Goal: Task Accomplishment & Management: Manage account settings

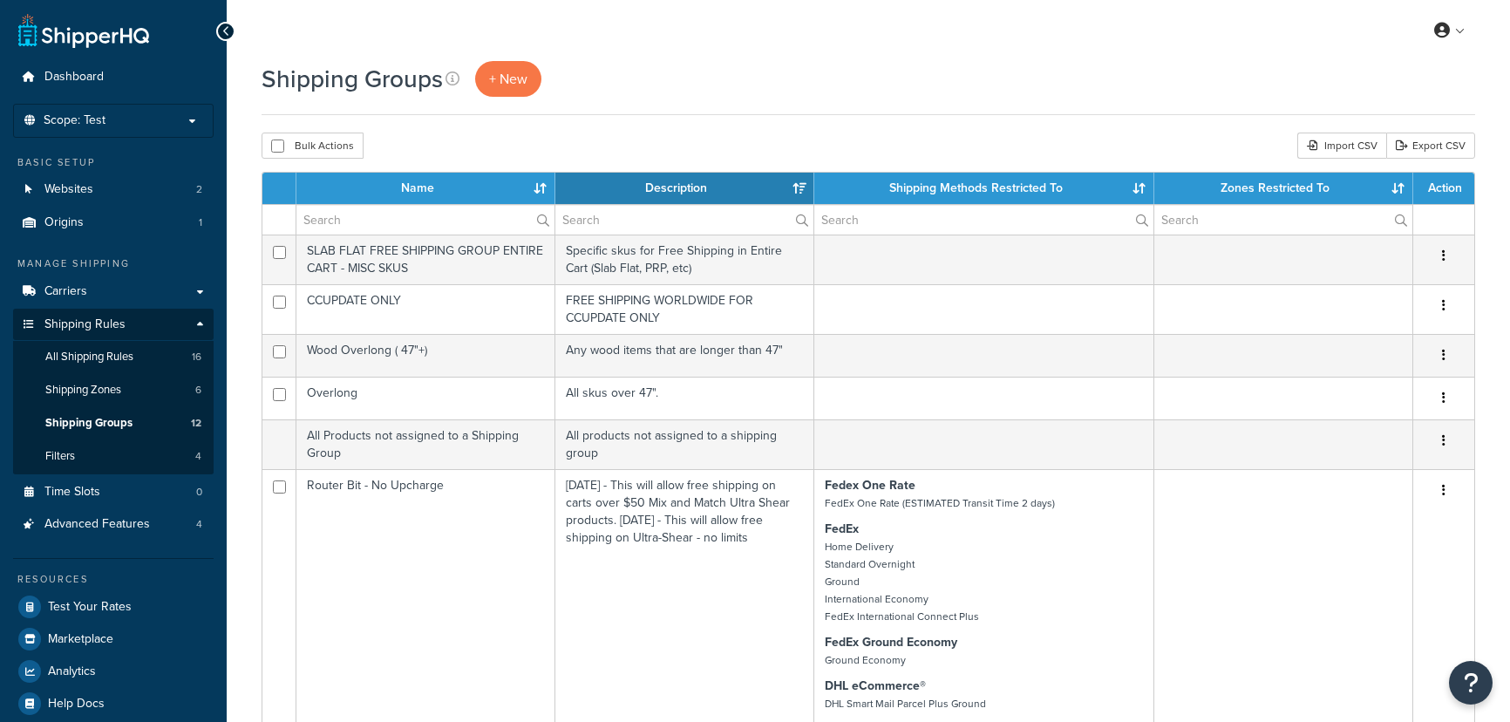
select select "15"
click at [110, 361] on span "All Shipping Rules" at bounding box center [89, 357] width 88 height 15
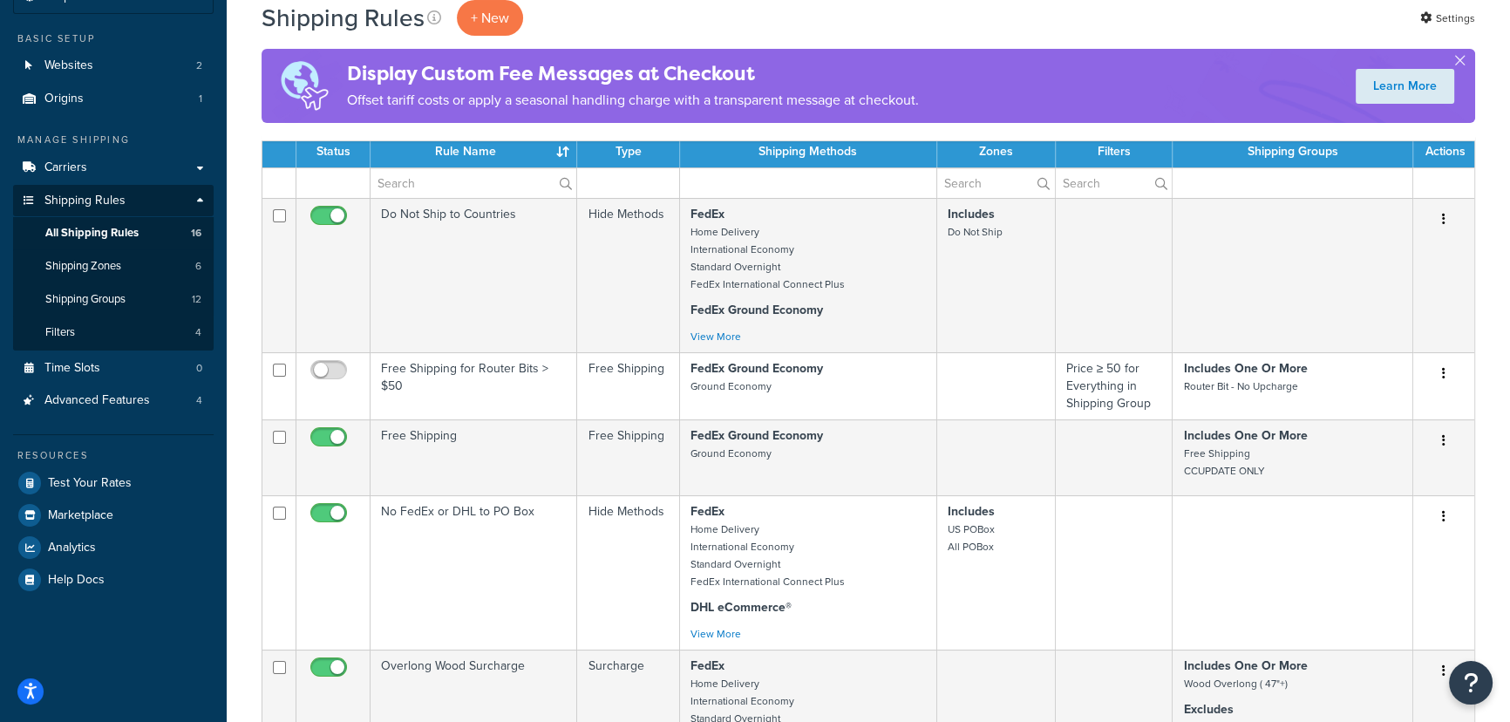
scroll to position [78, 0]
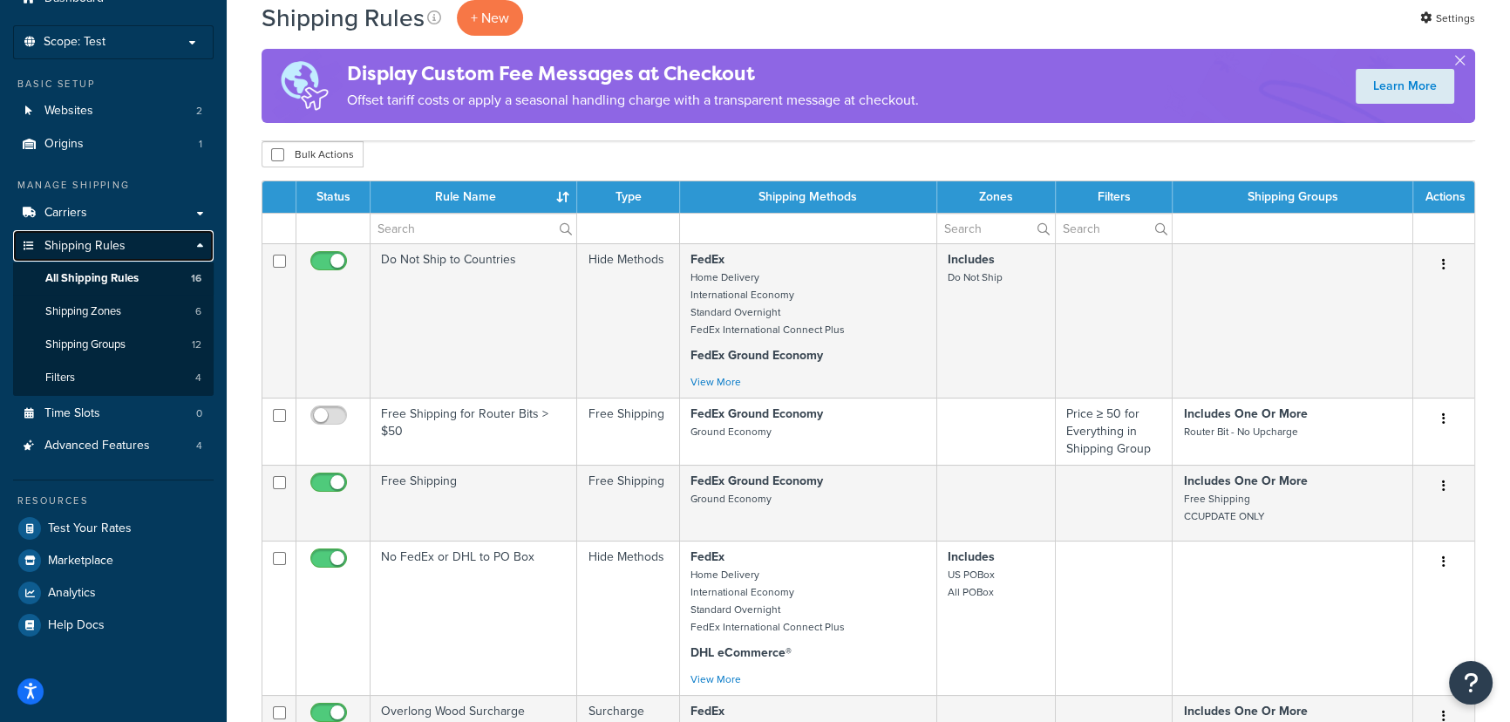
click at [132, 252] on link "Shipping Rules" at bounding box center [113, 246] width 201 height 32
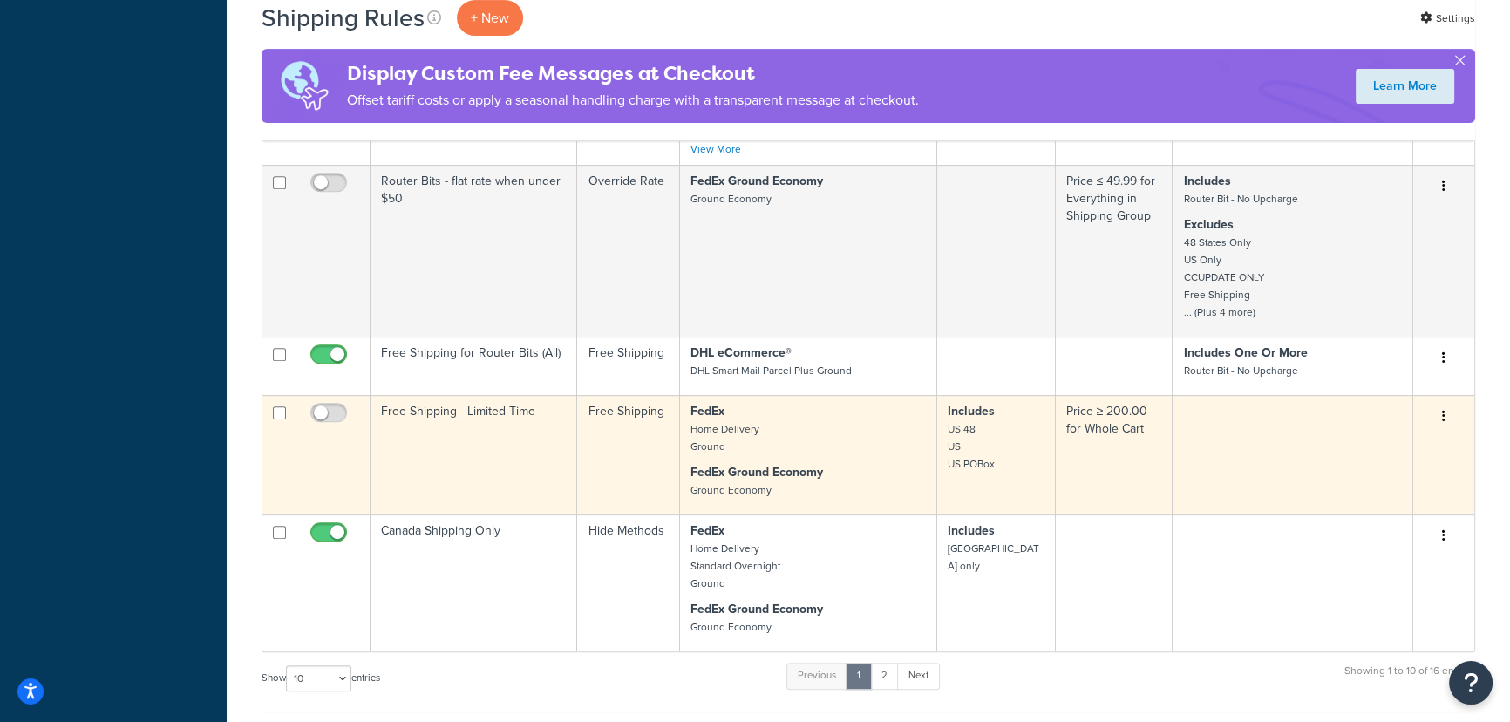
scroll to position [872, 0]
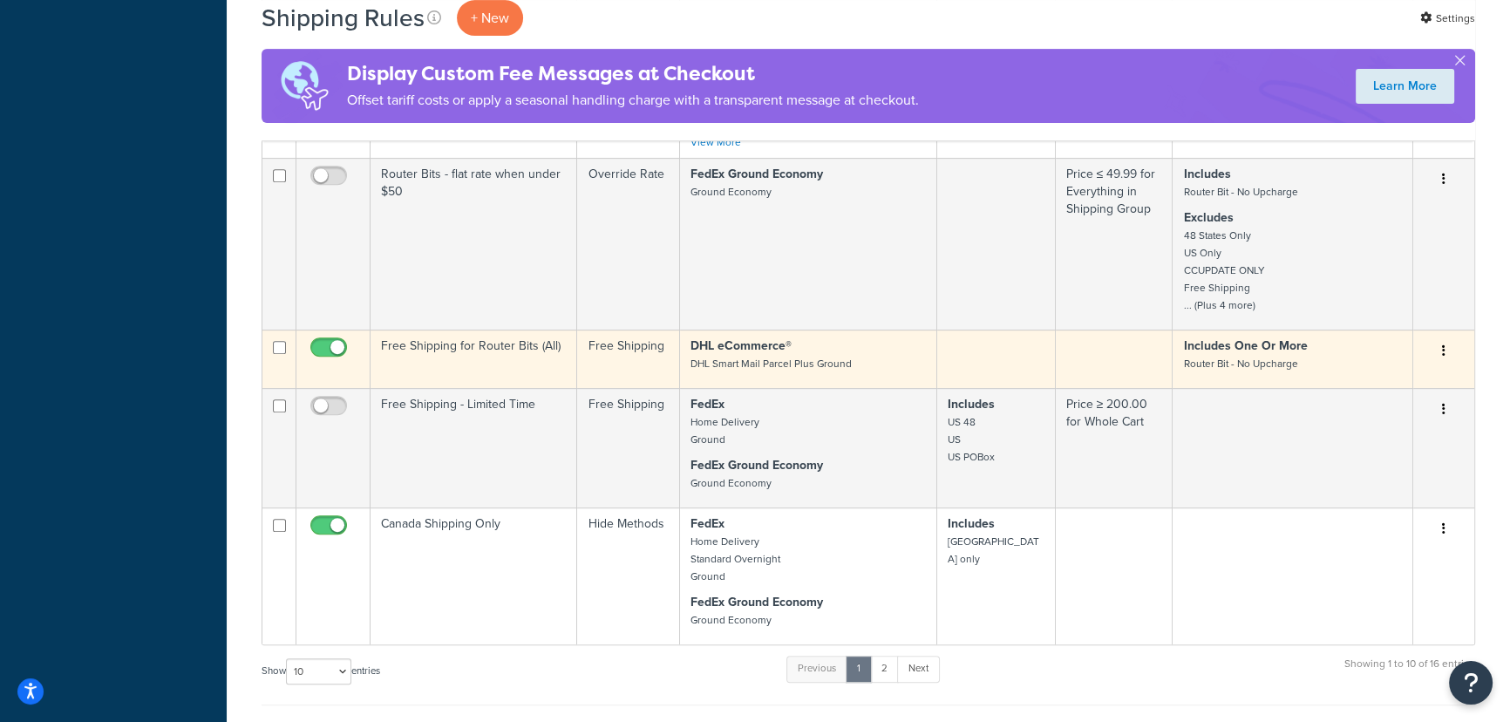
click at [1129, 358] on td at bounding box center [1115, 359] width 118 height 58
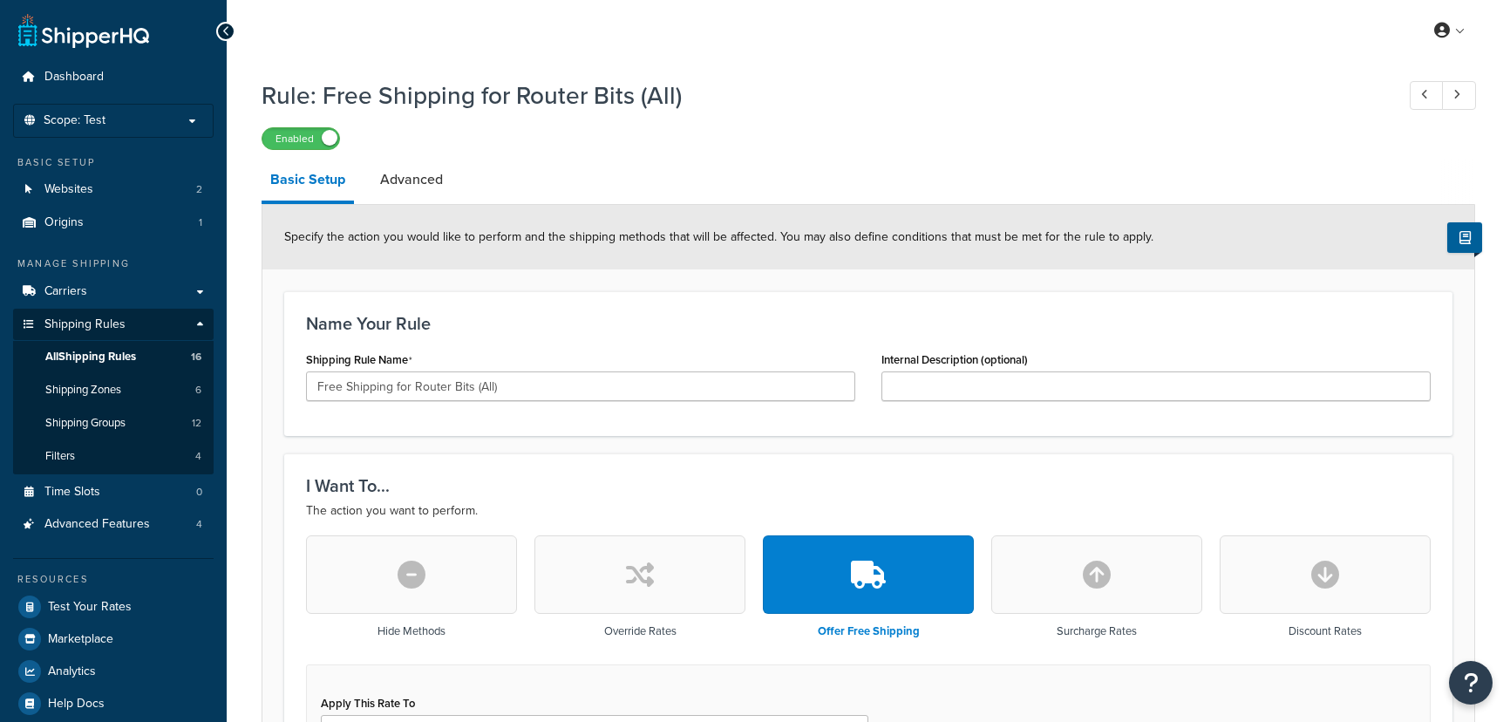
select select "SHIPPING_GROUP"
click at [437, 186] on link "Advanced" at bounding box center [412, 180] width 80 height 42
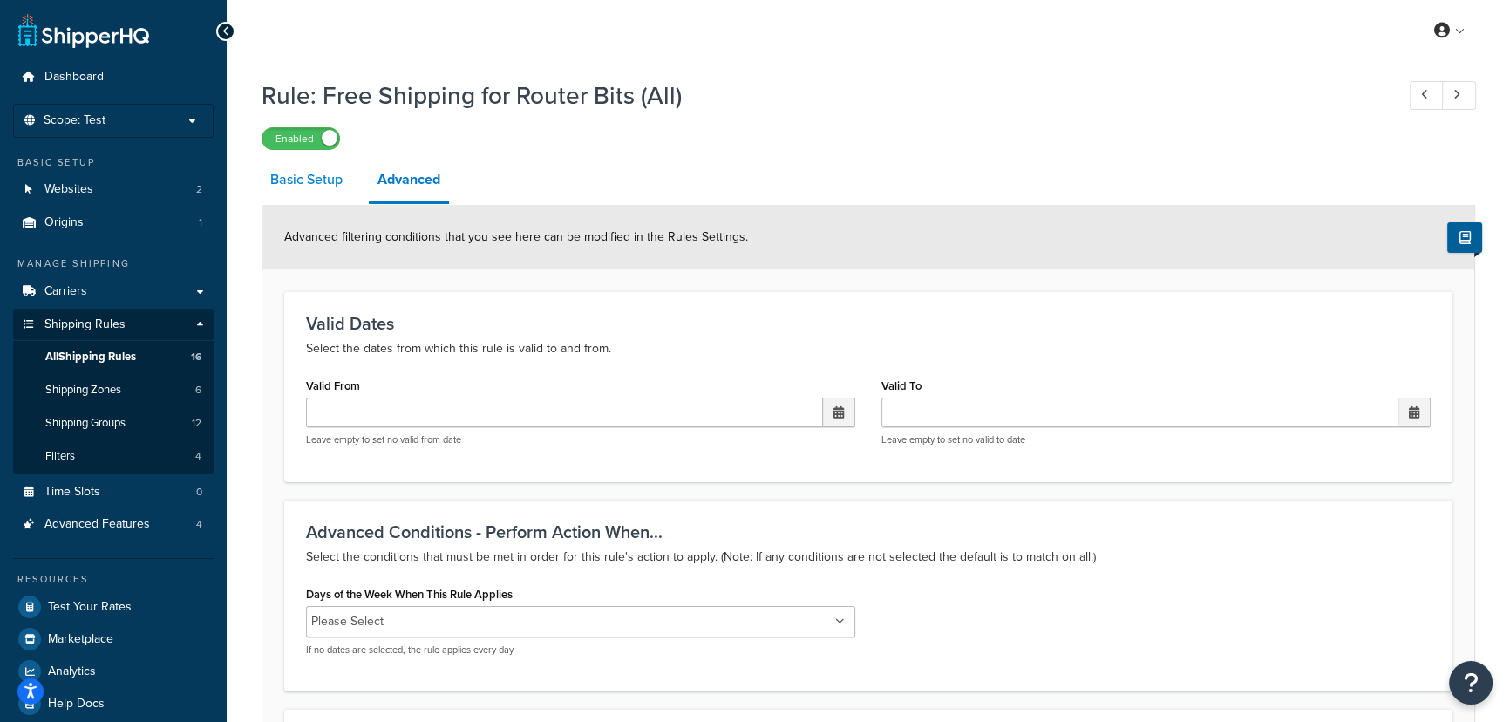
click at [320, 179] on link "Basic Setup" at bounding box center [307, 180] width 90 height 42
select select "SHIPPING_GROUP"
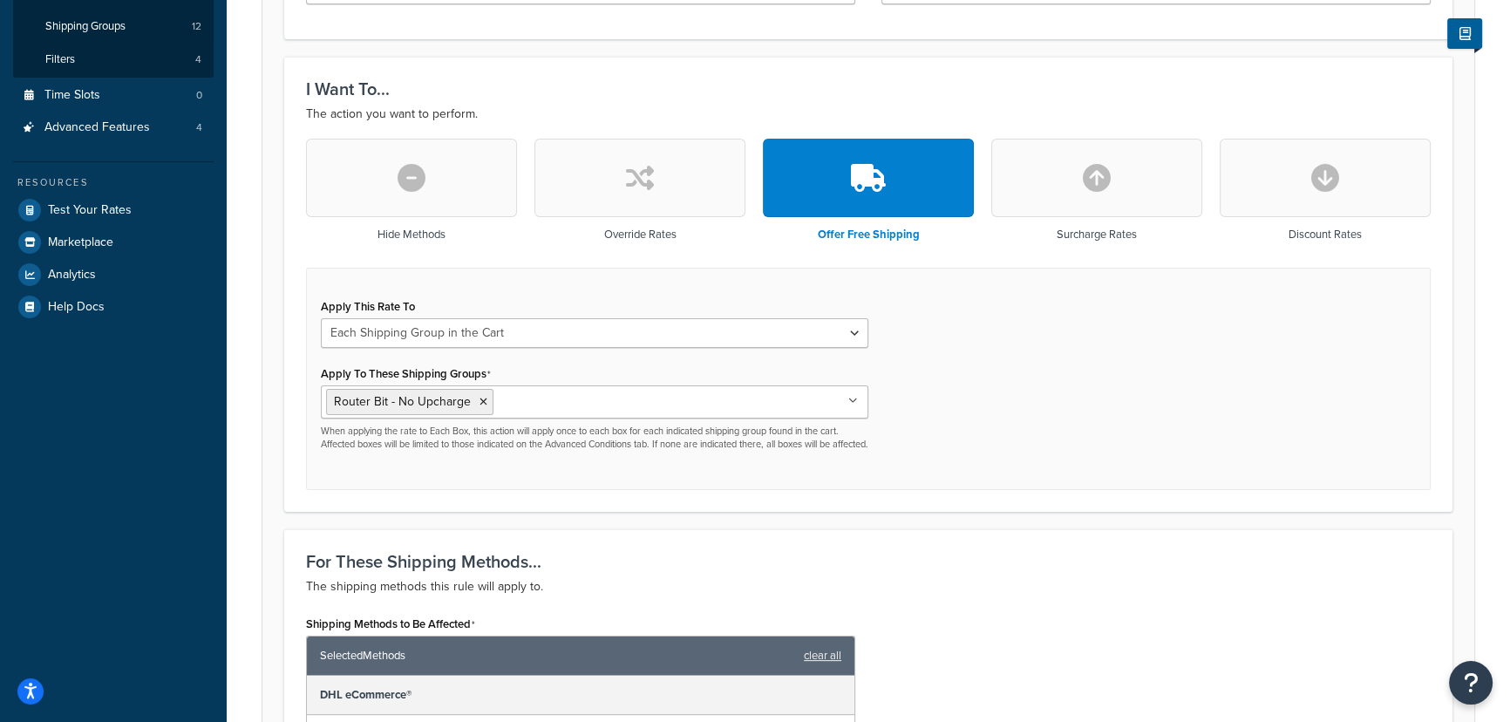
scroll to position [158, 0]
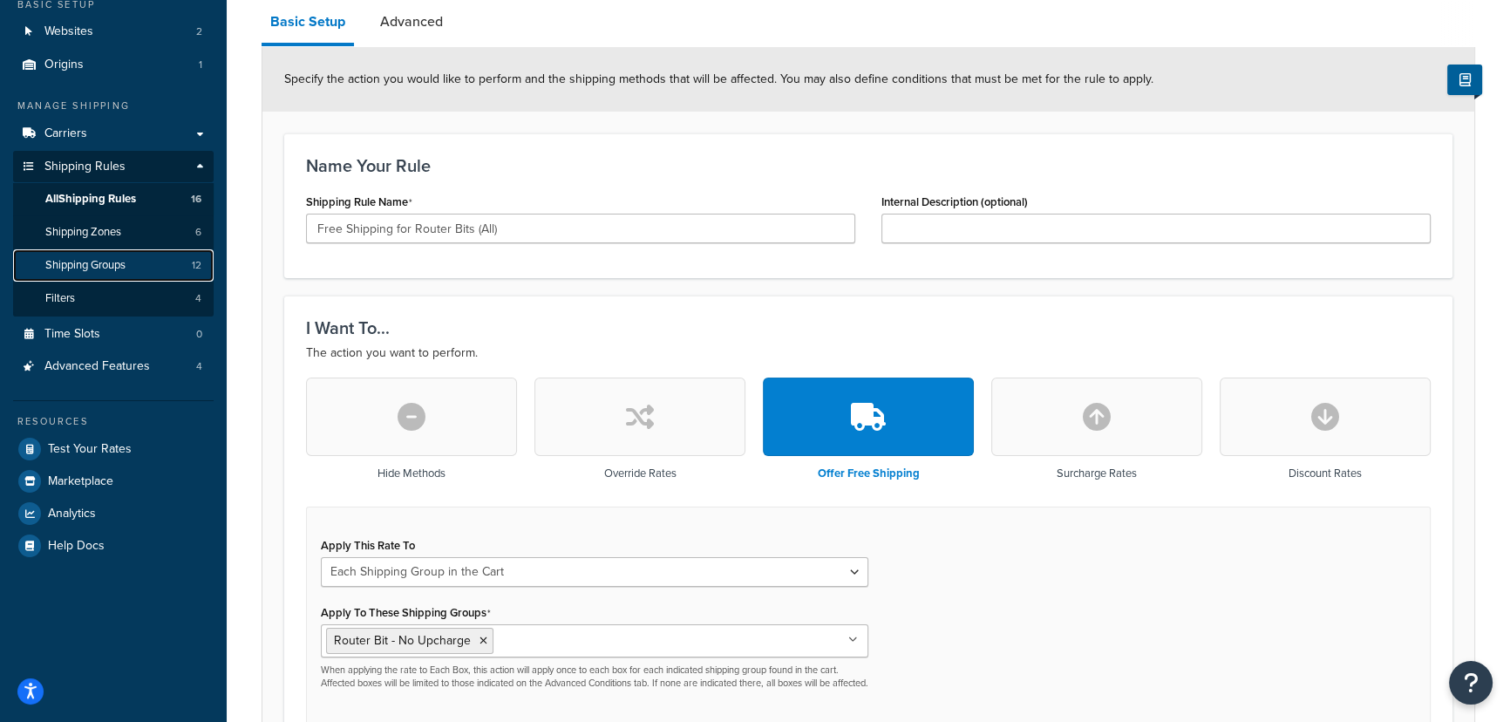
click at [87, 263] on span "Shipping Groups" at bounding box center [85, 265] width 80 height 15
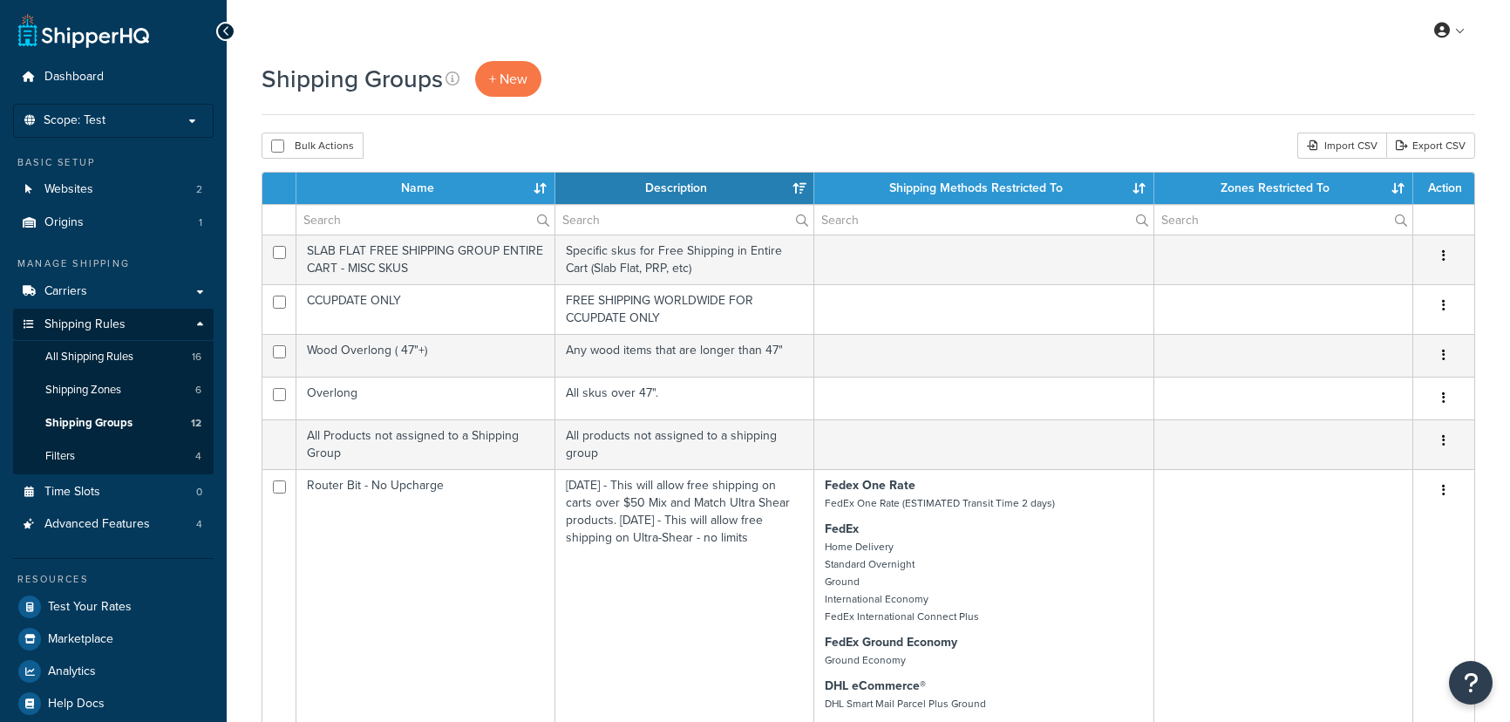
select select "15"
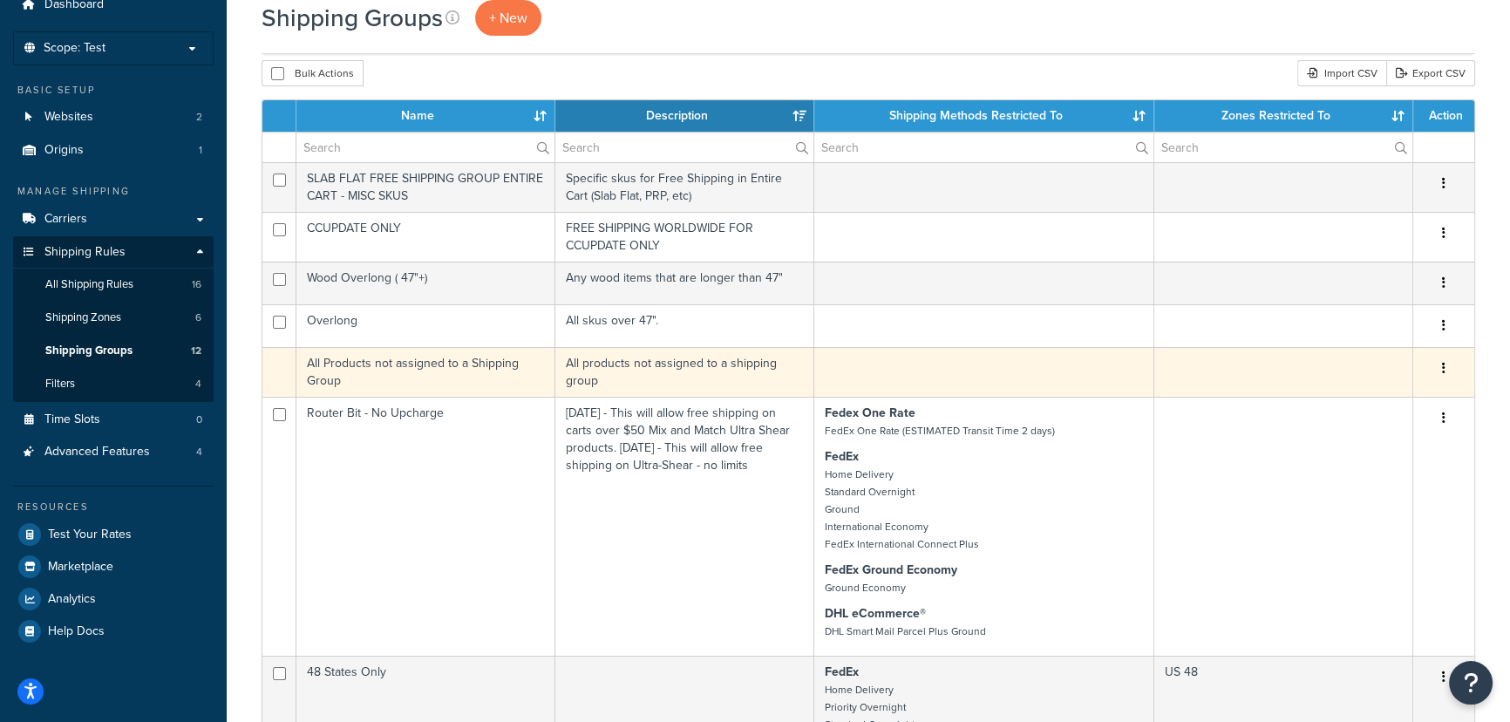
scroll to position [158, 0]
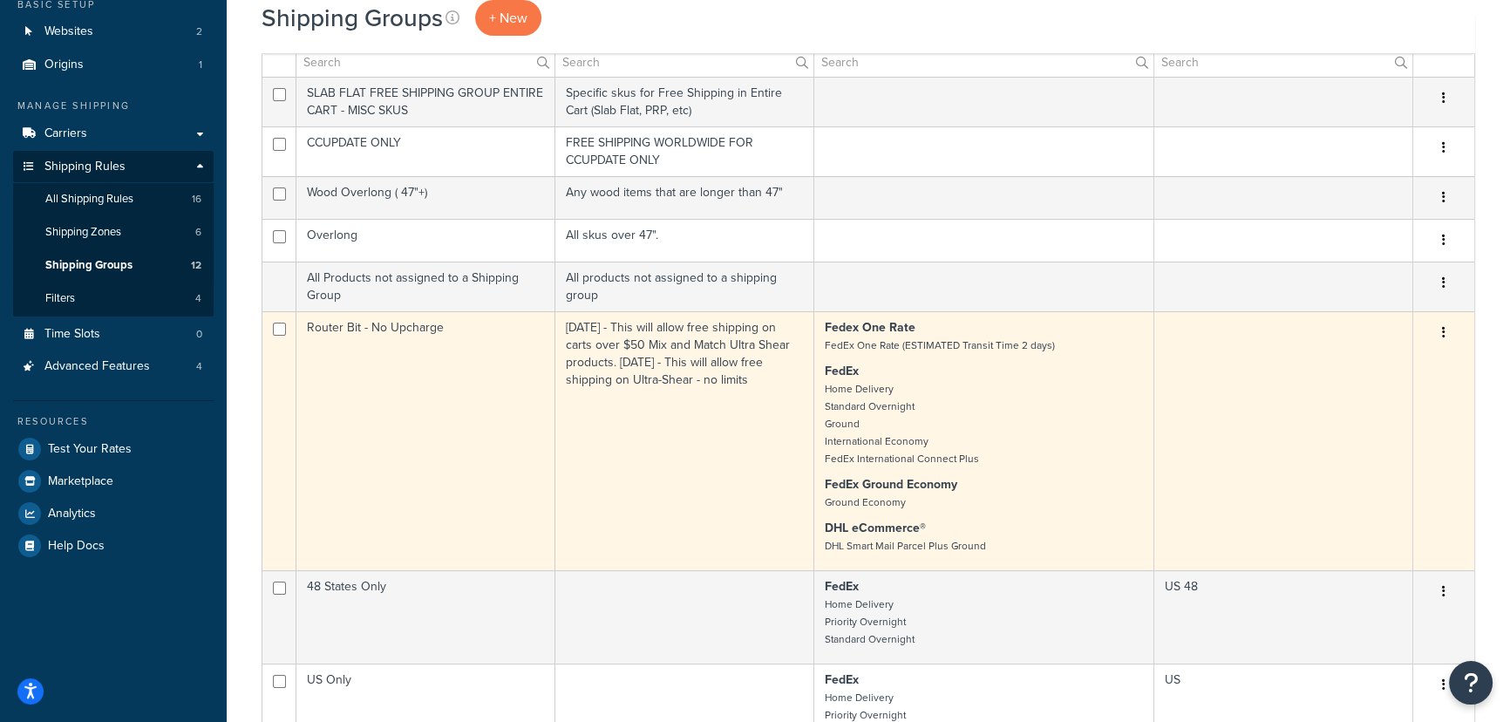
click at [1242, 383] on td at bounding box center [1284, 440] width 259 height 259
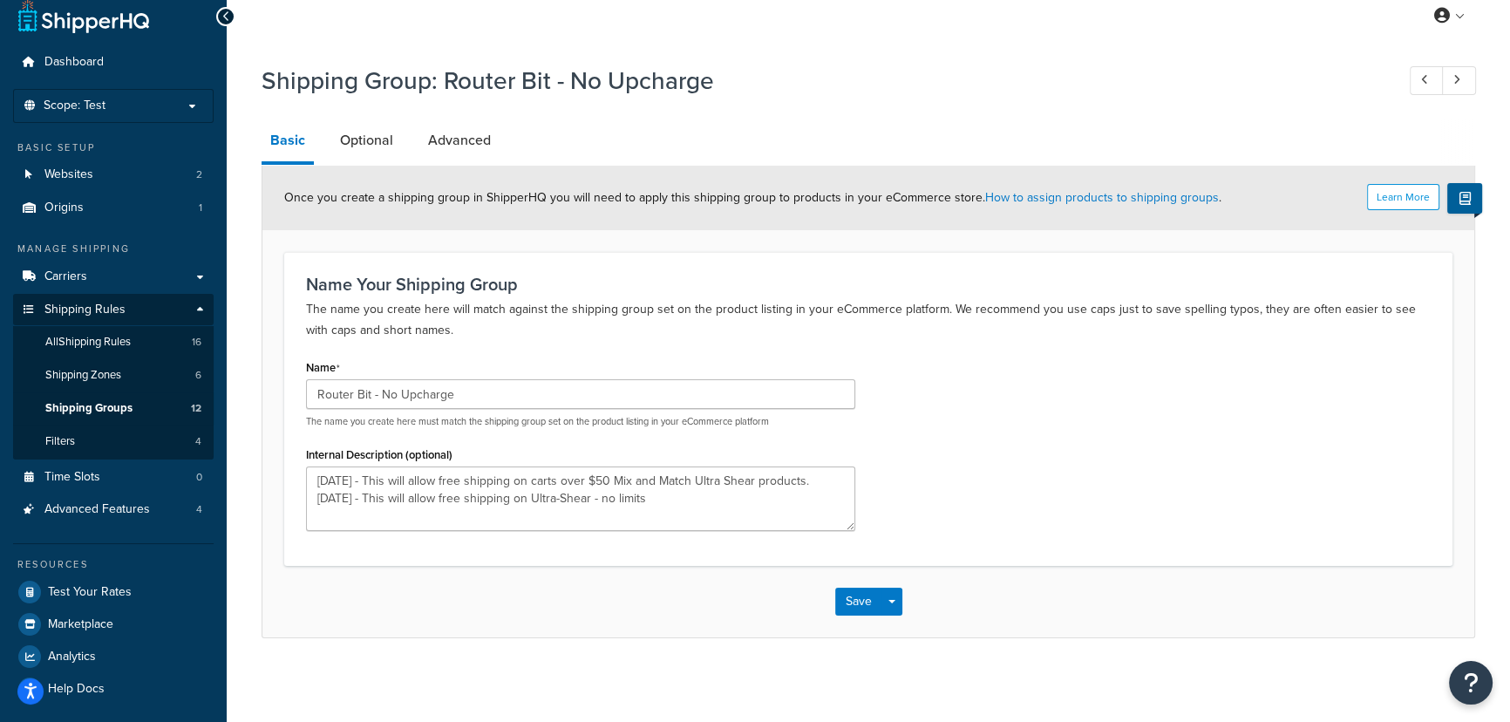
scroll to position [18, 0]
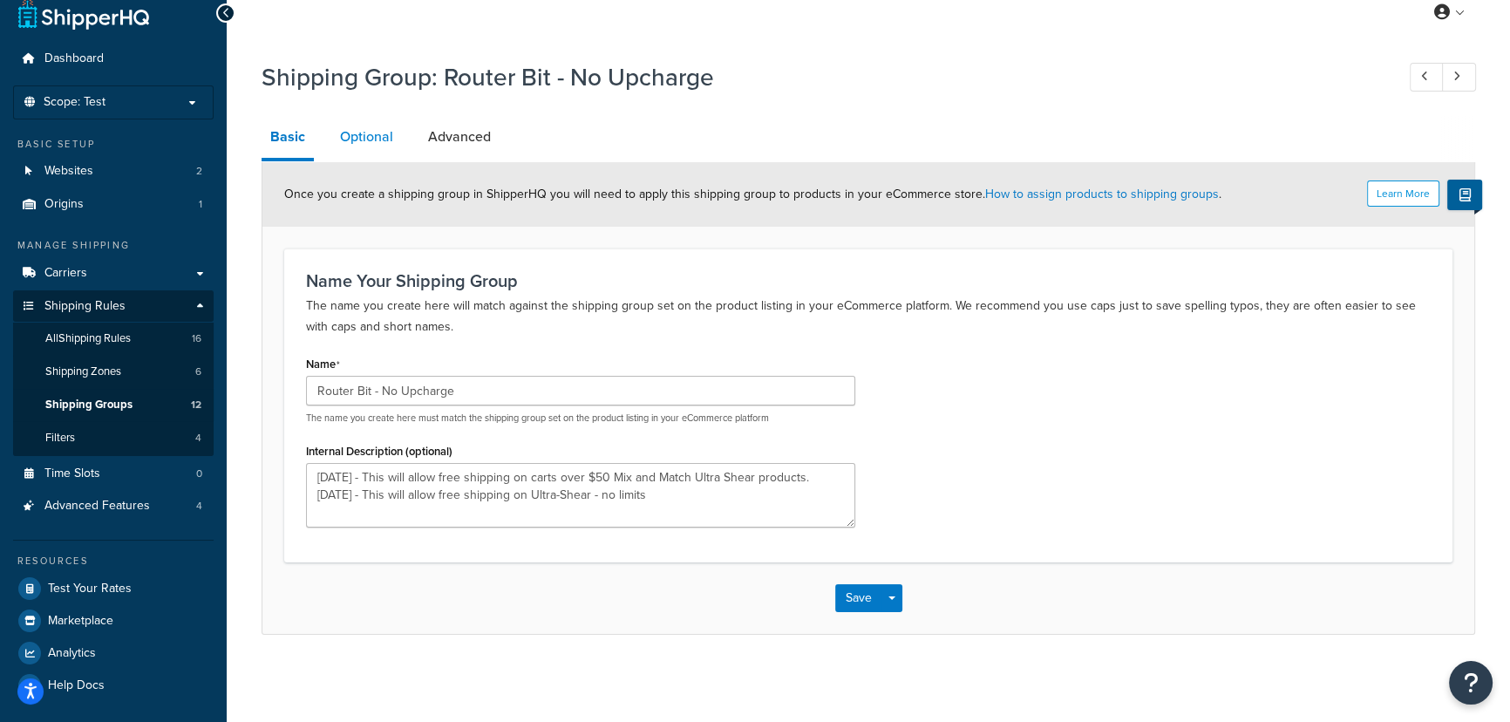
click at [383, 129] on link "Optional" at bounding box center [366, 137] width 71 height 42
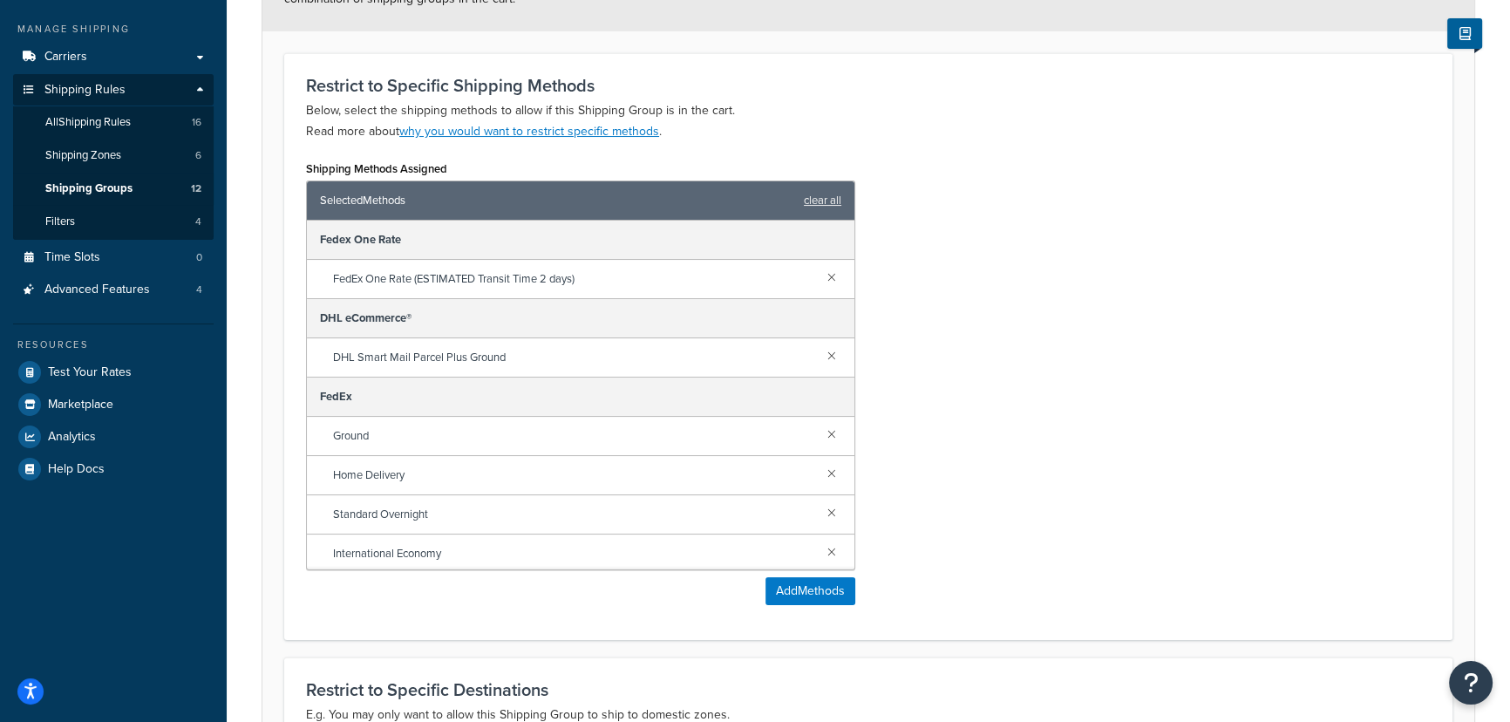
scroll to position [98, 0]
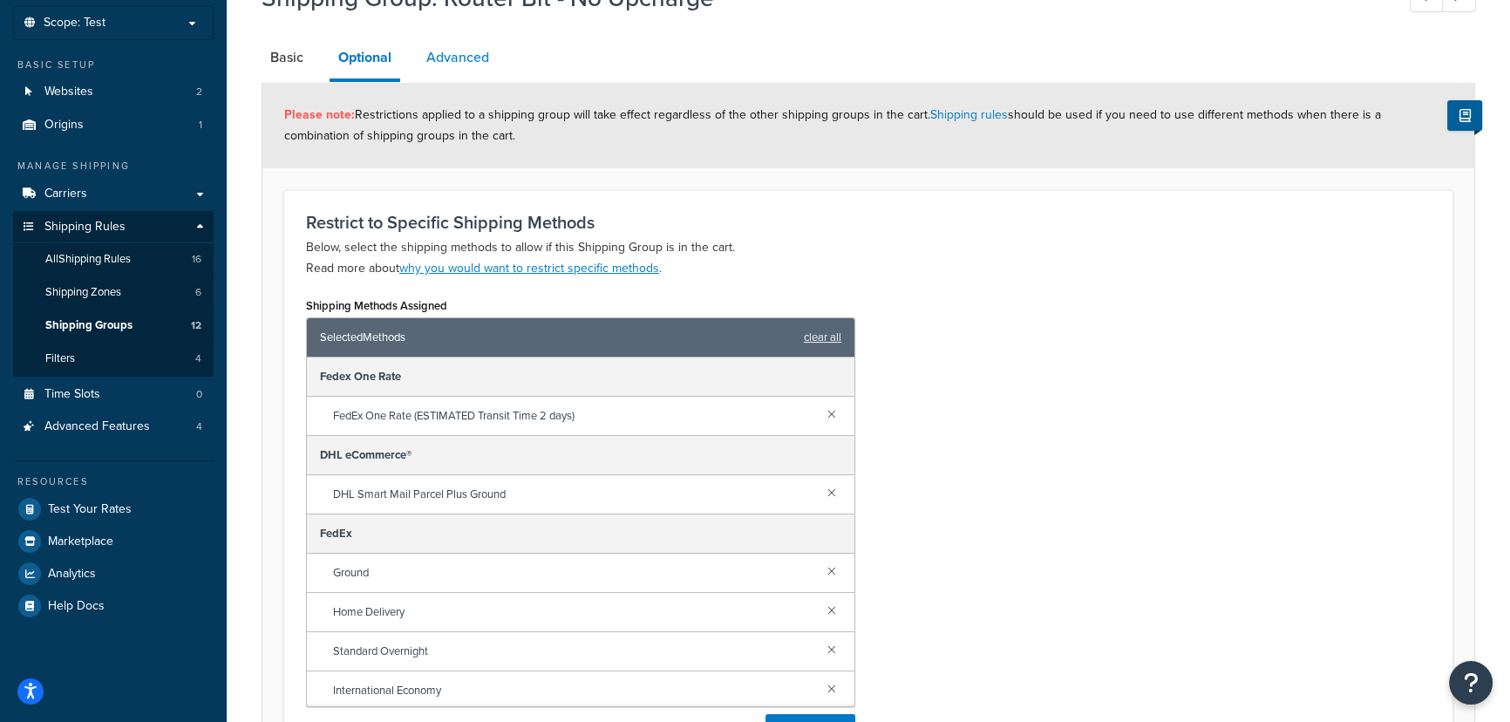
click at [432, 52] on link "Advanced" at bounding box center [458, 58] width 80 height 42
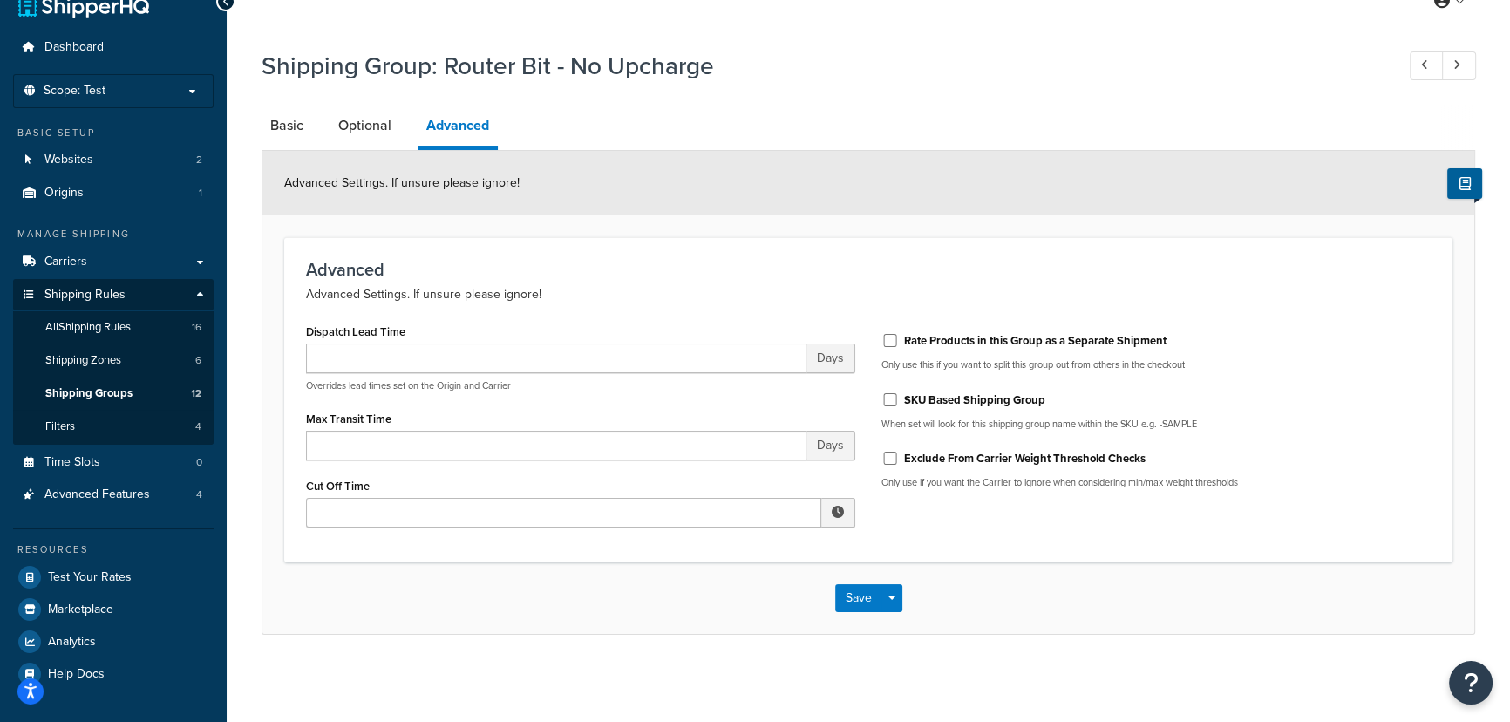
scroll to position [28, 0]
click at [354, 123] on link "Optional" at bounding box center [365, 127] width 71 height 42
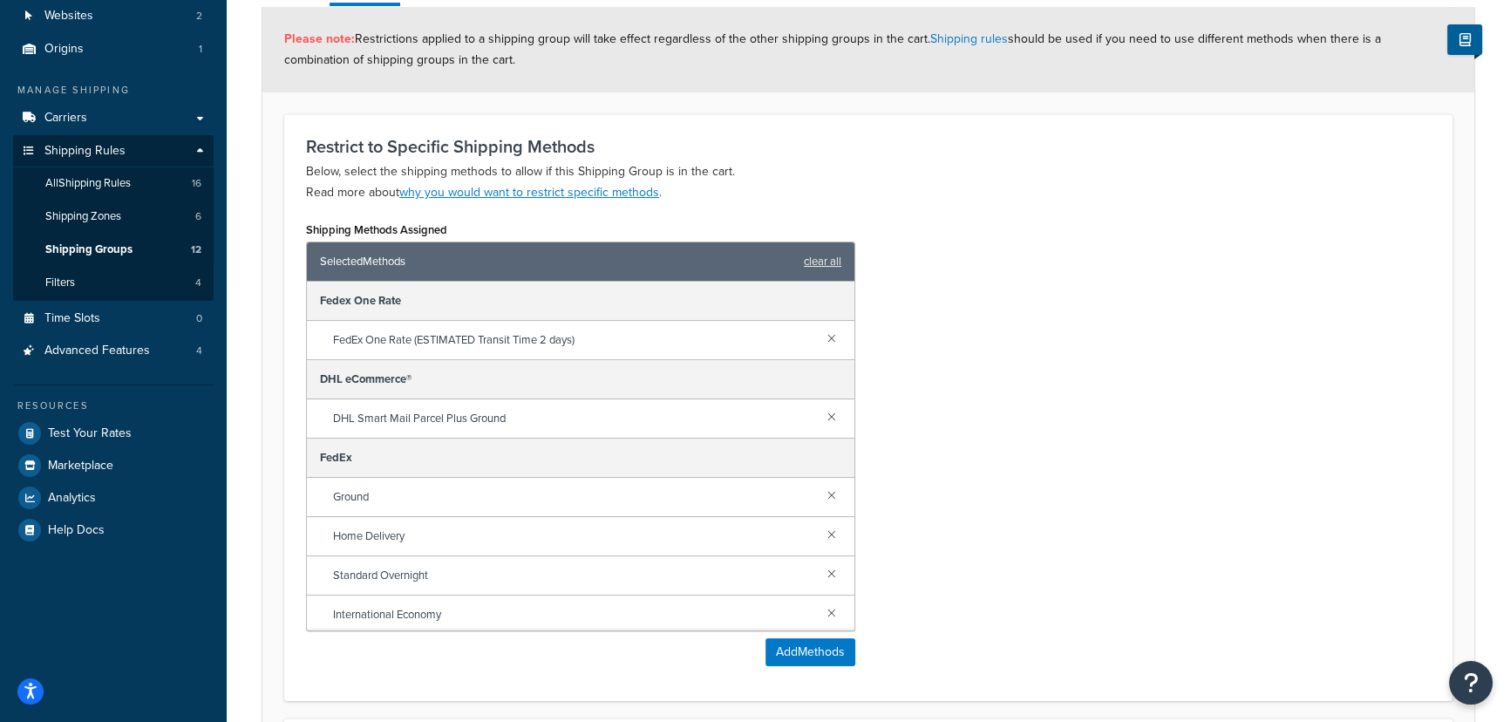
scroll to position [187, 0]
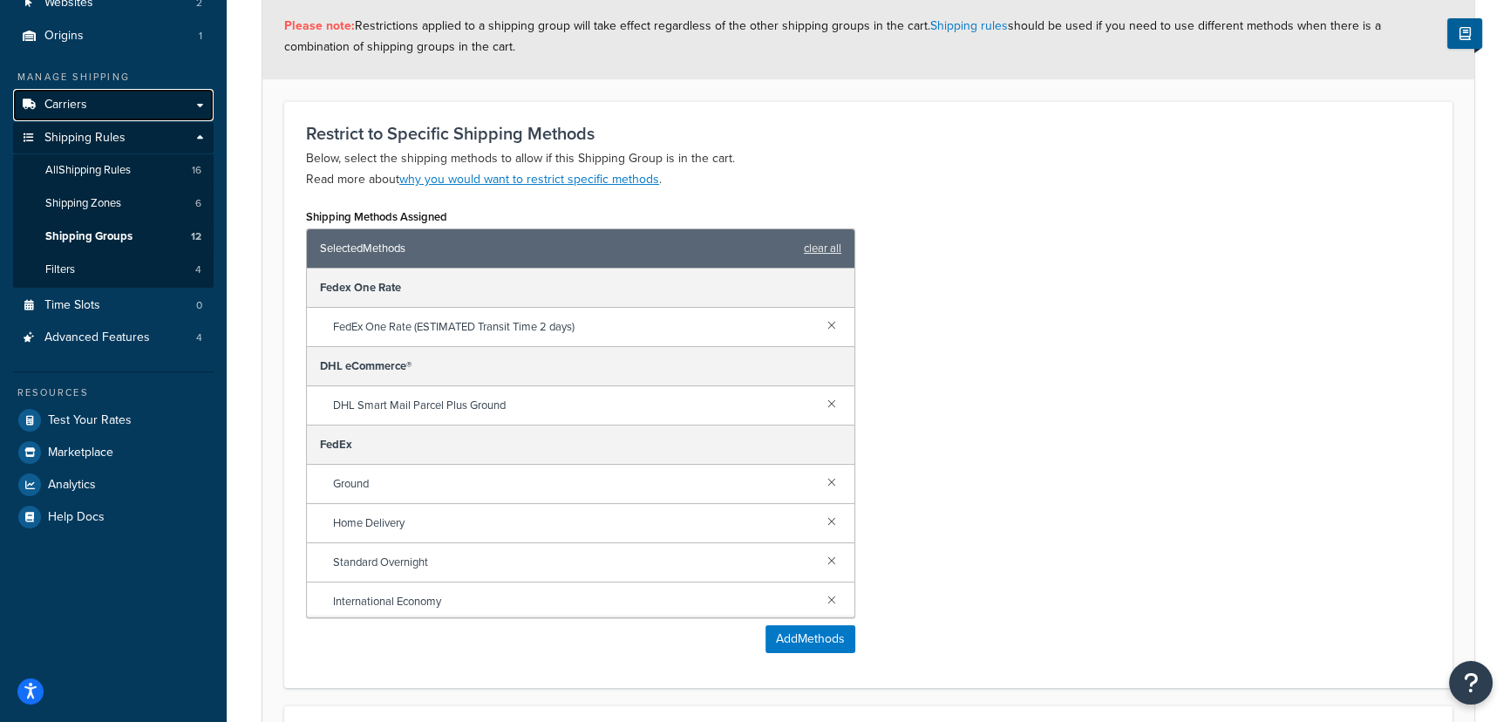
click at [85, 109] on span "Carriers" at bounding box center [65, 105] width 43 height 15
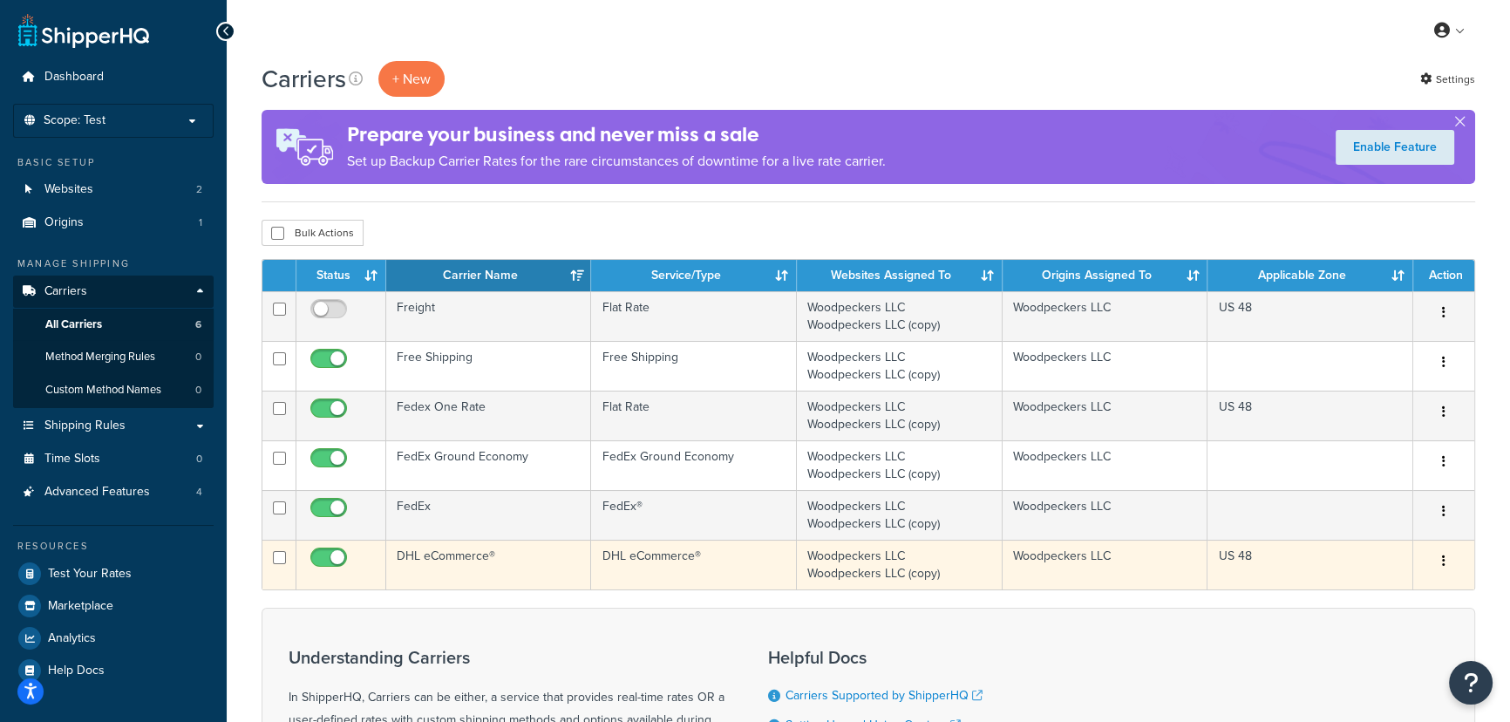
click at [1319, 558] on td "US 48" at bounding box center [1311, 565] width 206 height 50
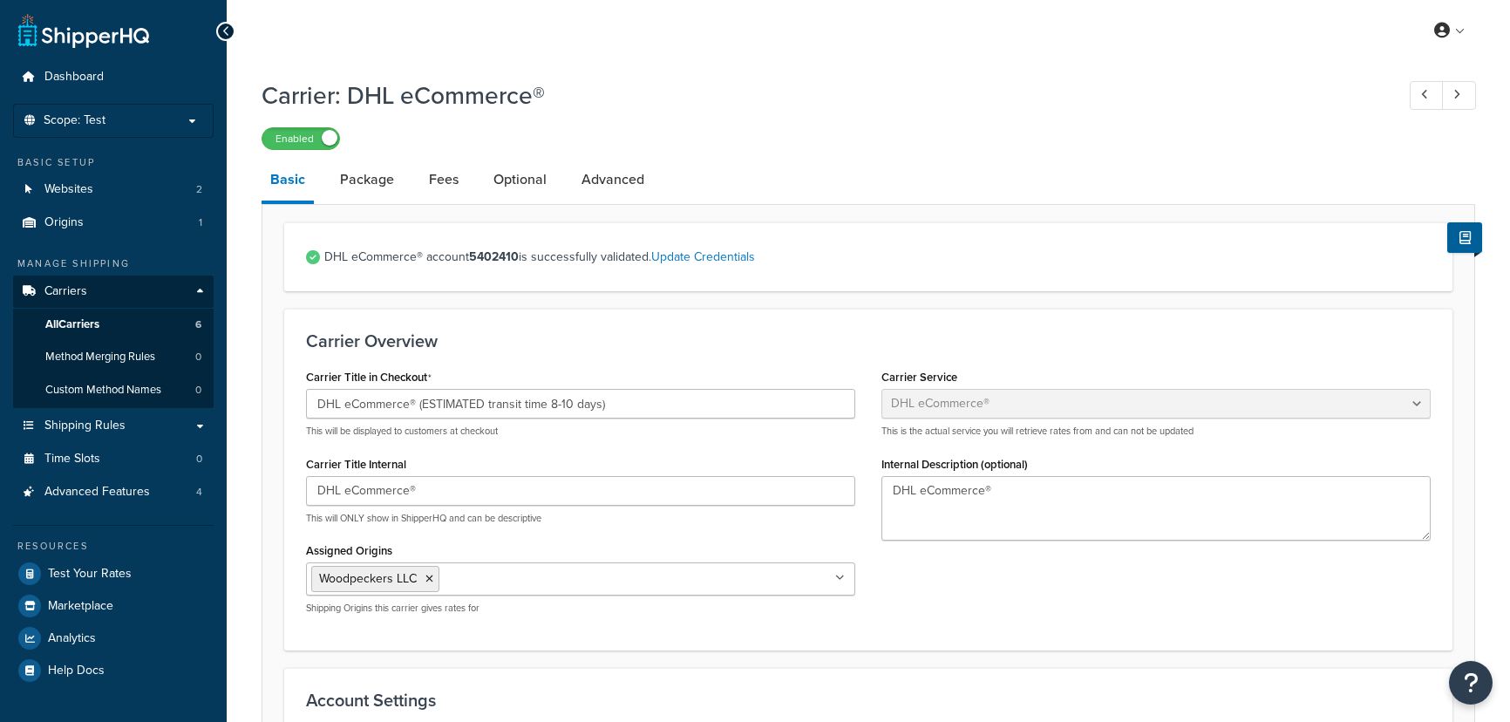
select select "dhlEcommercev4"
click at [378, 188] on link "Package" at bounding box center [367, 180] width 72 height 42
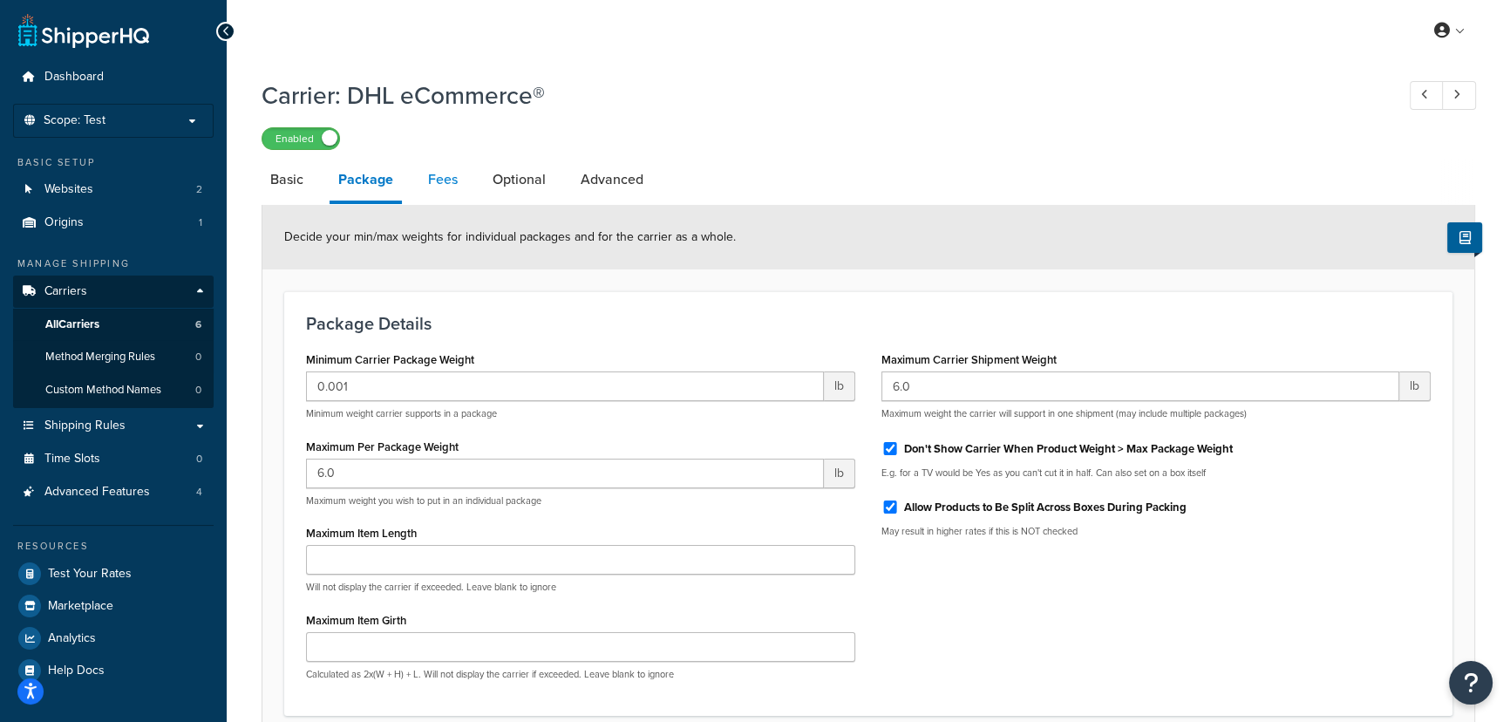
click at [440, 184] on link "Fees" at bounding box center [442, 180] width 47 height 42
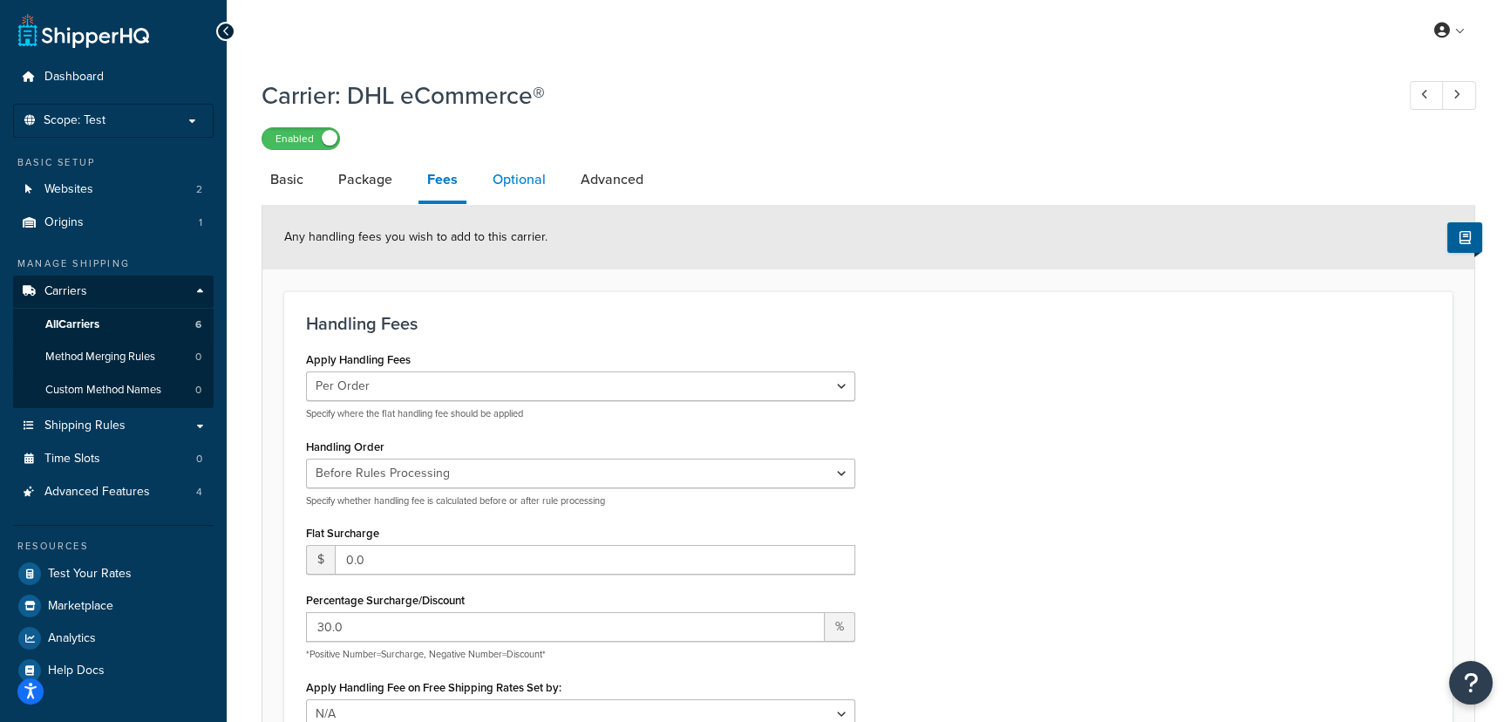
click at [508, 179] on link "Optional" at bounding box center [519, 180] width 71 height 42
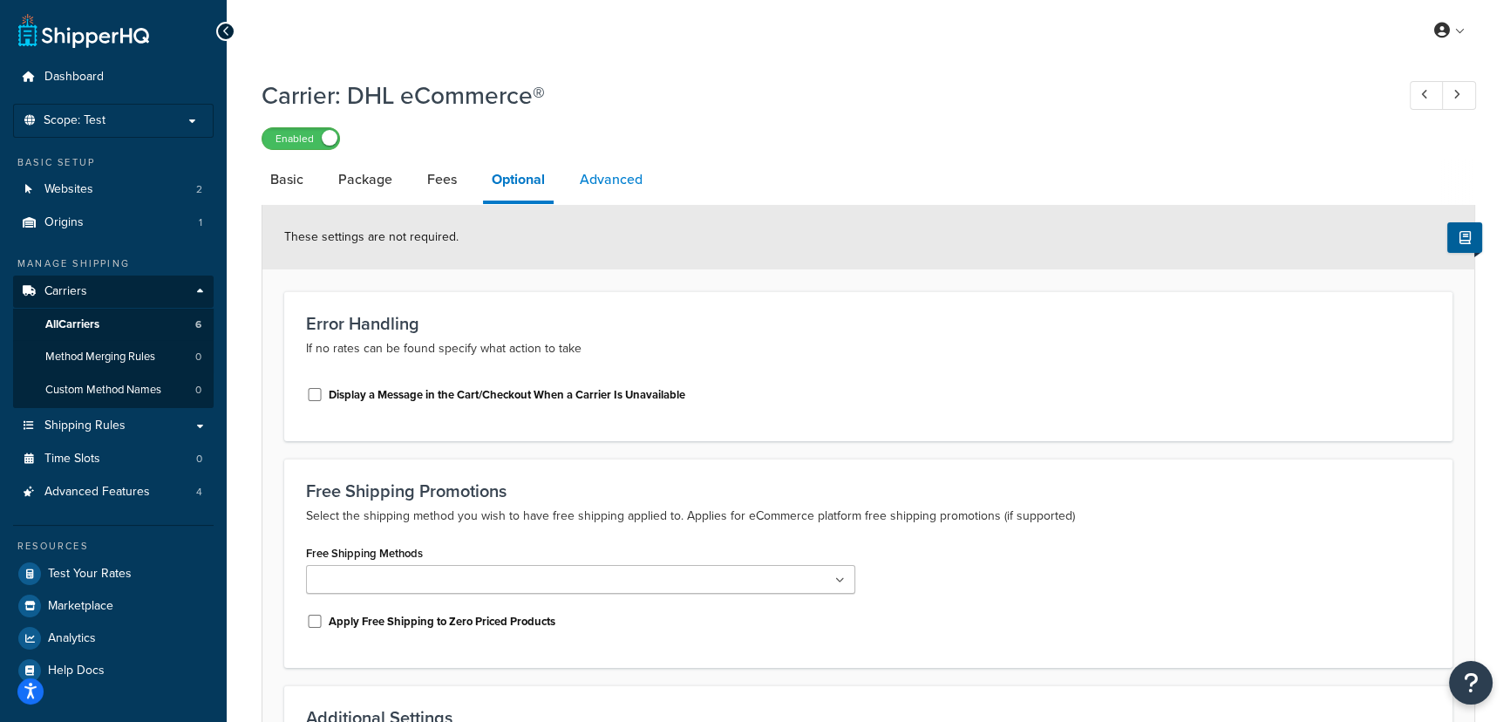
click at [609, 178] on link "Advanced" at bounding box center [611, 180] width 80 height 42
select select "false"
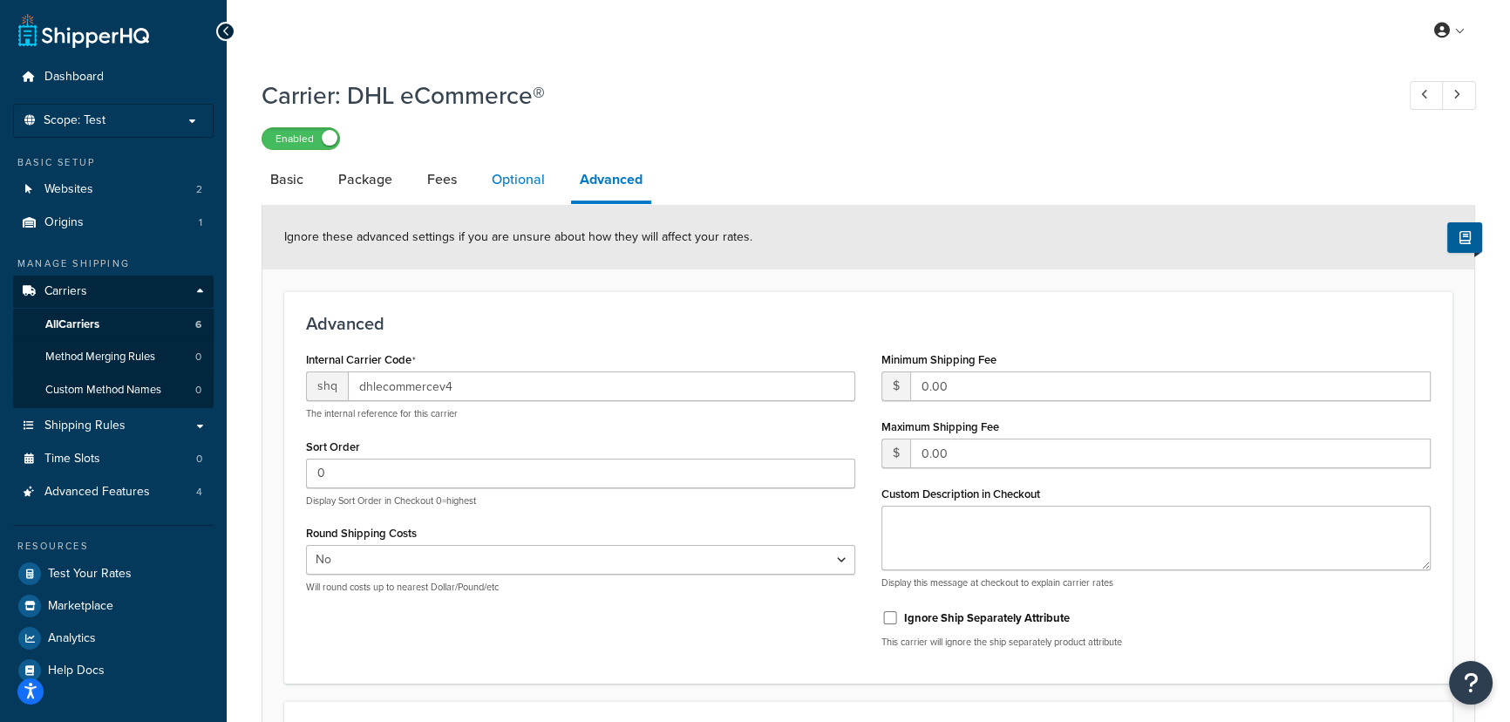
click at [509, 183] on link "Optional" at bounding box center [518, 180] width 71 height 42
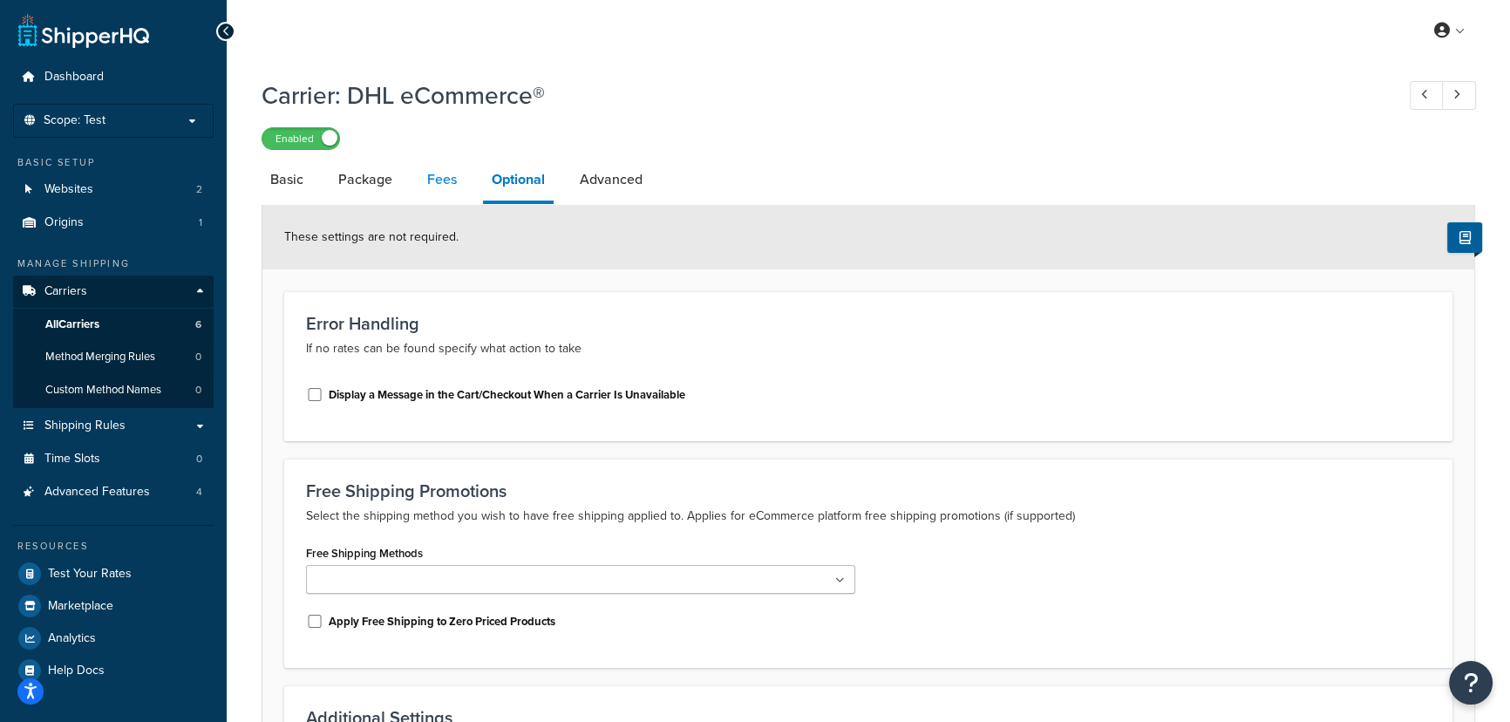
click at [423, 187] on link "Fees" at bounding box center [442, 180] width 47 height 42
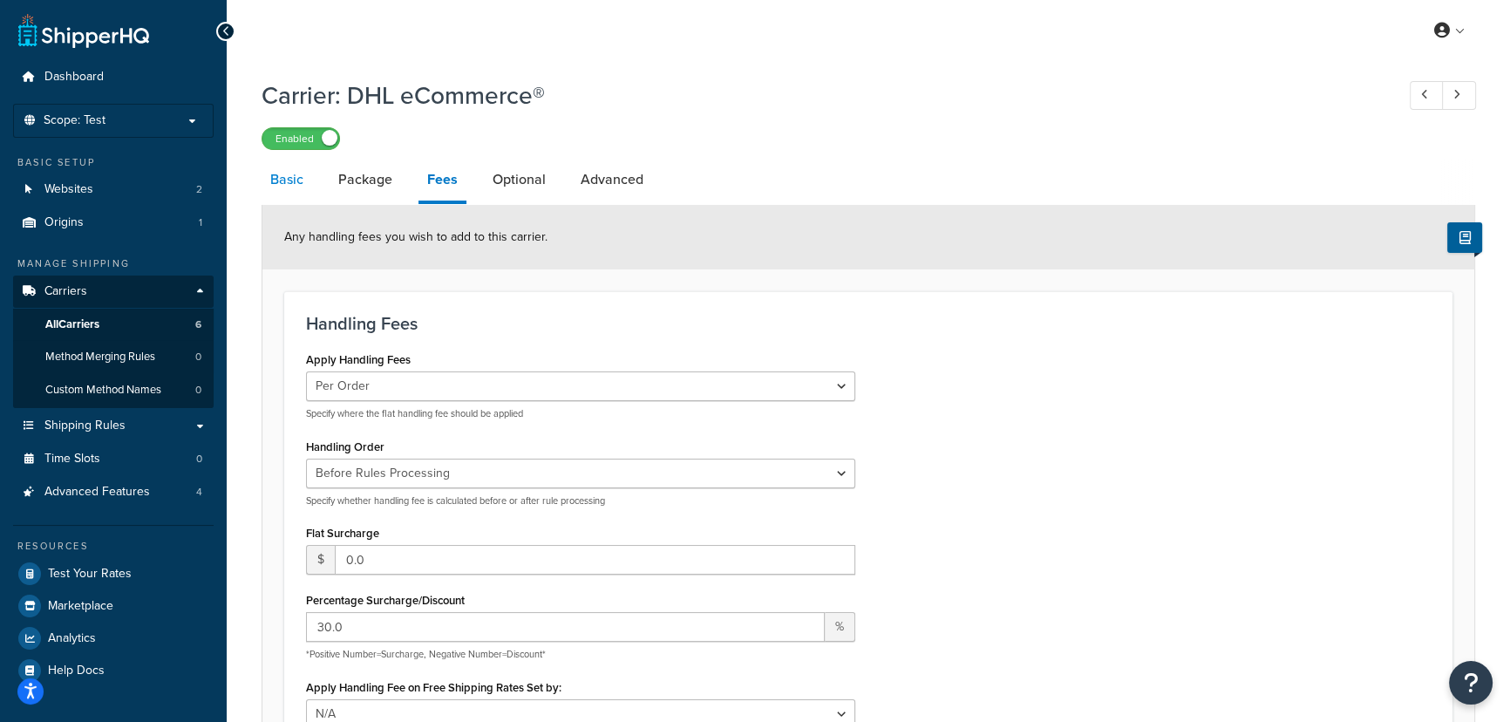
click at [288, 176] on link "Basic" at bounding box center [287, 180] width 51 height 42
select select "dhlEcommercev4"
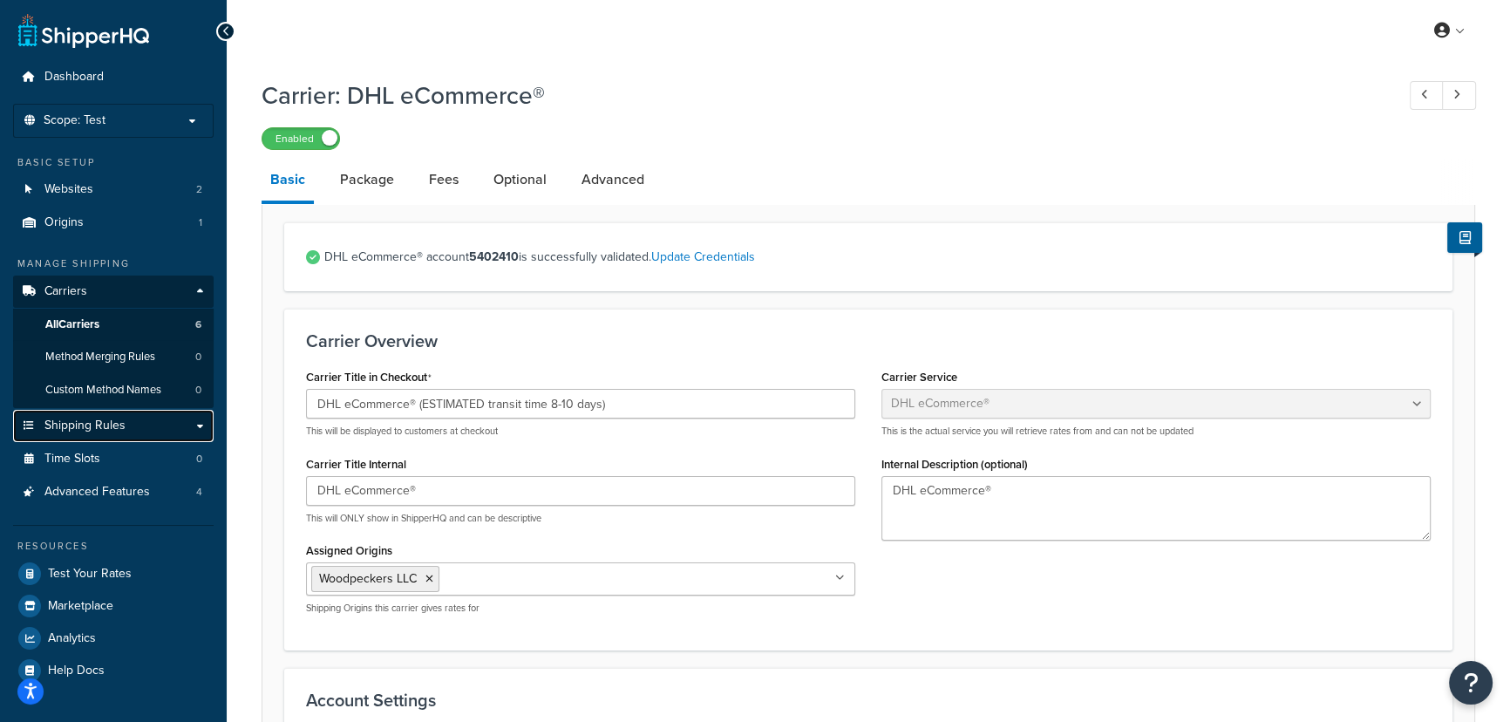
click at [126, 429] on link "Shipping Rules" at bounding box center [113, 426] width 201 height 32
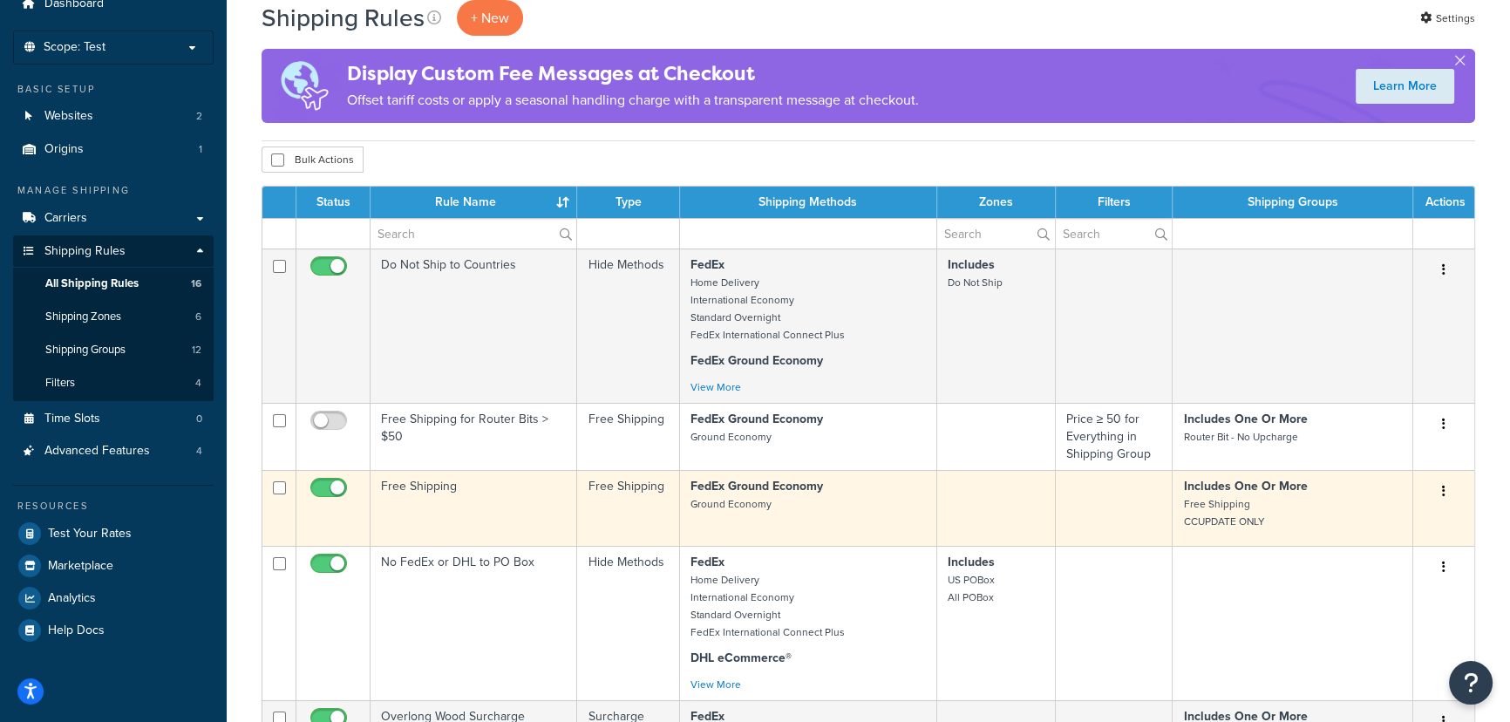
scroll to position [158, 0]
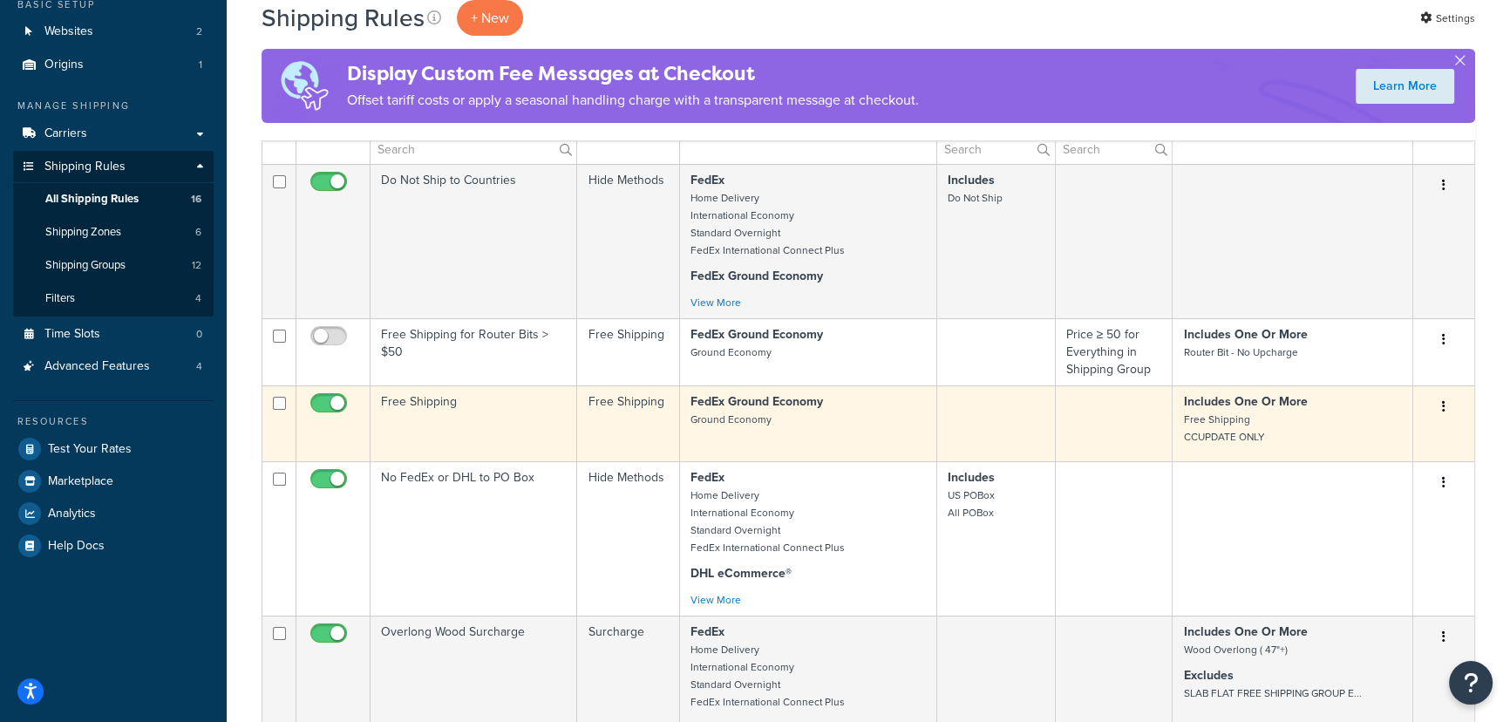
click at [1101, 417] on td at bounding box center [1115, 423] width 118 height 76
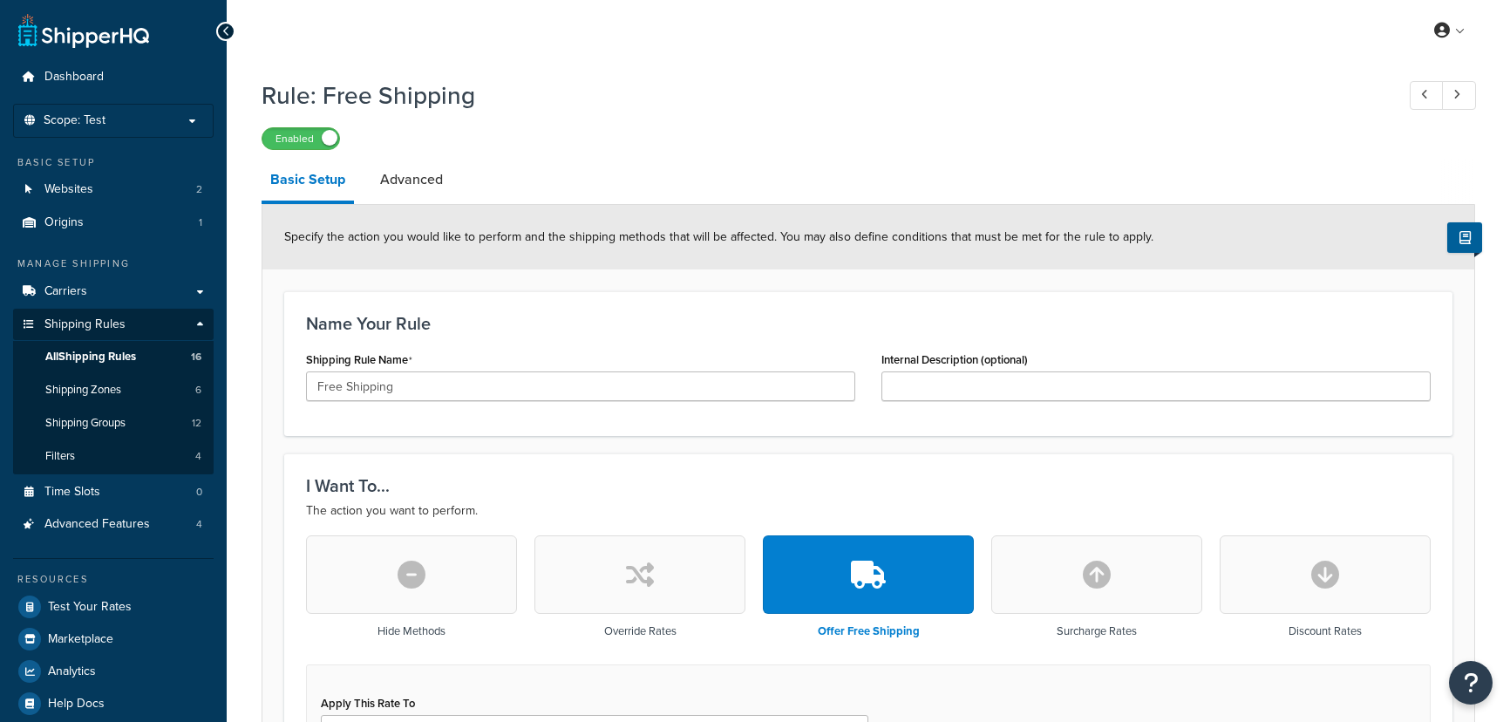
select select "ITEM"
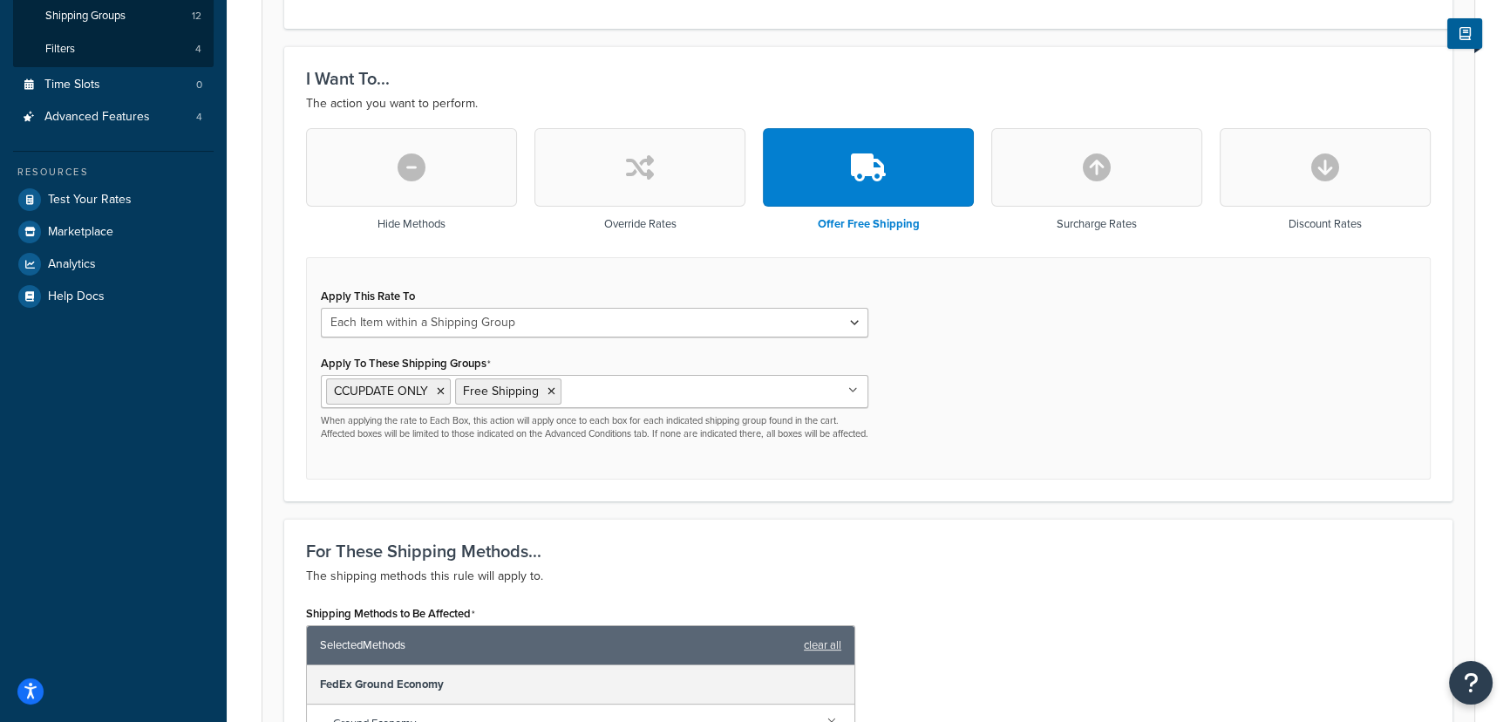
scroll to position [158, 0]
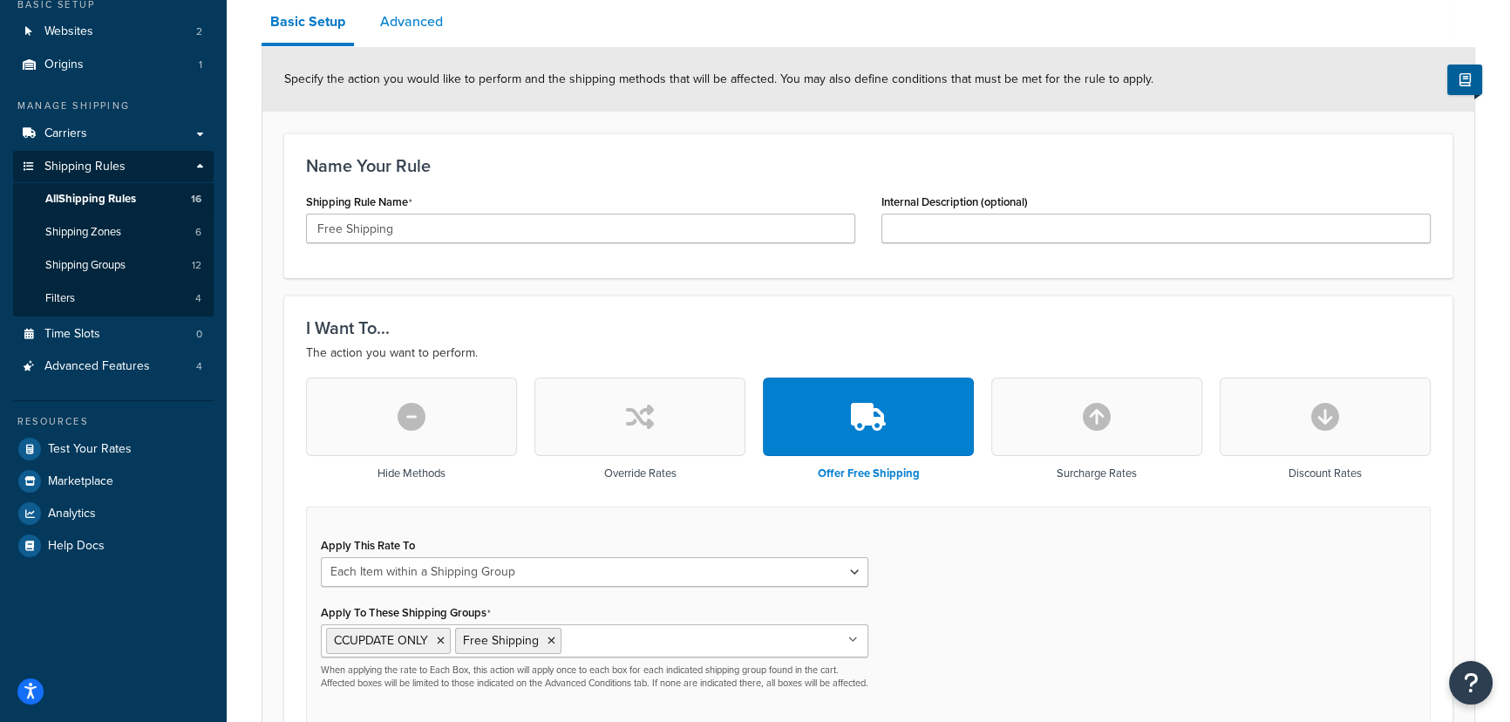
click at [409, 17] on link "Advanced" at bounding box center [412, 22] width 80 height 42
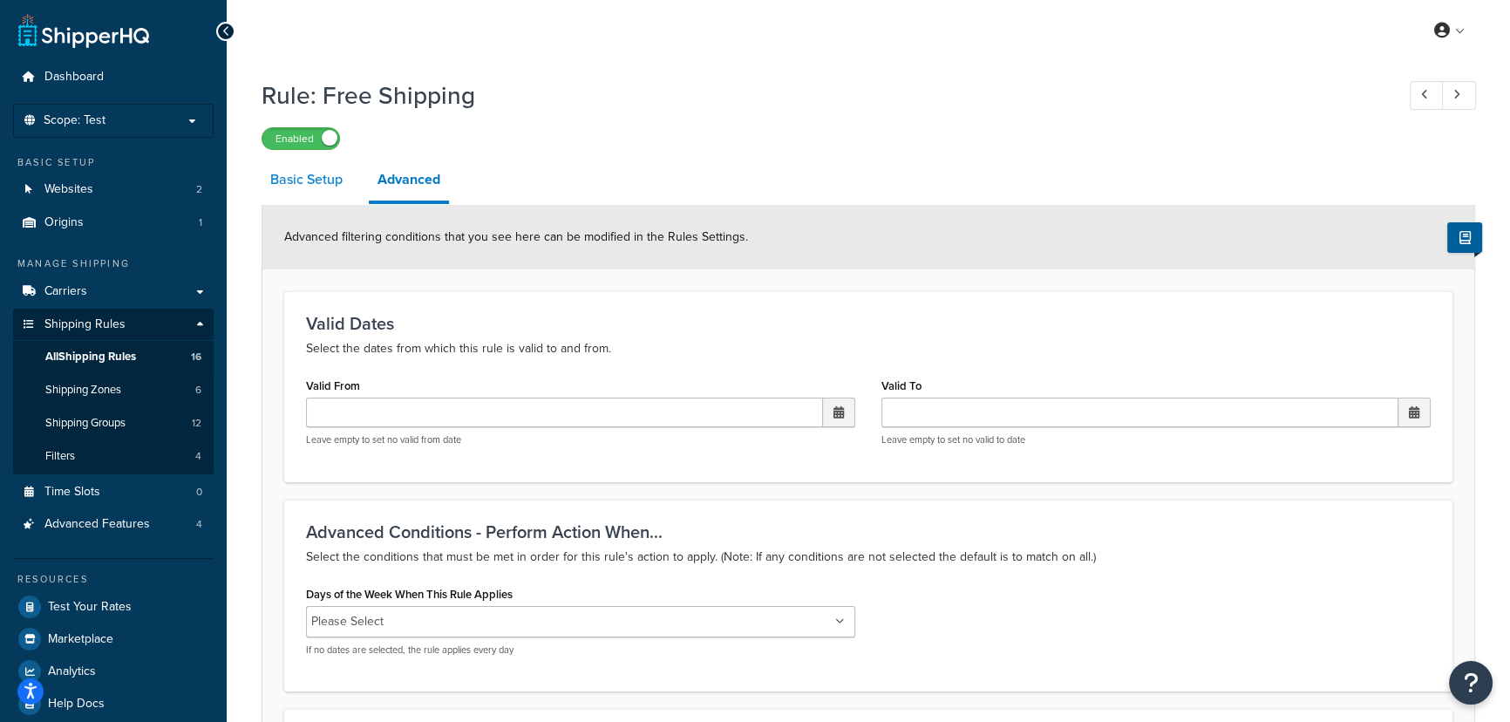
click at [288, 181] on link "Basic Setup" at bounding box center [307, 180] width 90 height 42
select select "ITEM"
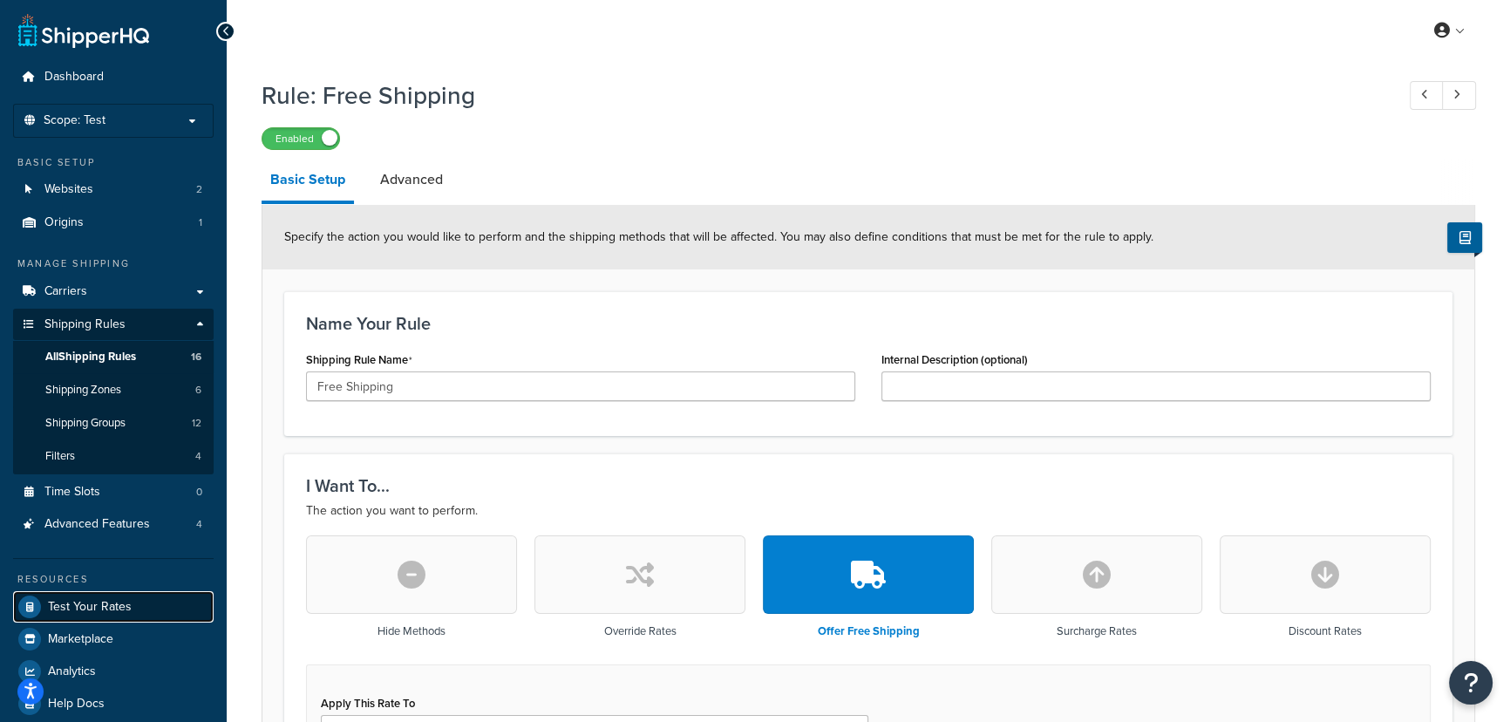
click at [91, 612] on span "Test Your Rates" at bounding box center [90, 607] width 84 height 15
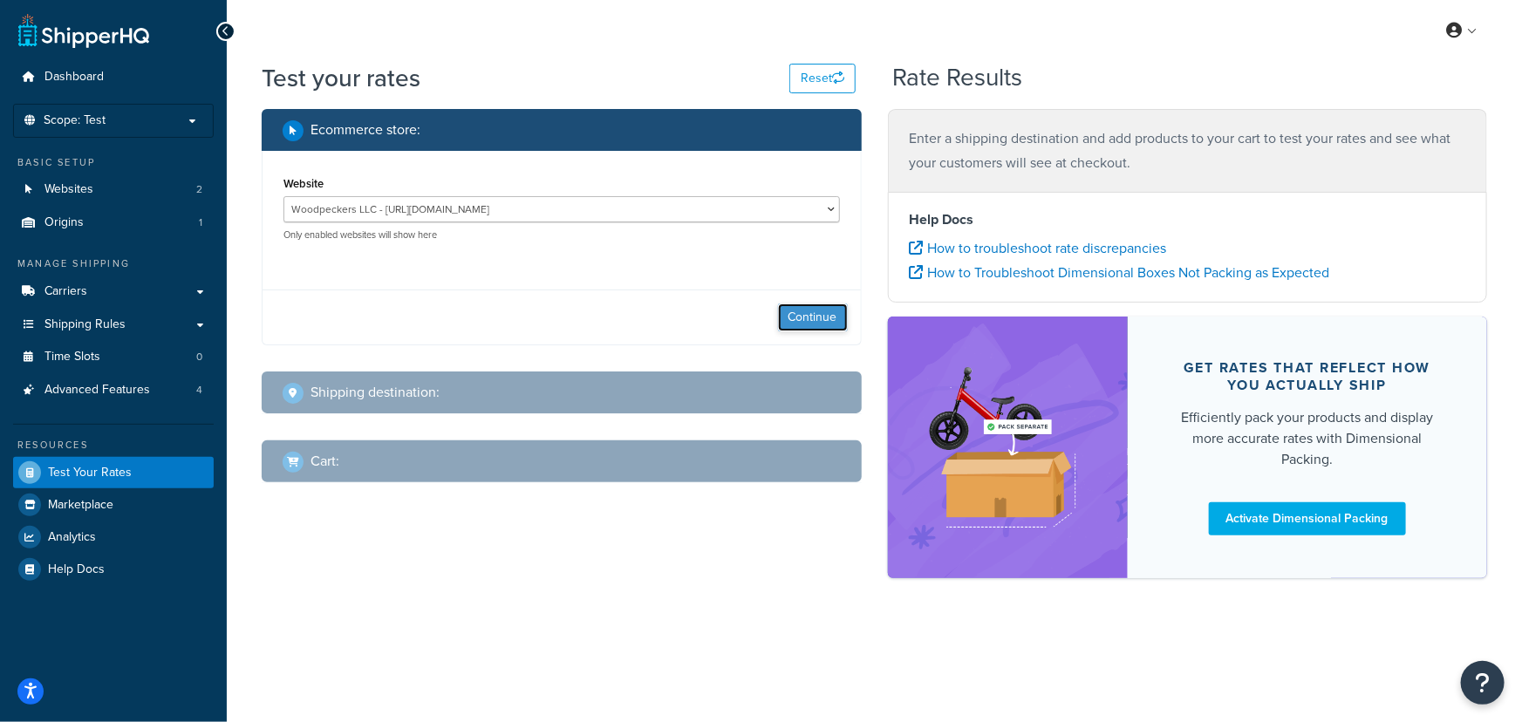
click at [802, 307] on button "Continue" at bounding box center [813, 317] width 70 height 28
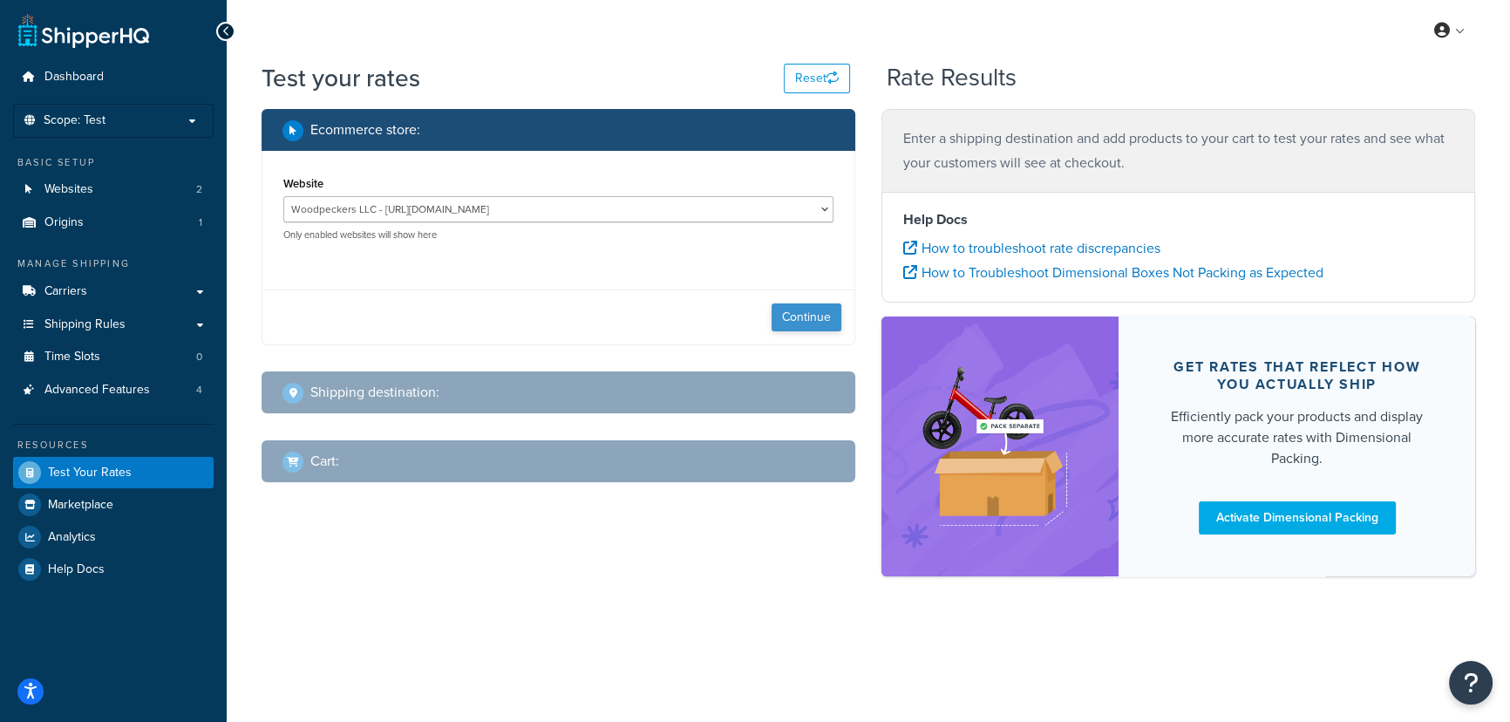
select select "TX"
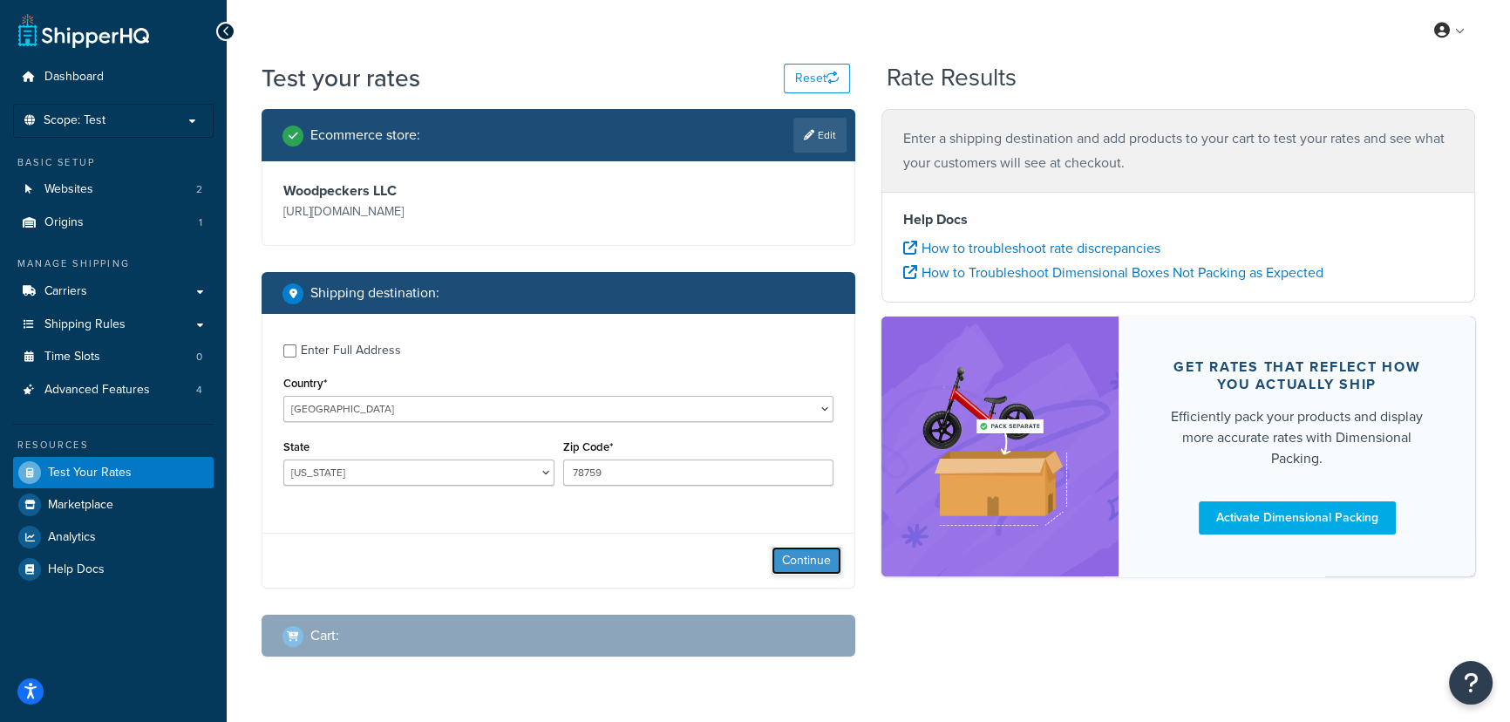
click at [821, 565] on button "Continue" at bounding box center [807, 561] width 70 height 28
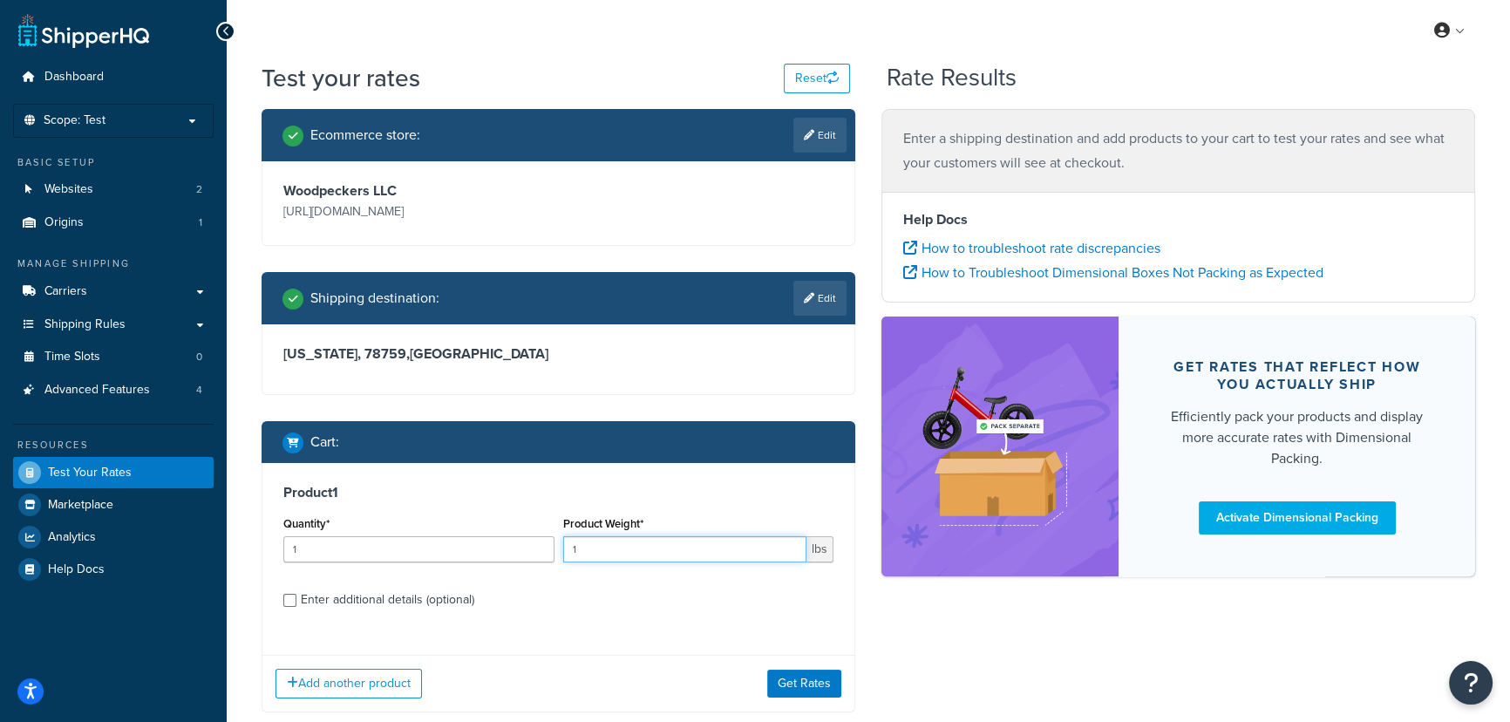
click at [617, 558] on input "1" at bounding box center [685, 549] width 244 height 26
type input "4"
type input "149"
click at [806, 682] on button "Get Rates" at bounding box center [804, 684] width 74 height 28
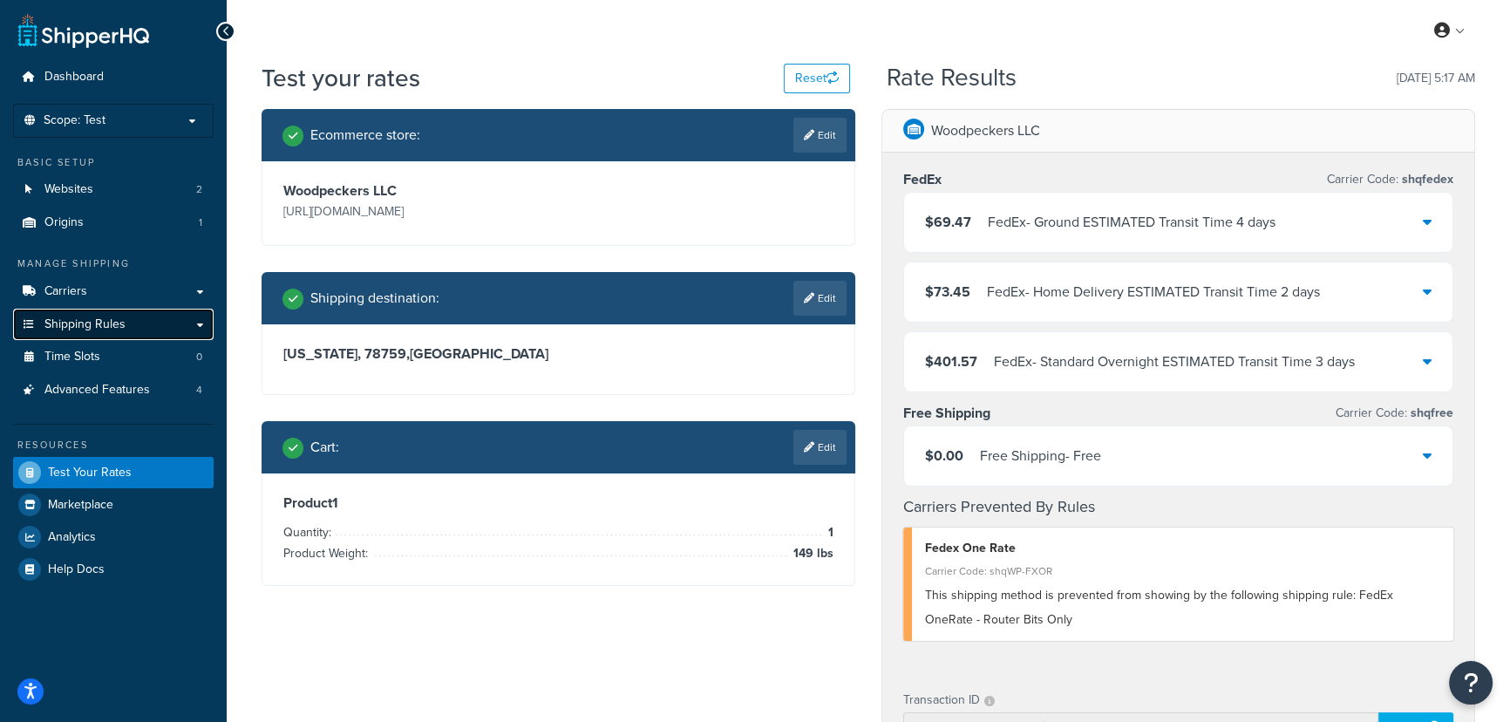
click at [152, 317] on link "Shipping Rules" at bounding box center [113, 325] width 201 height 32
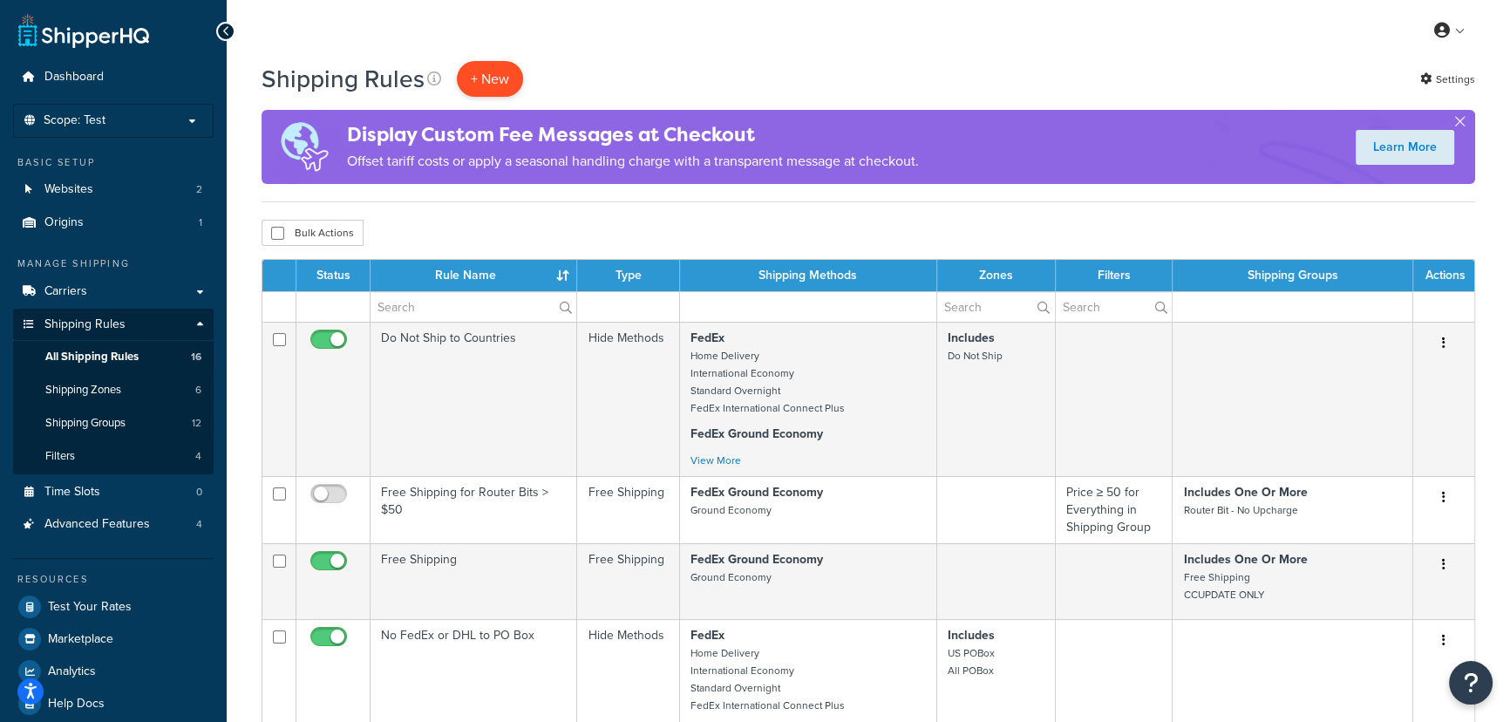
click at [494, 72] on p "+ New" at bounding box center [490, 79] width 66 height 36
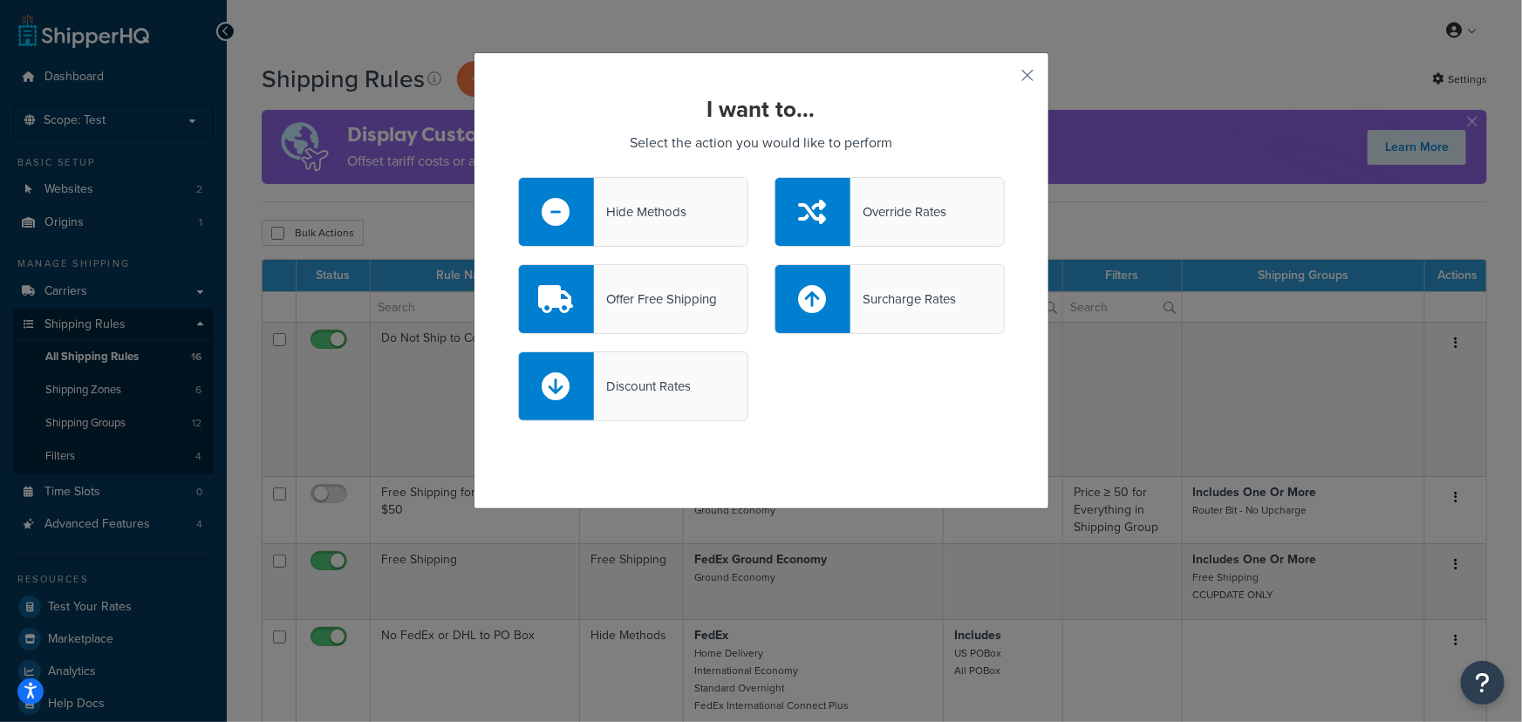
click at [962, 205] on div "Override Rates" at bounding box center [889, 212] width 230 height 70
click at [0, 0] on input "Override Rates" at bounding box center [0, 0] width 0 height 0
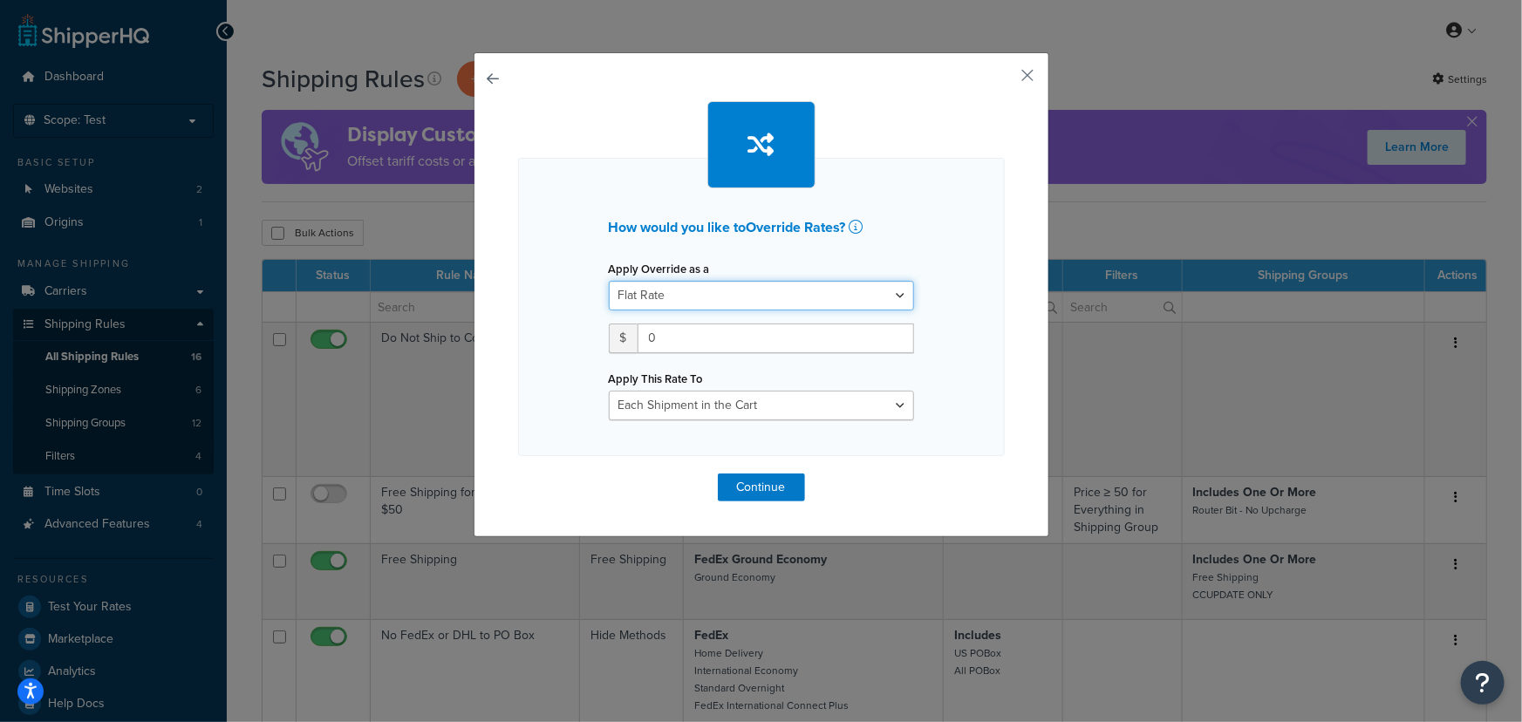
click at [871, 294] on select "Flat Rate Percentage Flat Rate & Percentage" at bounding box center [761, 296] width 305 height 30
click at [1005, 79] on button "button" at bounding box center [1002, 81] width 4 height 4
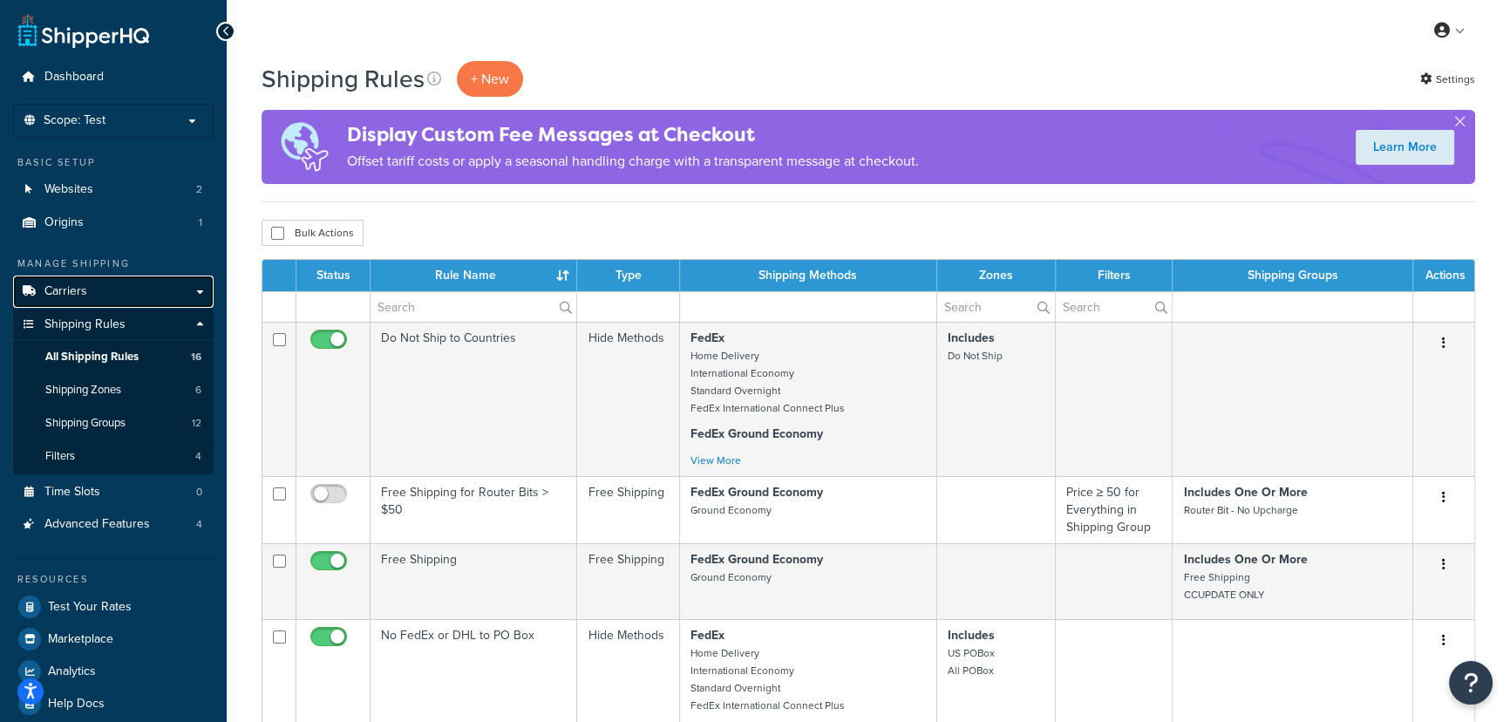
click at [117, 288] on link "Carriers" at bounding box center [113, 292] width 201 height 32
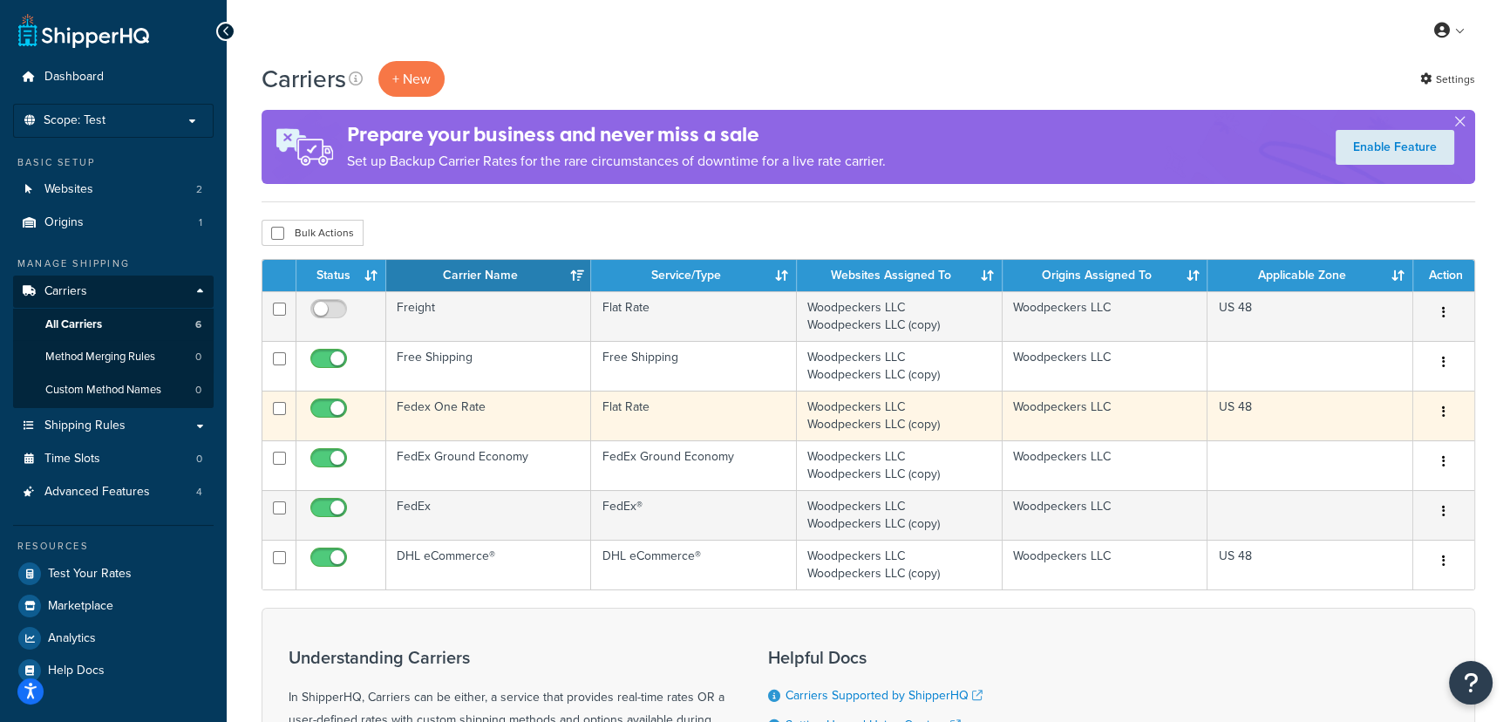
click at [1343, 408] on td "US 48" at bounding box center [1311, 416] width 206 height 50
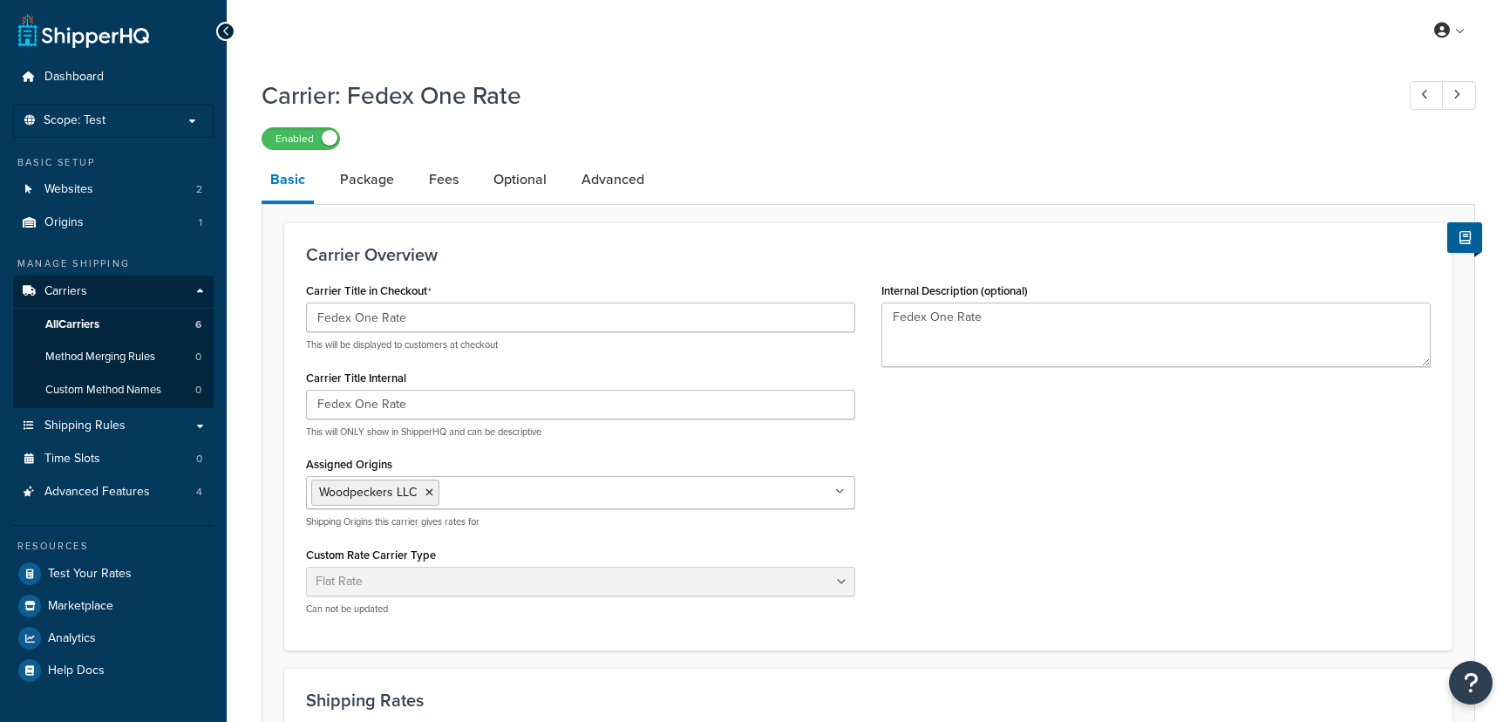
select select "flat"
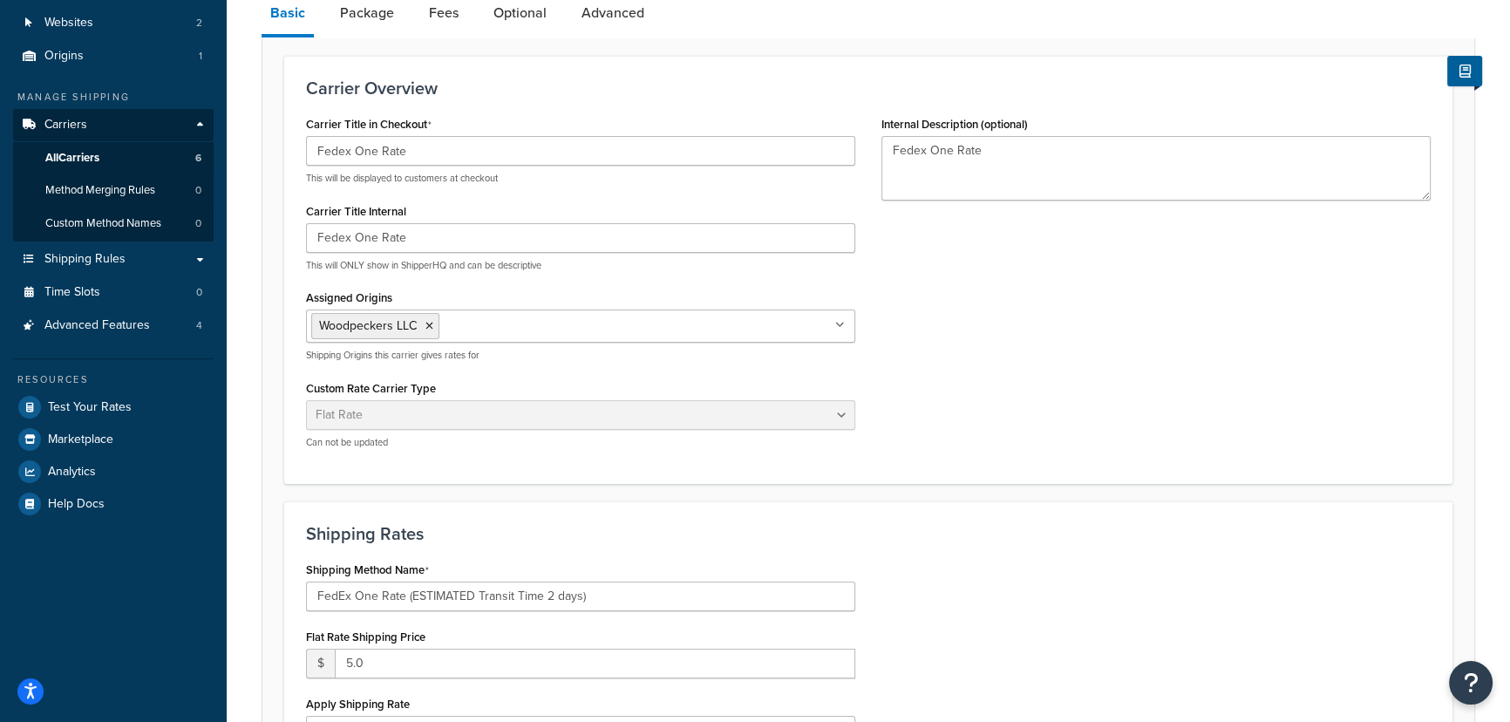
scroll to position [45, 0]
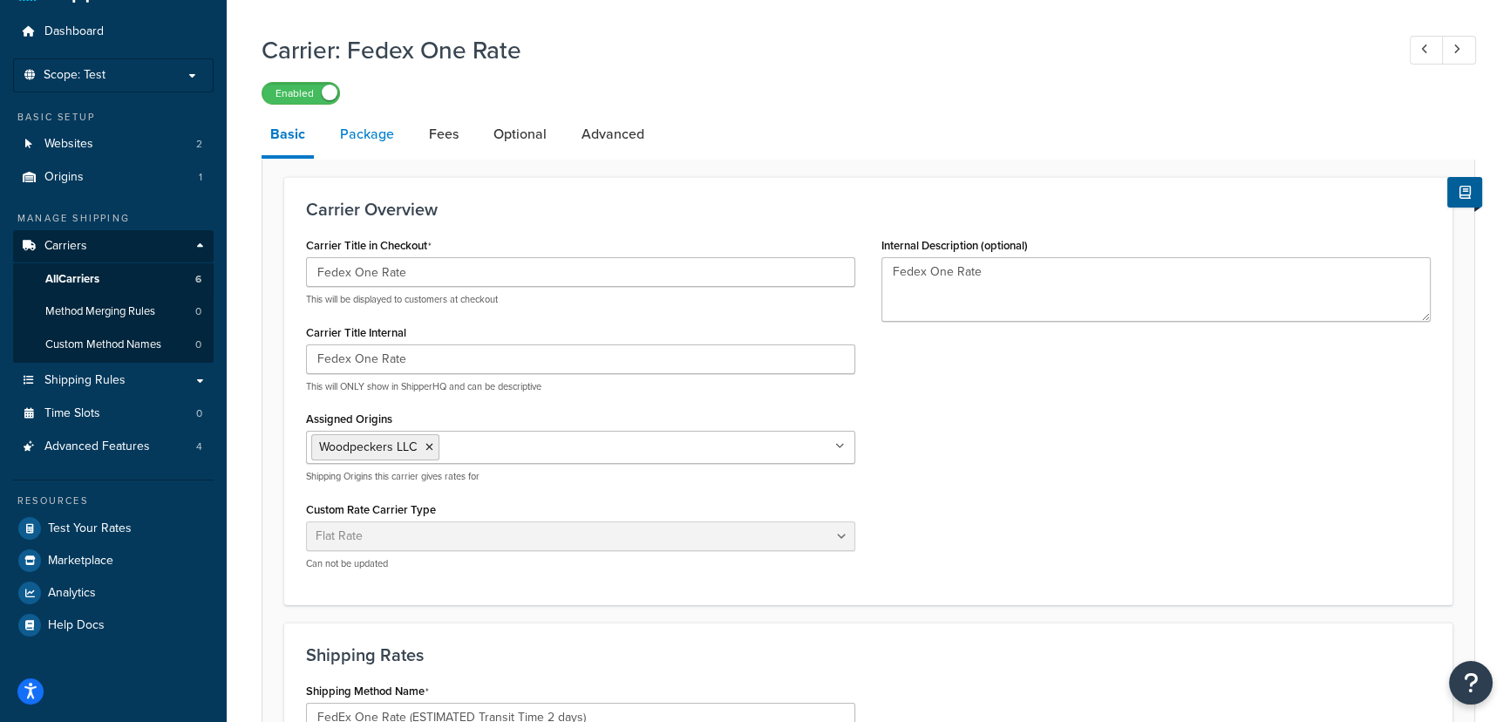
click at [366, 129] on link "Package" at bounding box center [367, 134] width 72 height 42
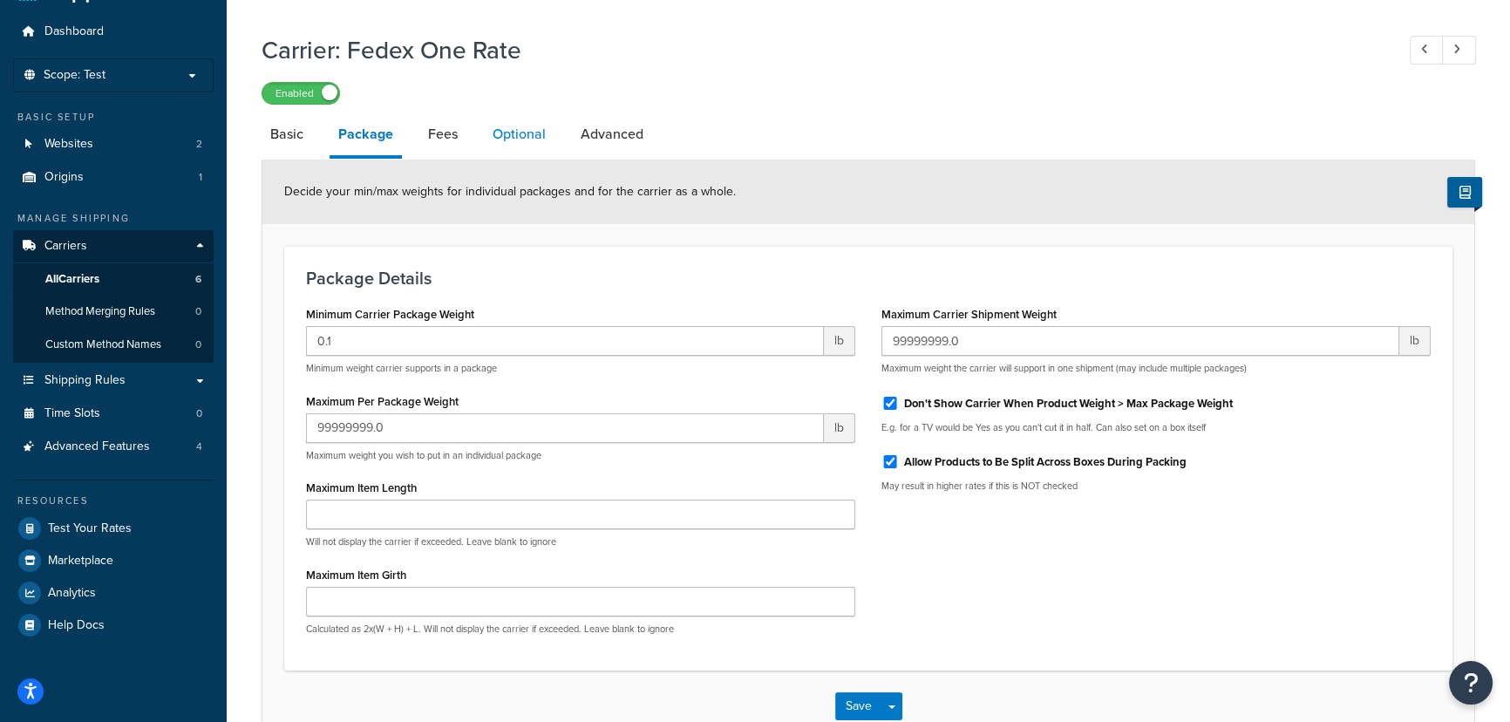
click at [506, 132] on link "Optional" at bounding box center [519, 134] width 71 height 42
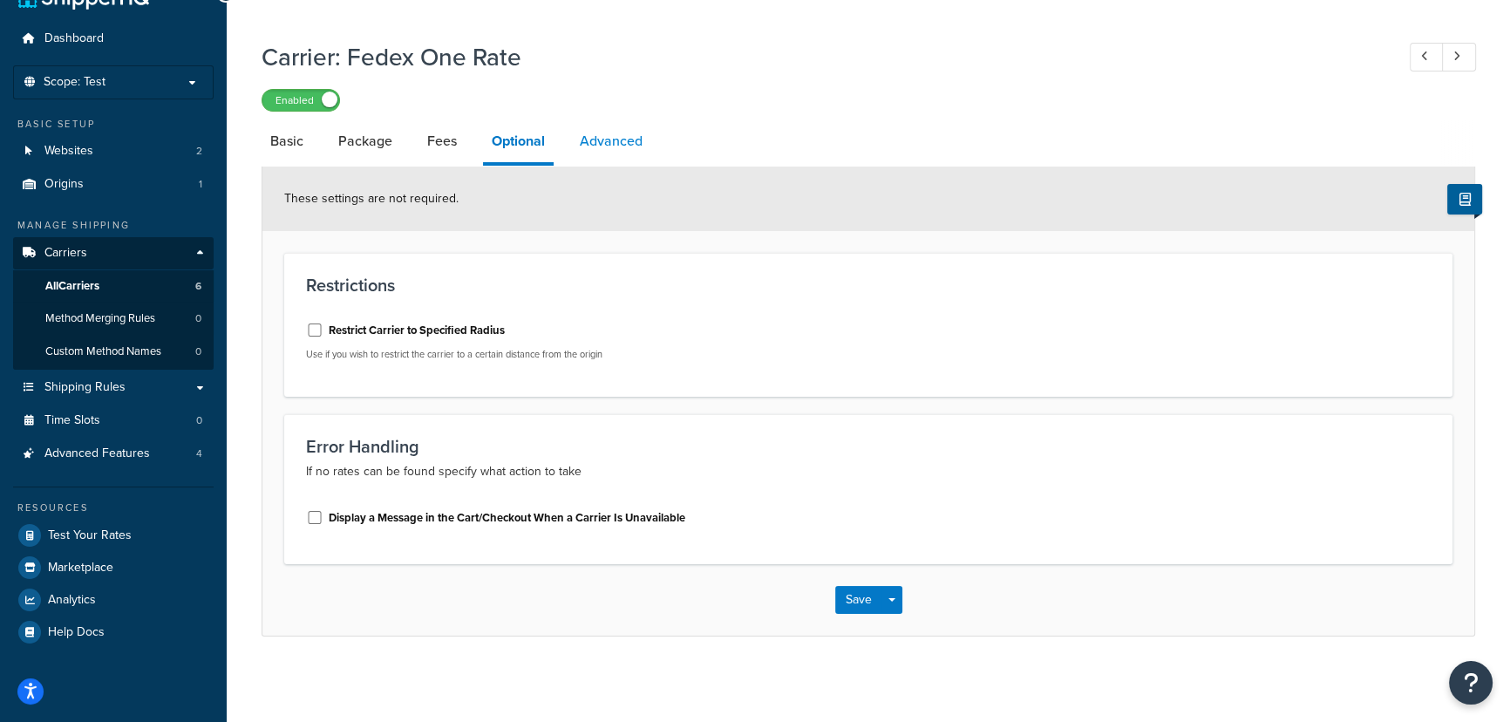
click at [583, 142] on link "Advanced" at bounding box center [611, 141] width 80 height 42
select select "false"
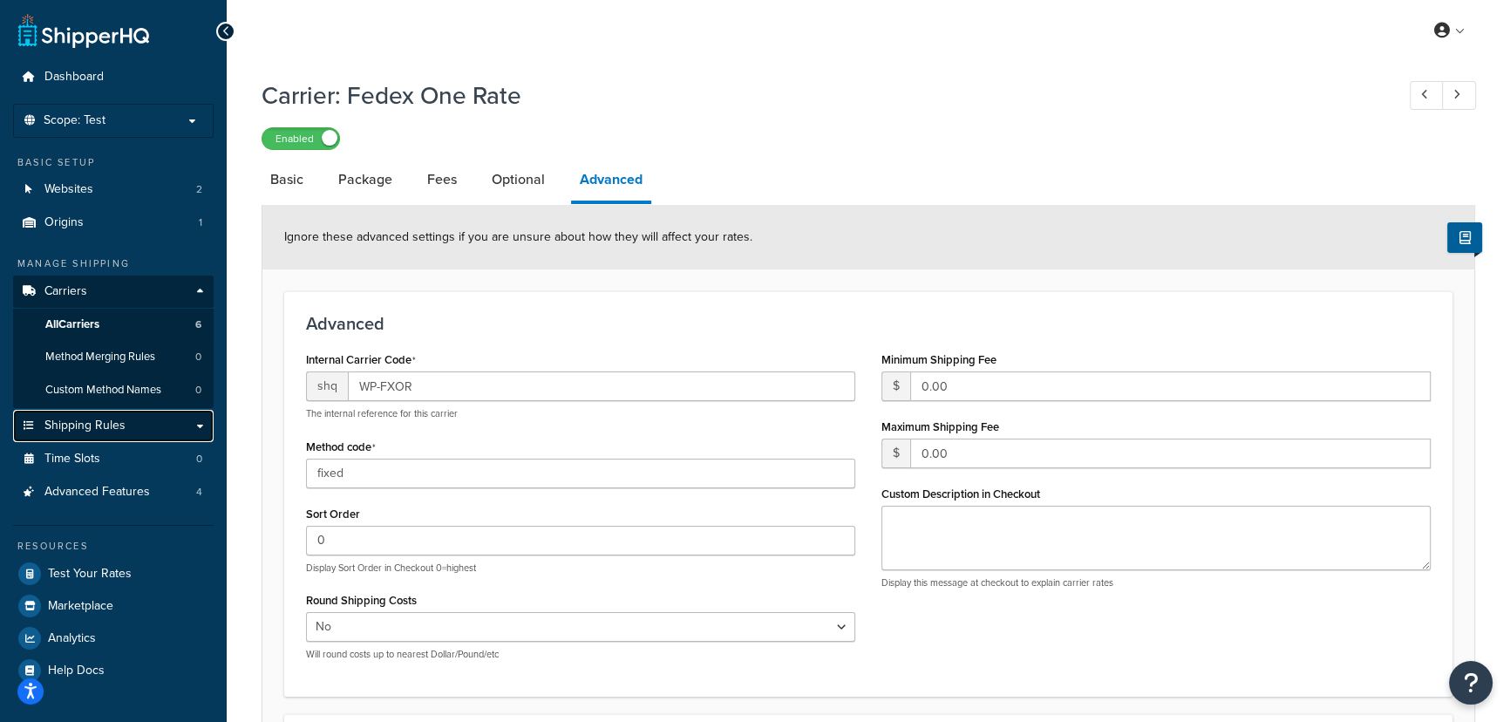
click at [78, 420] on span "Shipping Rules" at bounding box center [84, 426] width 81 height 15
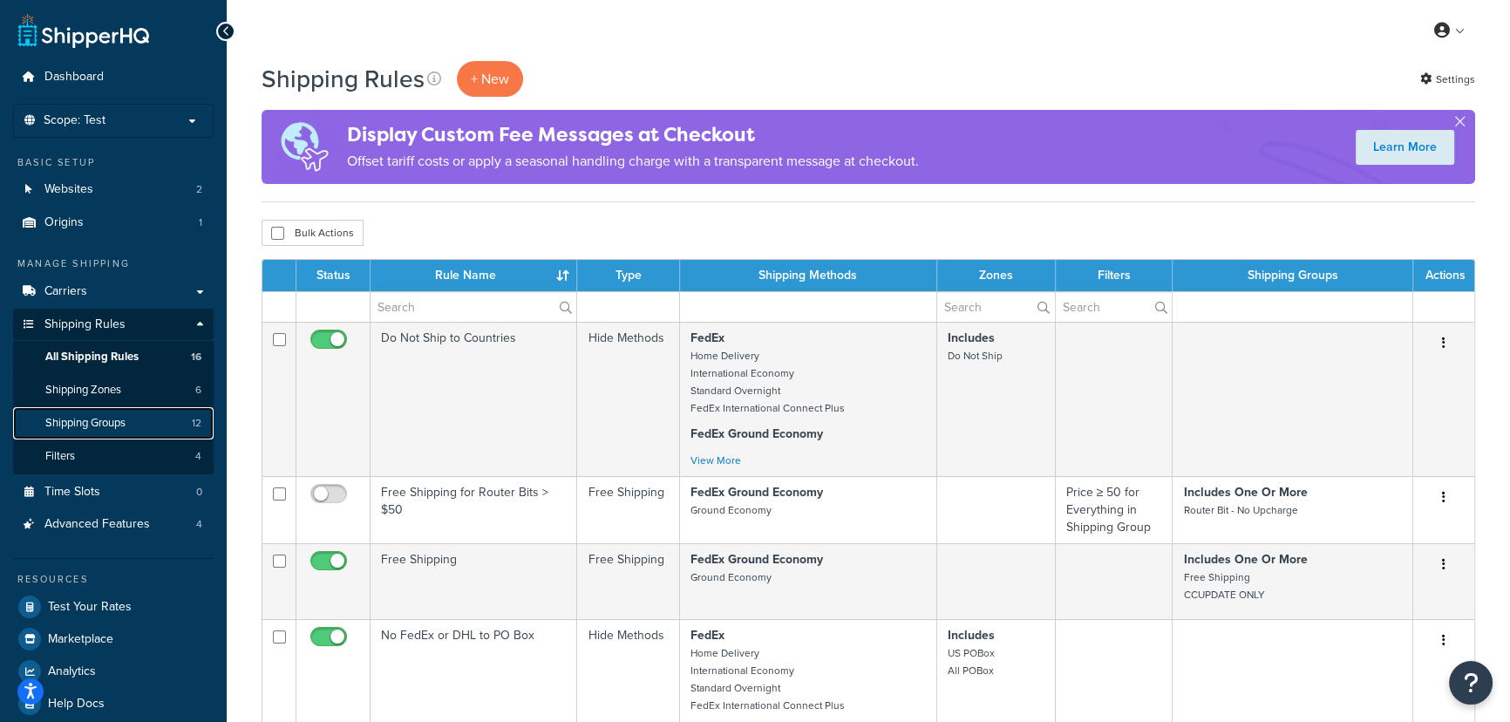
click at [85, 420] on span "Shipping Groups" at bounding box center [85, 423] width 80 height 15
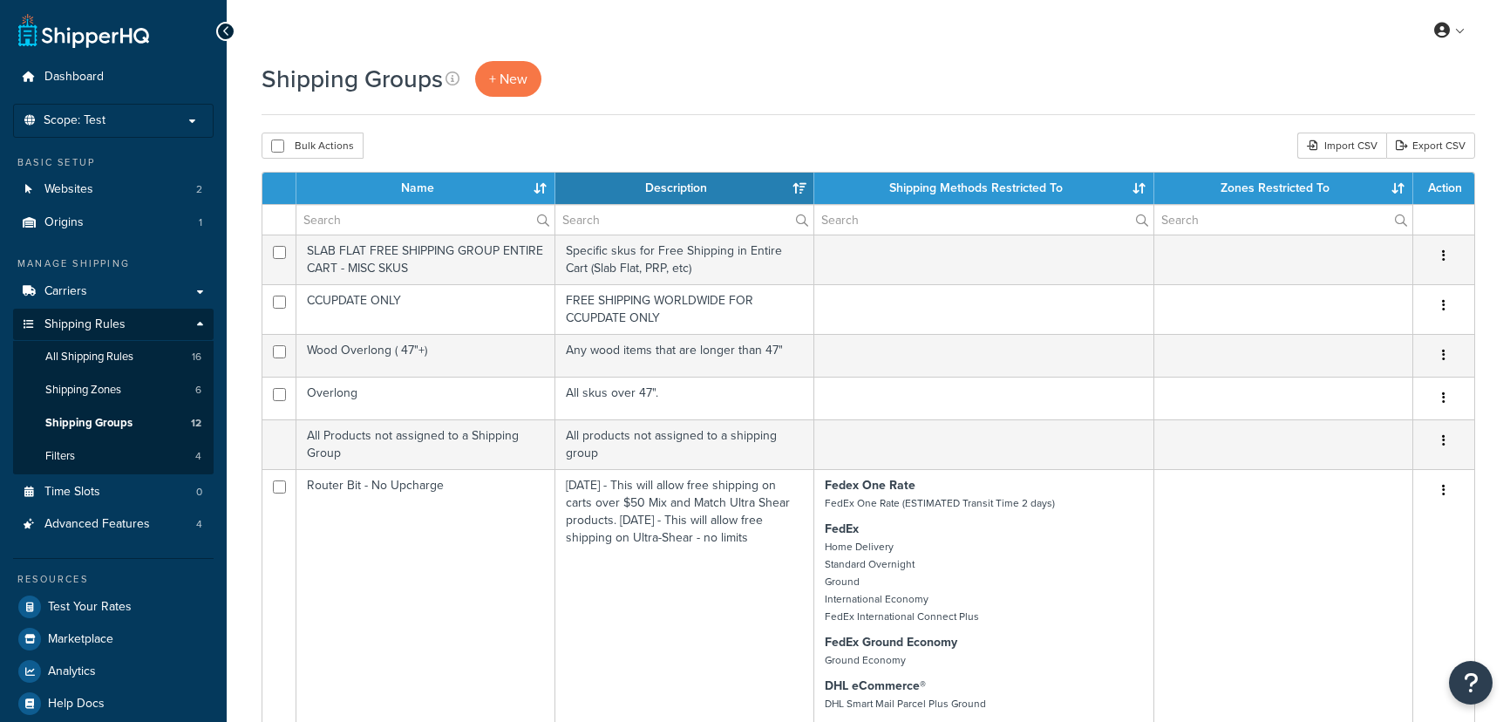
select select "15"
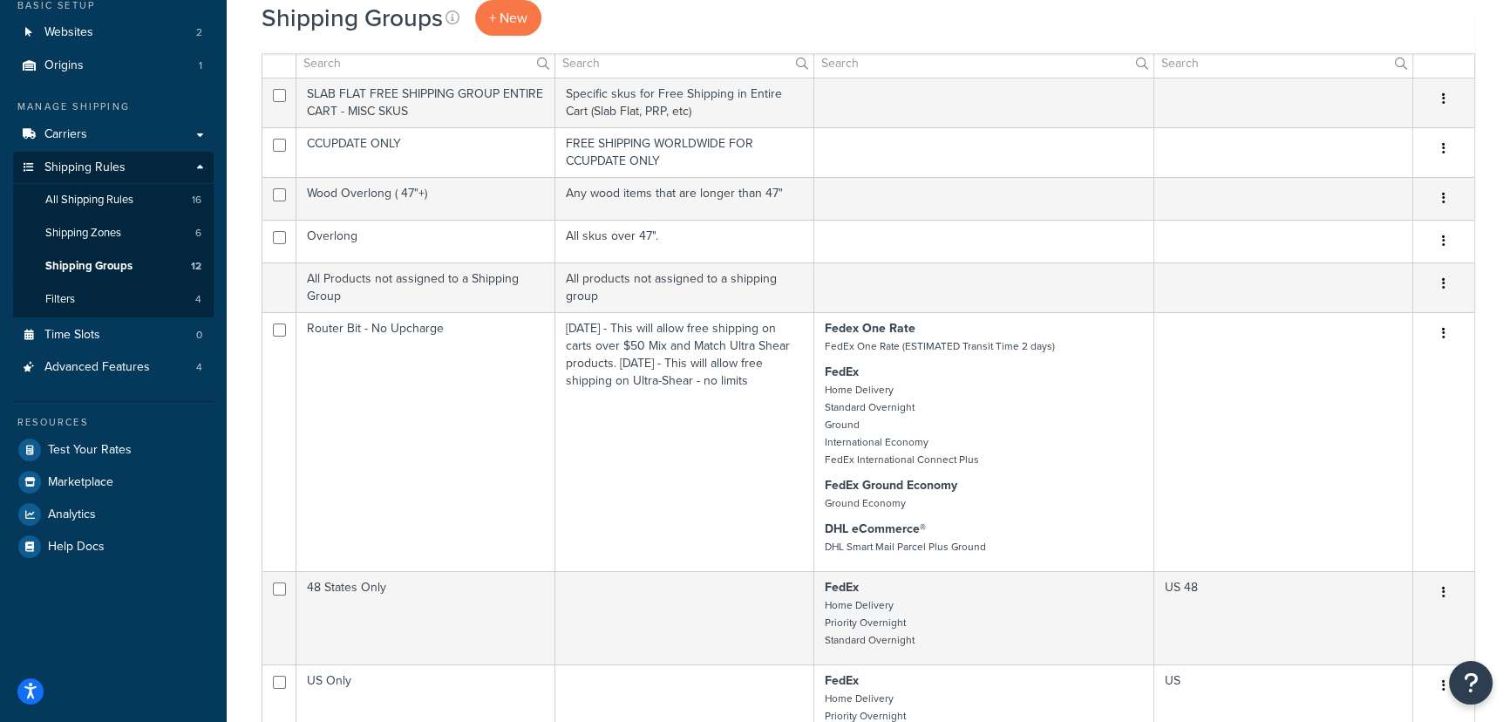
scroll to position [158, 0]
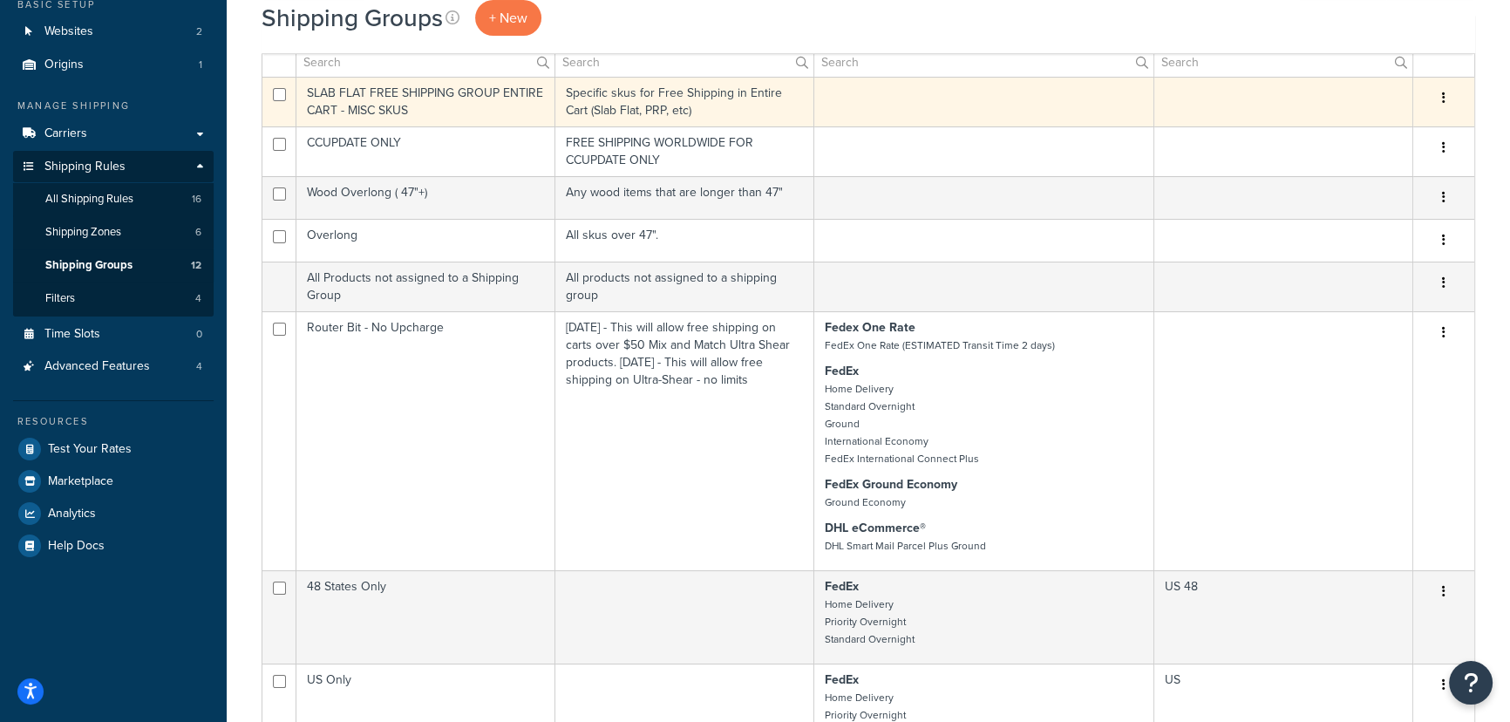
click at [999, 107] on td at bounding box center [985, 102] width 340 height 50
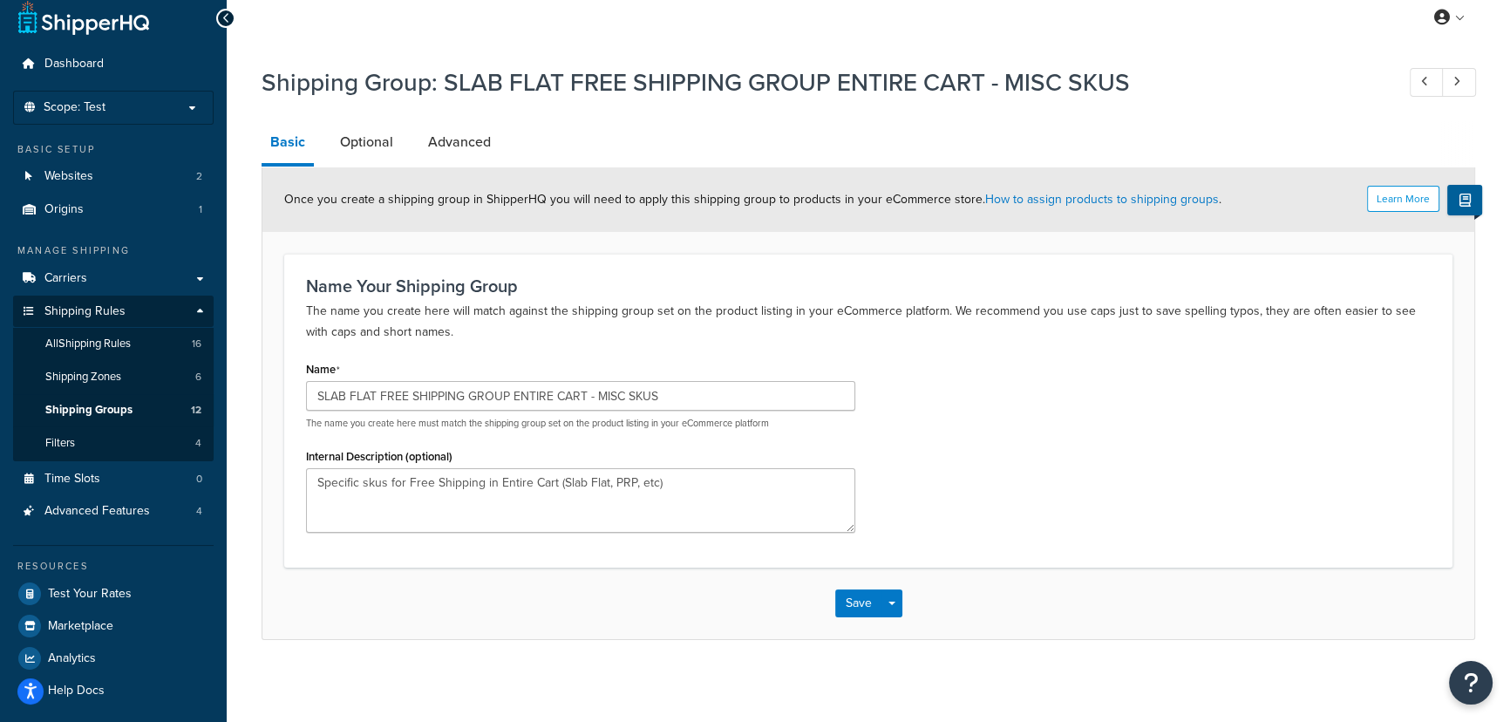
scroll to position [18, 0]
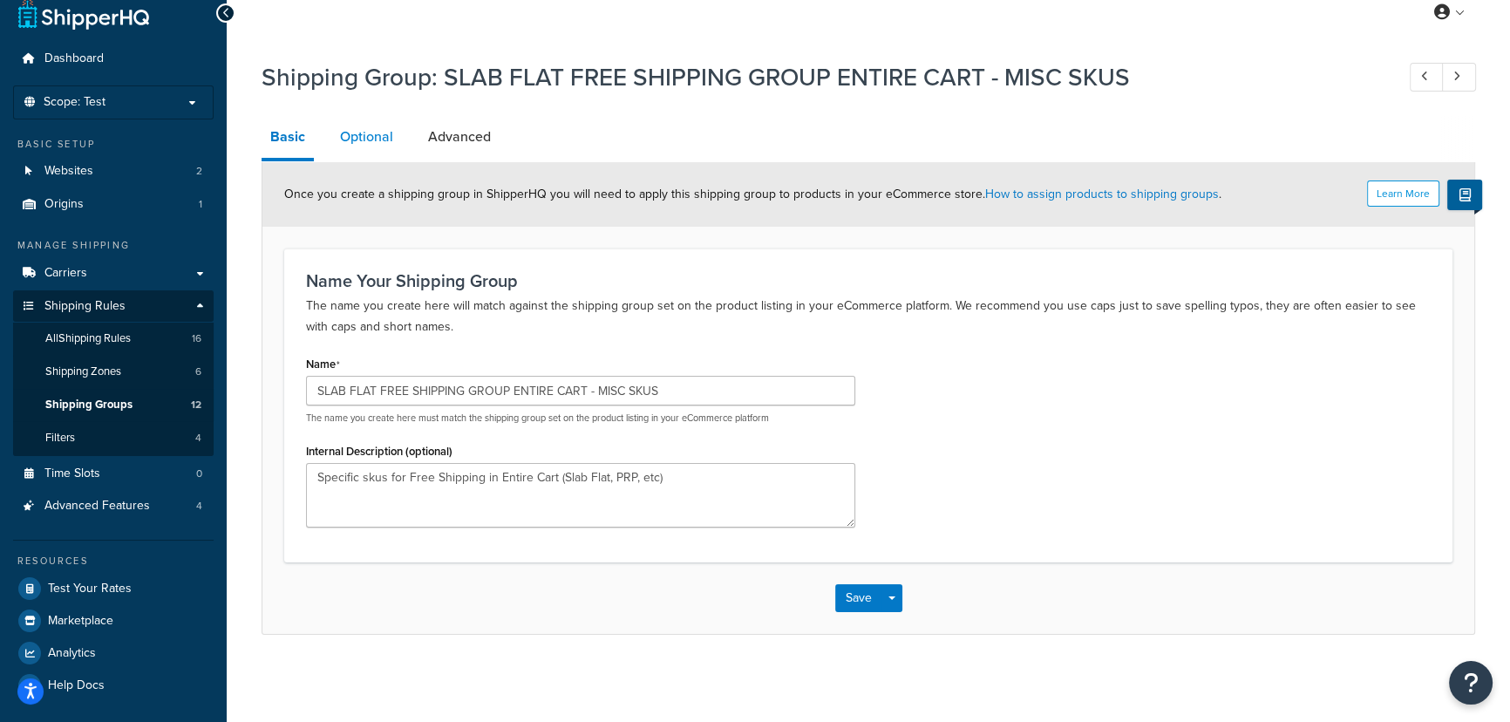
click at [346, 139] on link "Optional" at bounding box center [366, 137] width 71 height 42
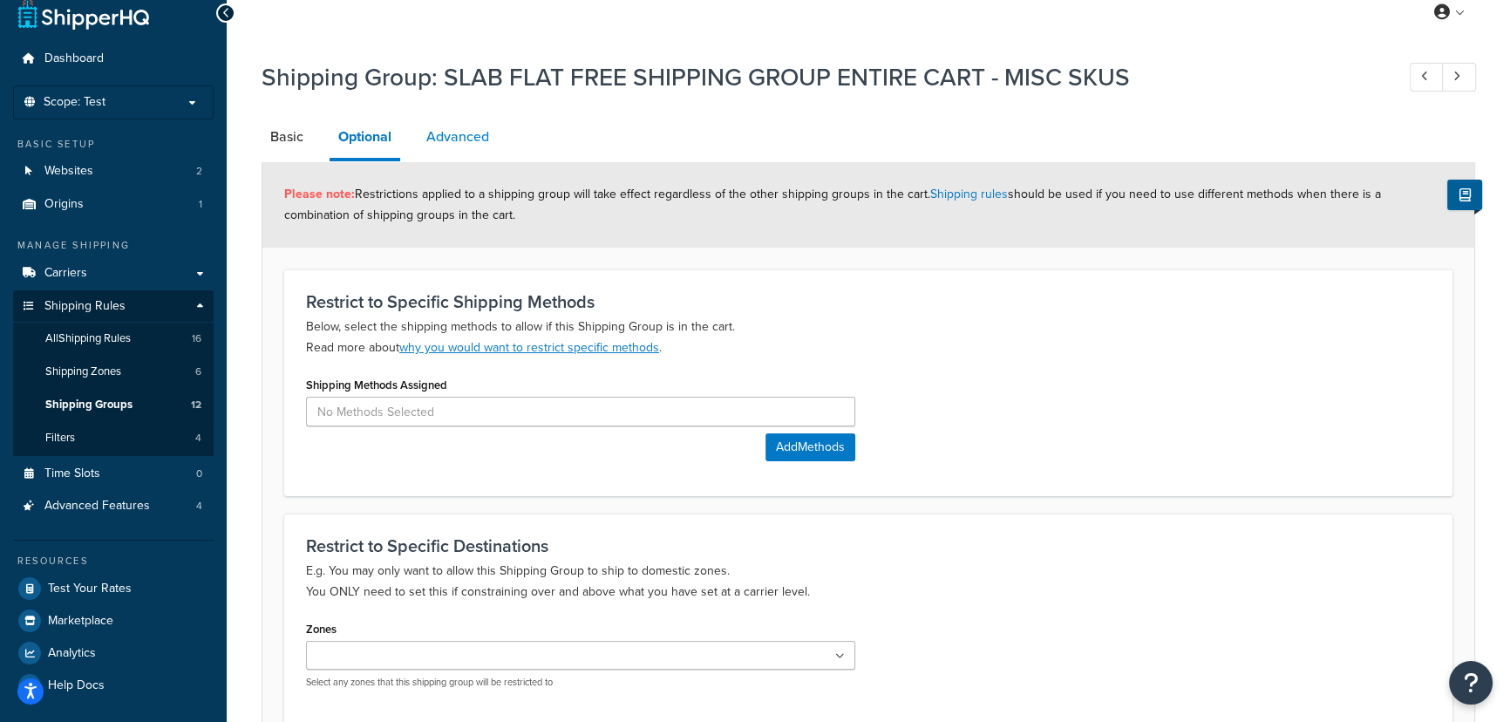
click at [474, 137] on link "Advanced" at bounding box center [458, 137] width 80 height 42
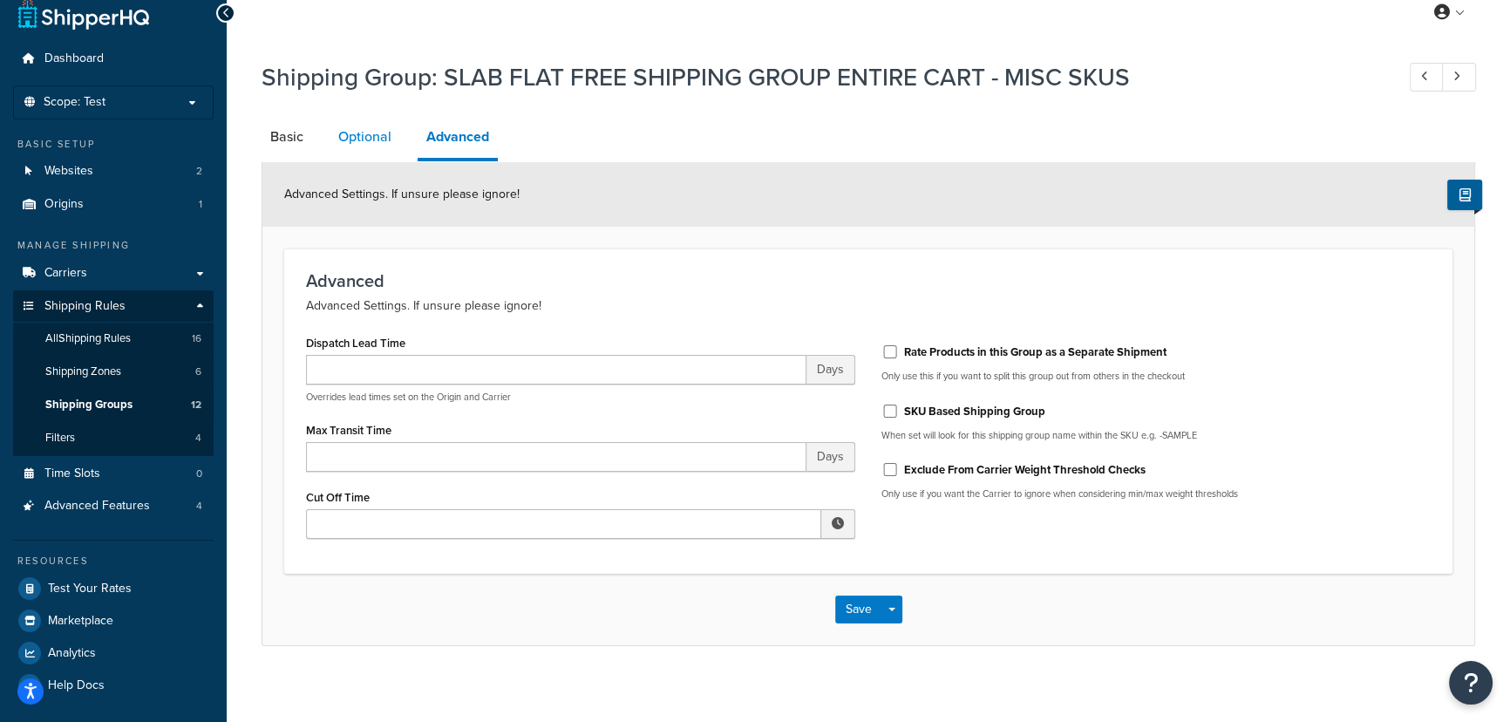
click at [345, 137] on link "Optional" at bounding box center [365, 137] width 71 height 42
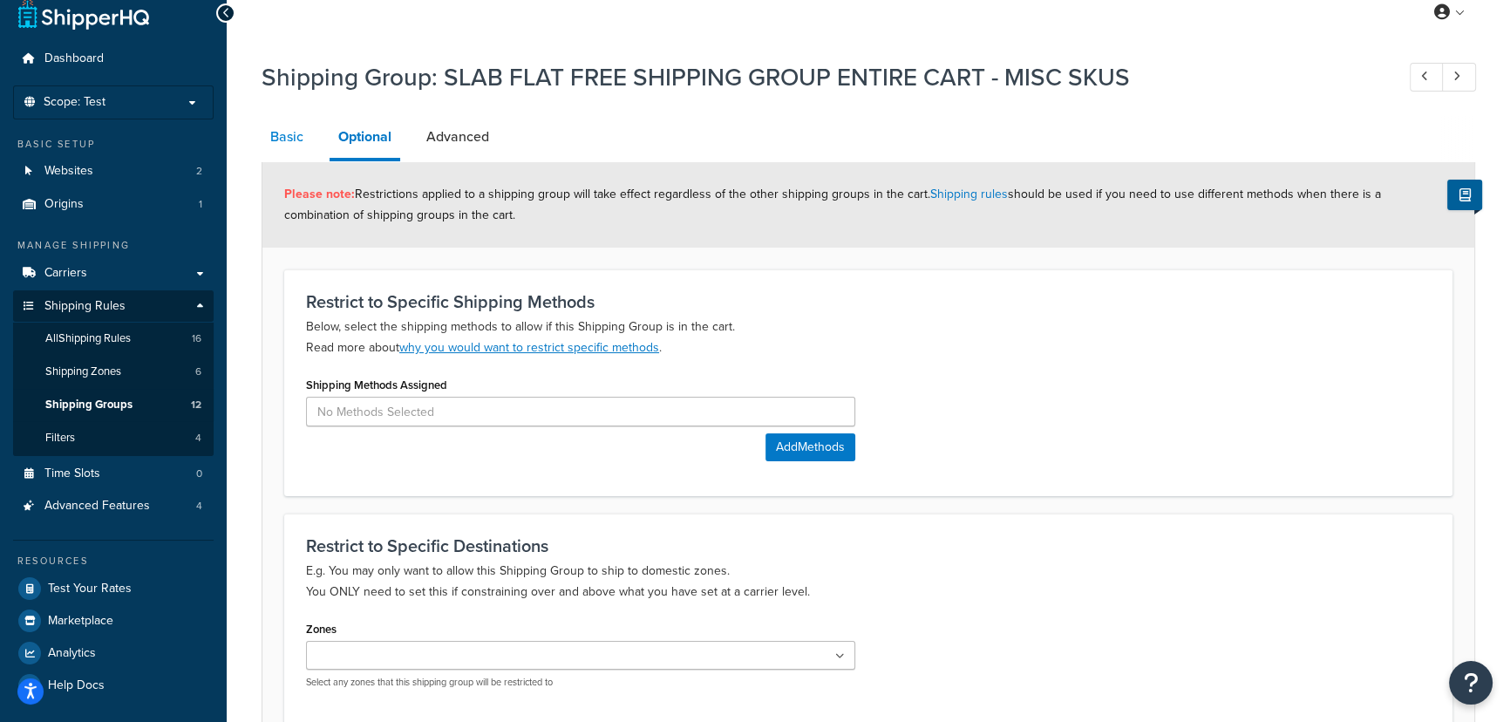
click at [291, 135] on link "Basic" at bounding box center [287, 137] width 51 height 42
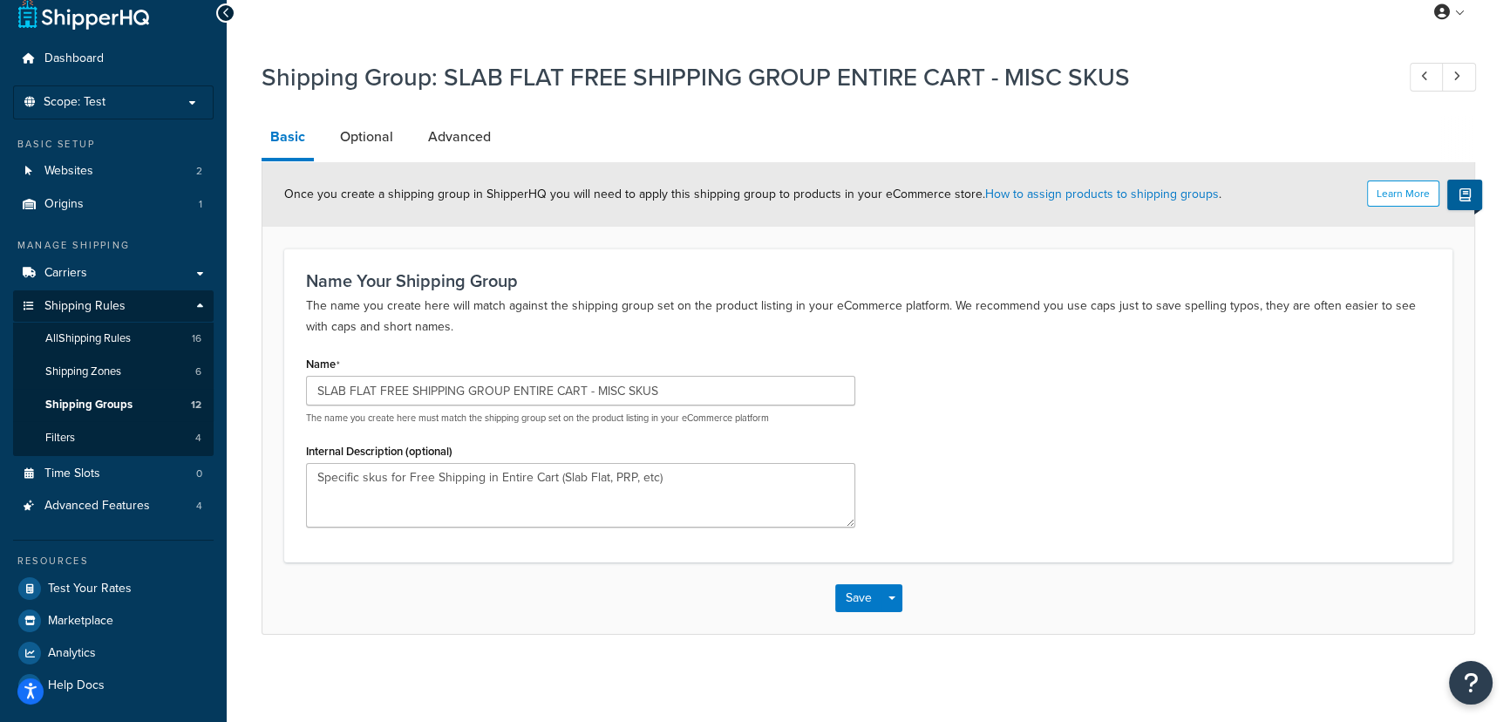
click at [218, 10] on div at bounding box center [225, 12] width 19 height 19
click at [228, 8] on icon at bounding box center [226, 13] width 8 height 12
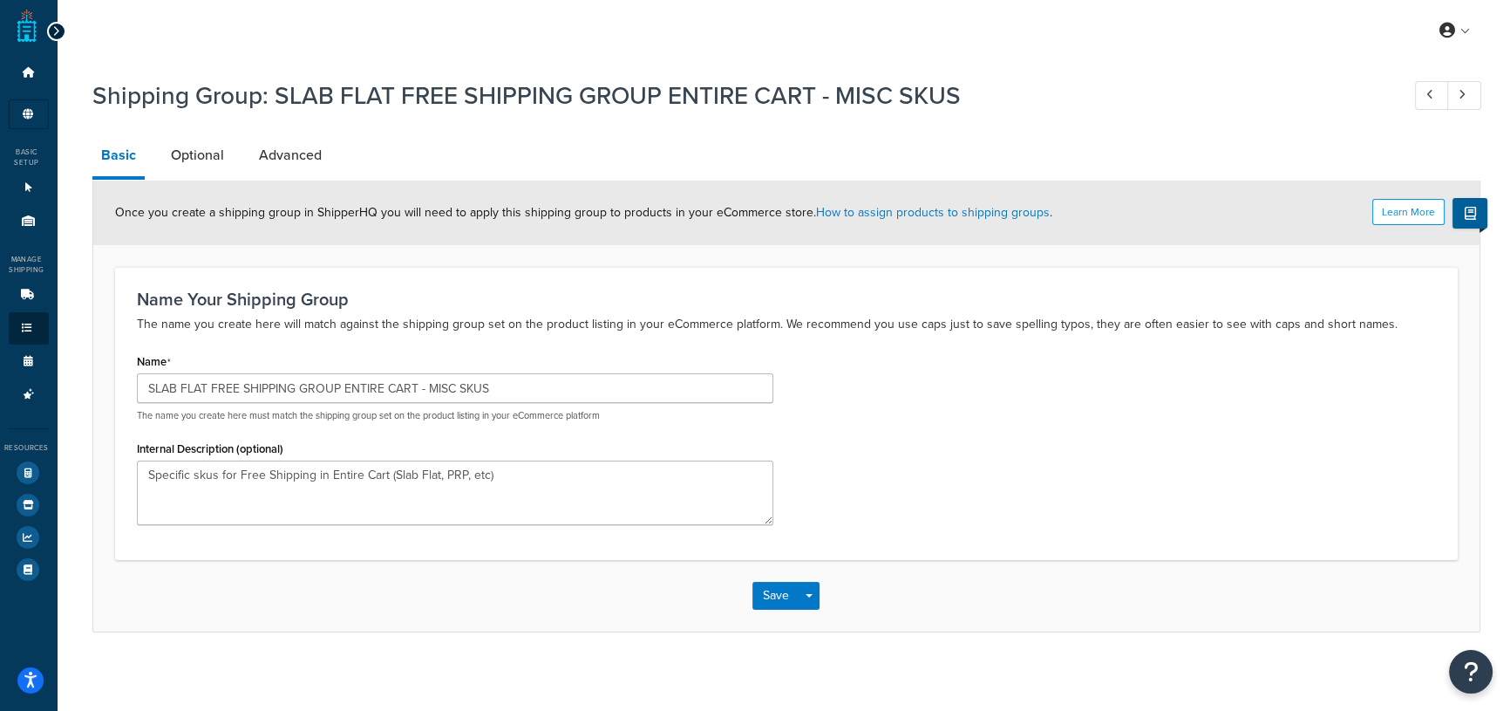
click at [66, 38] on div at bounding box center [56, 31] width 19 height 19
click at [60, 29] on icon at bounding box center [56, 31] width 8 height 12
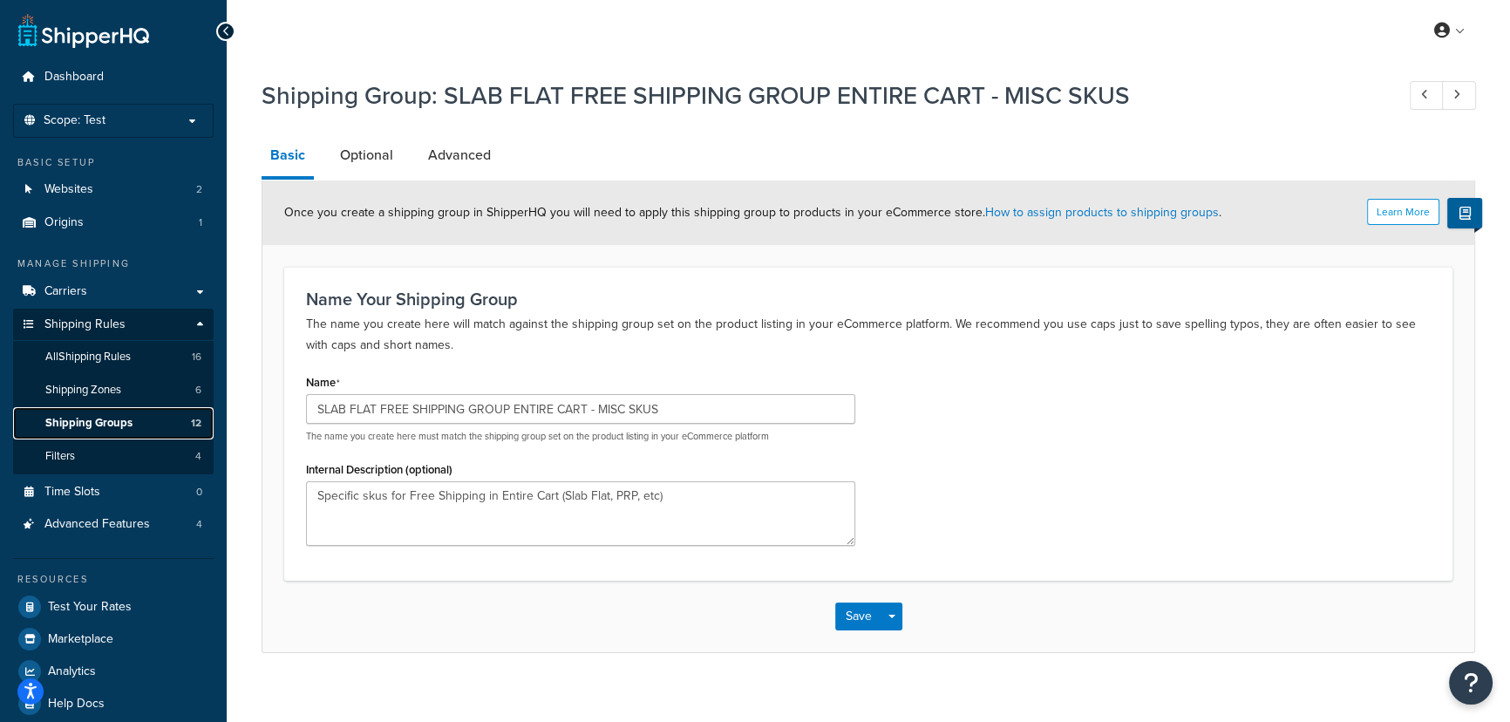
click at [123, 423] on span "Shipping Groups" at bounding box center [88, 423] width 87 height 15
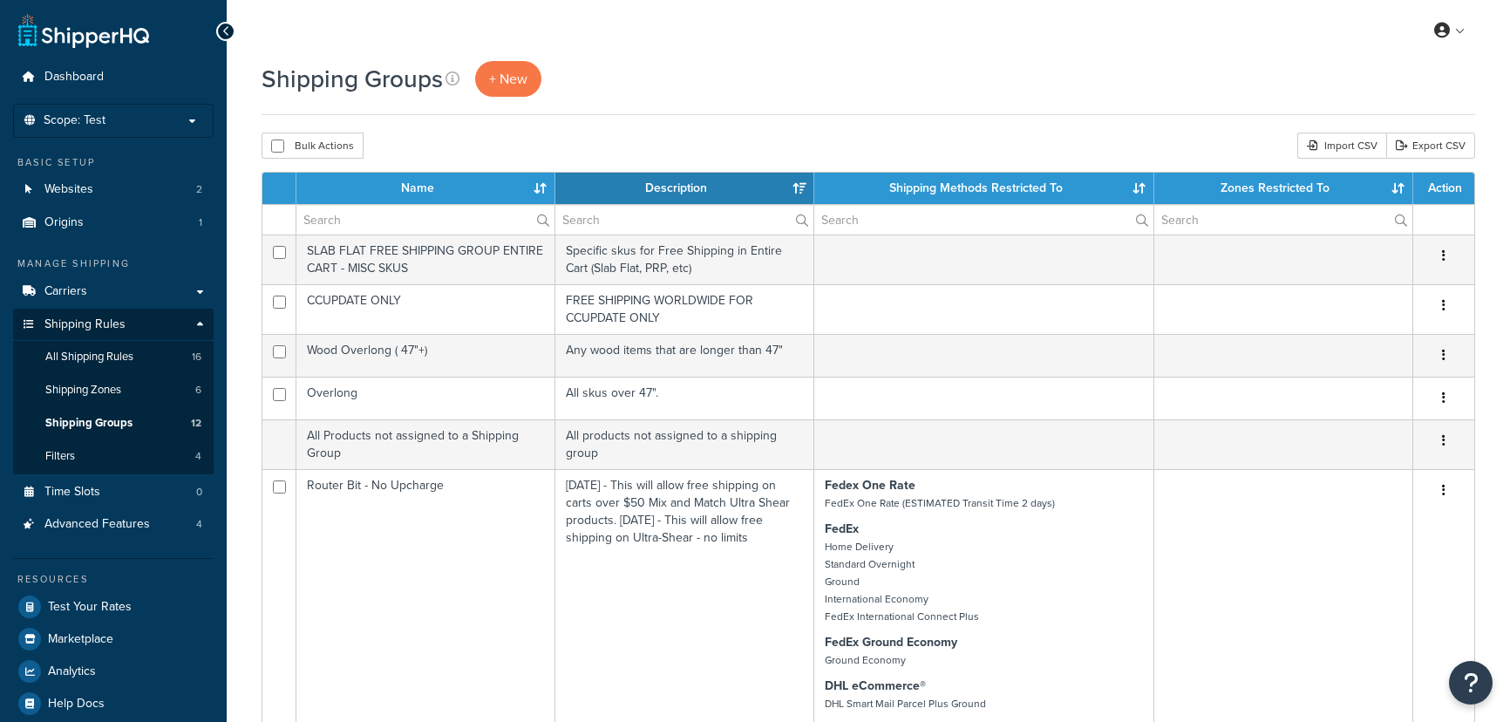
select select "15"
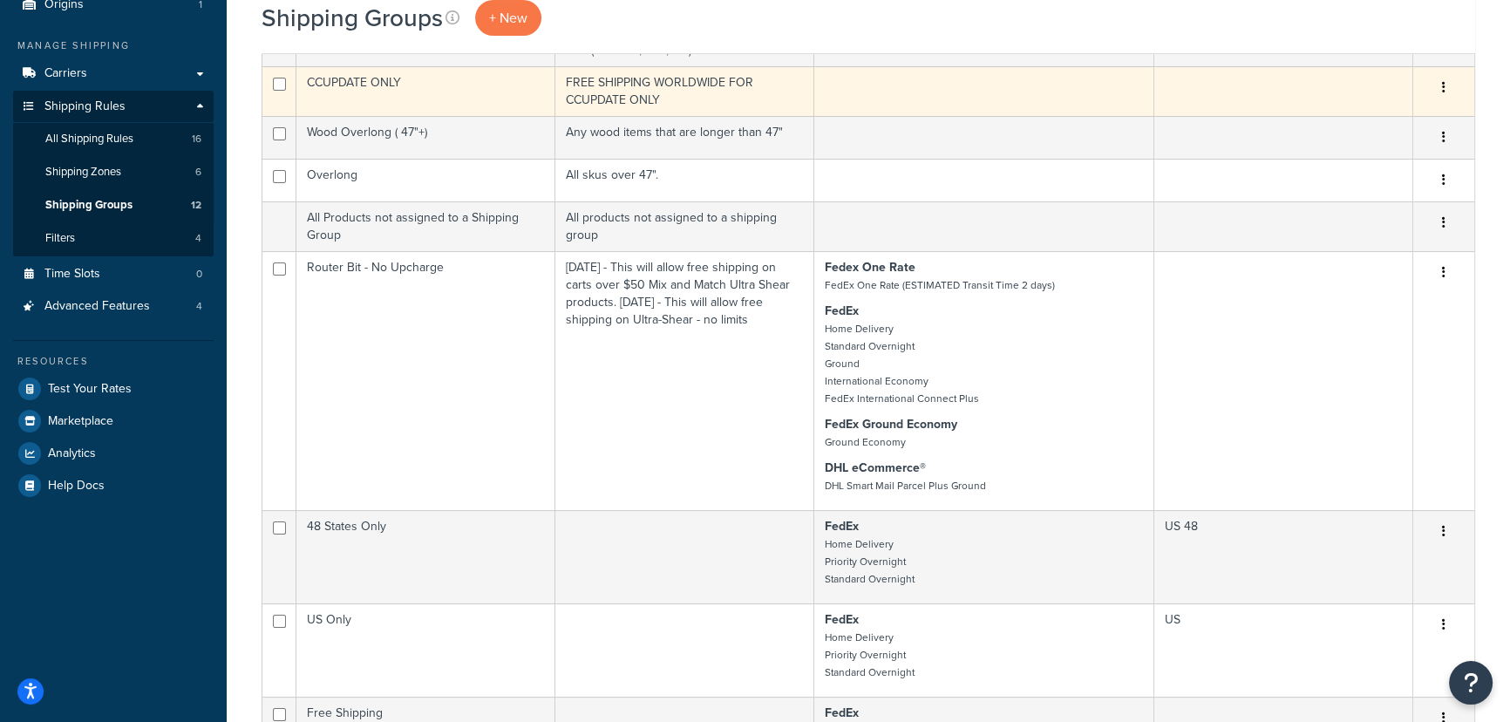
scroll to position [237, 0]
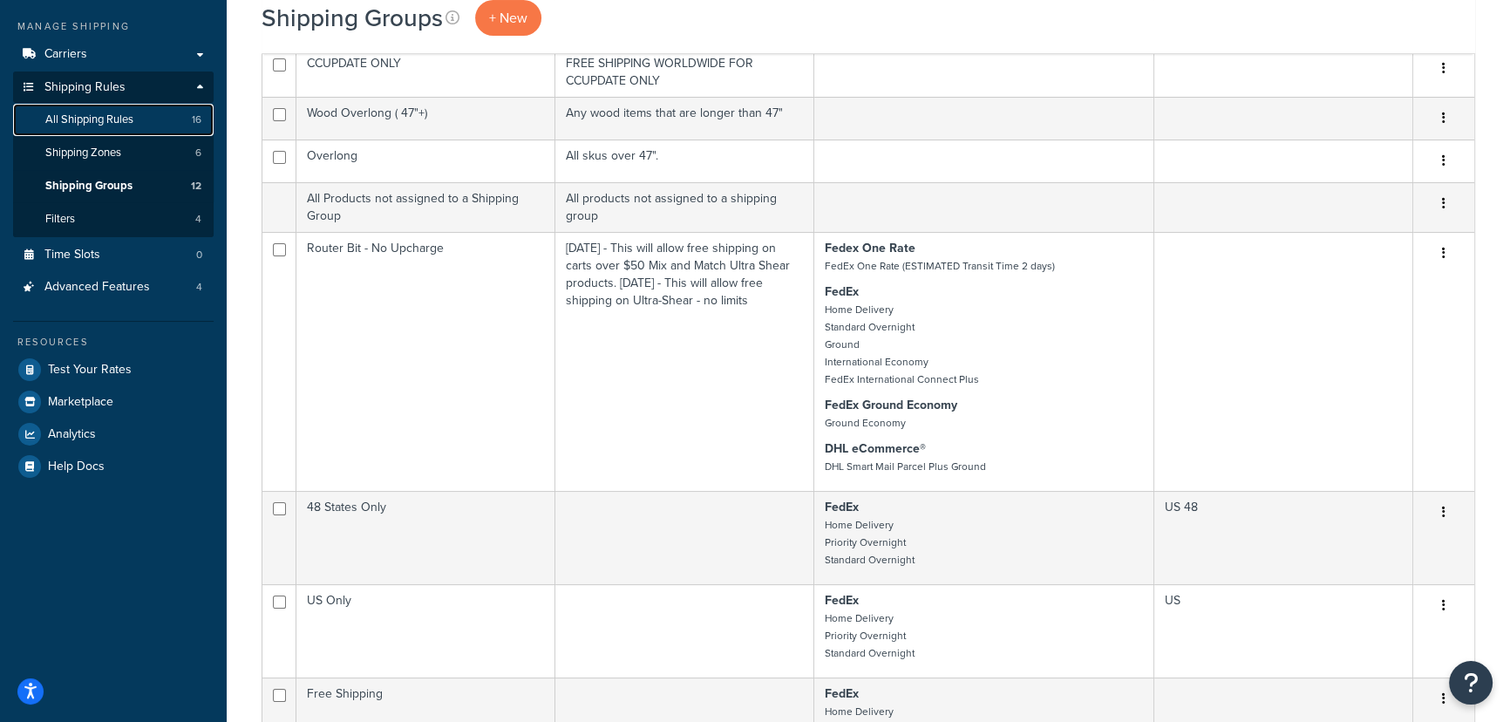
click at [119, 113] on span "All Shipping Rules" at bounding box center [89, 119] width 88 height 15
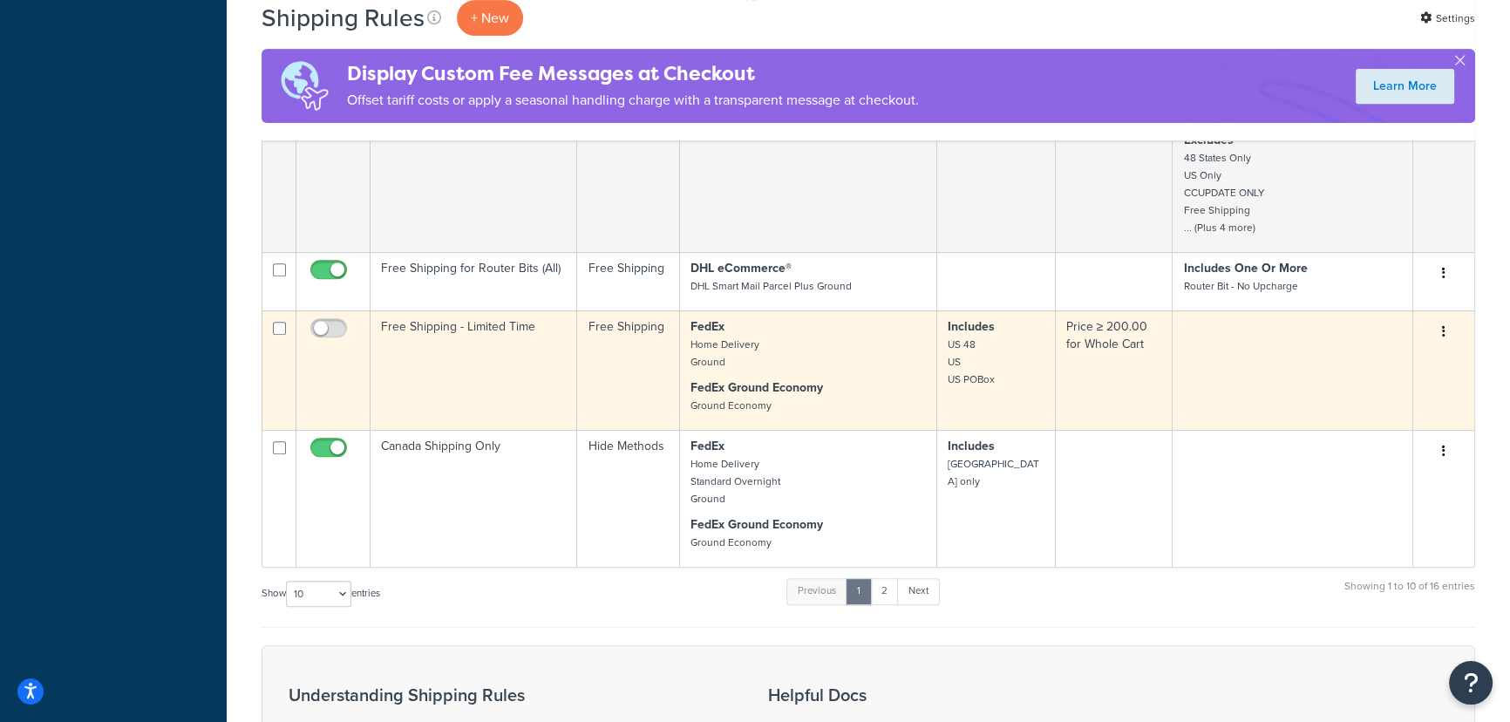
scroll to position [951, 0]
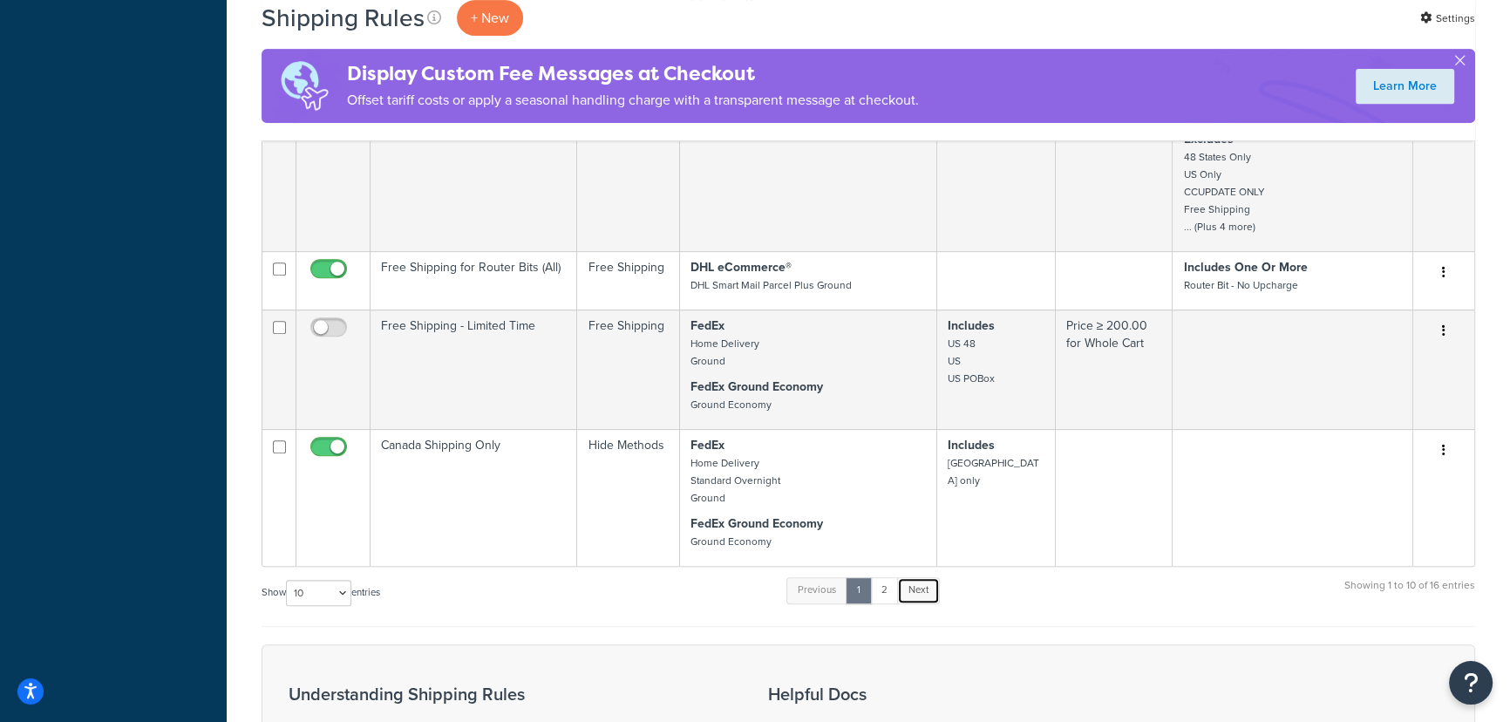
click at [918, 603] on link "Next" at bounding box center [918, 590] width 43 height 26
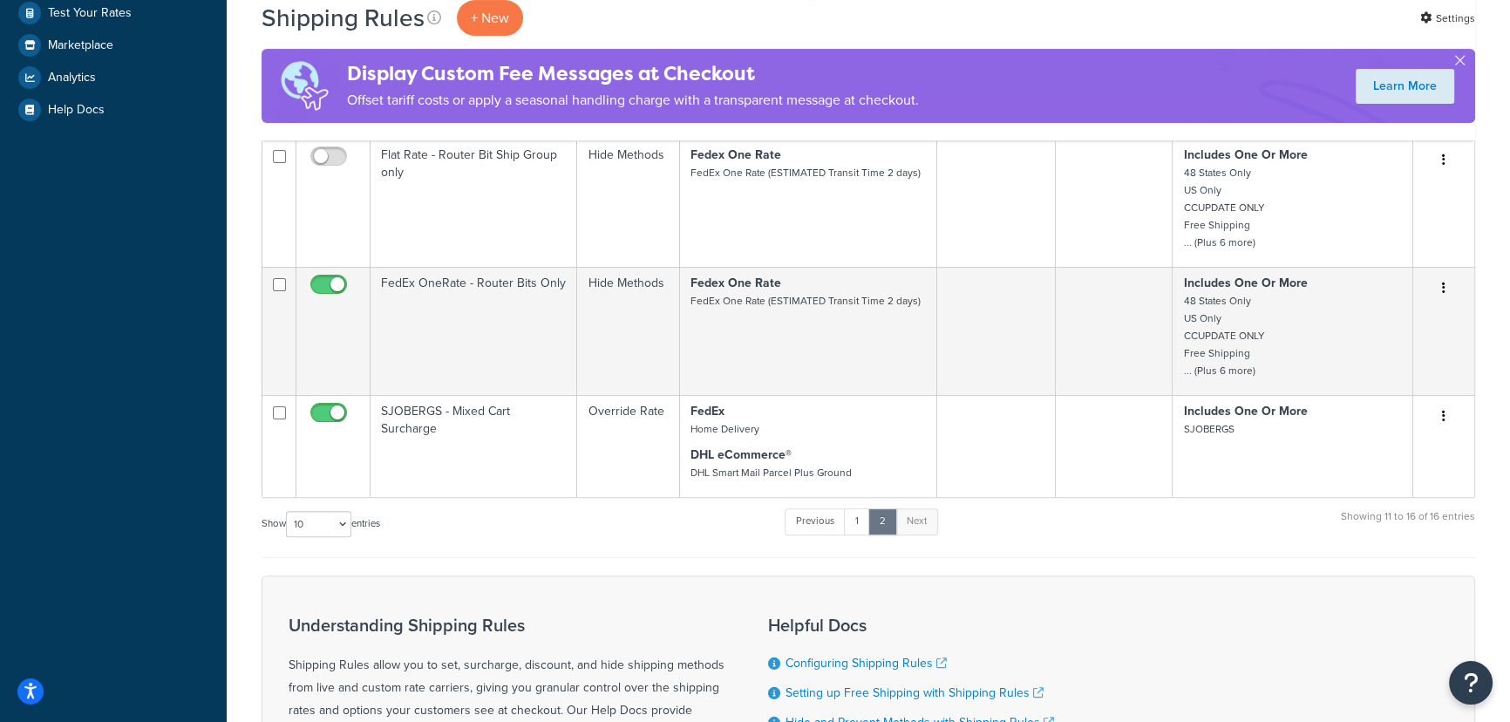
scroll to position [637, 0]
